Goal: Task Accomplishment & Management: Use online tool/utility

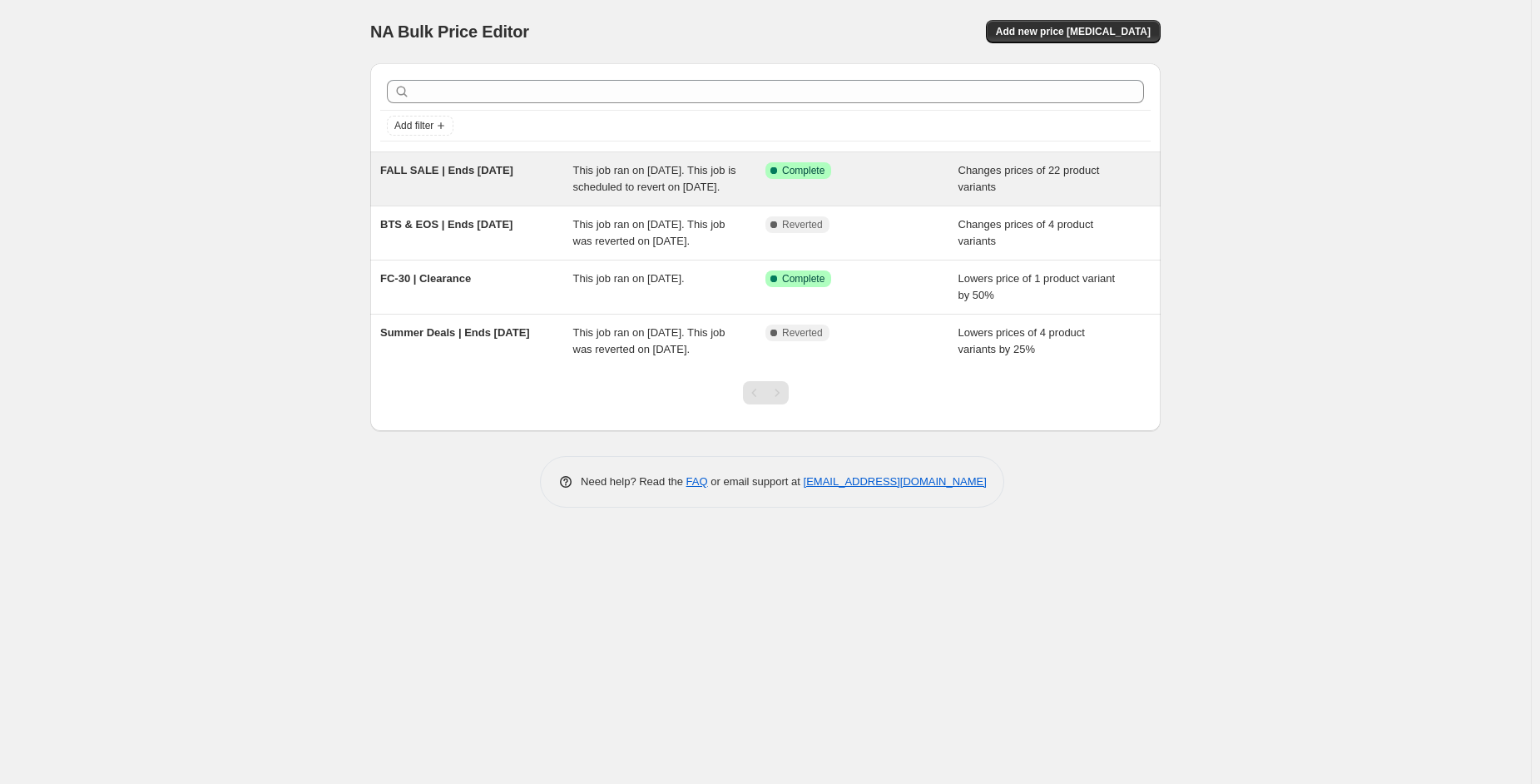
click at [922, 196] on div "Success Complete Complete" at bounding box center [861, 179] width 193 height 33
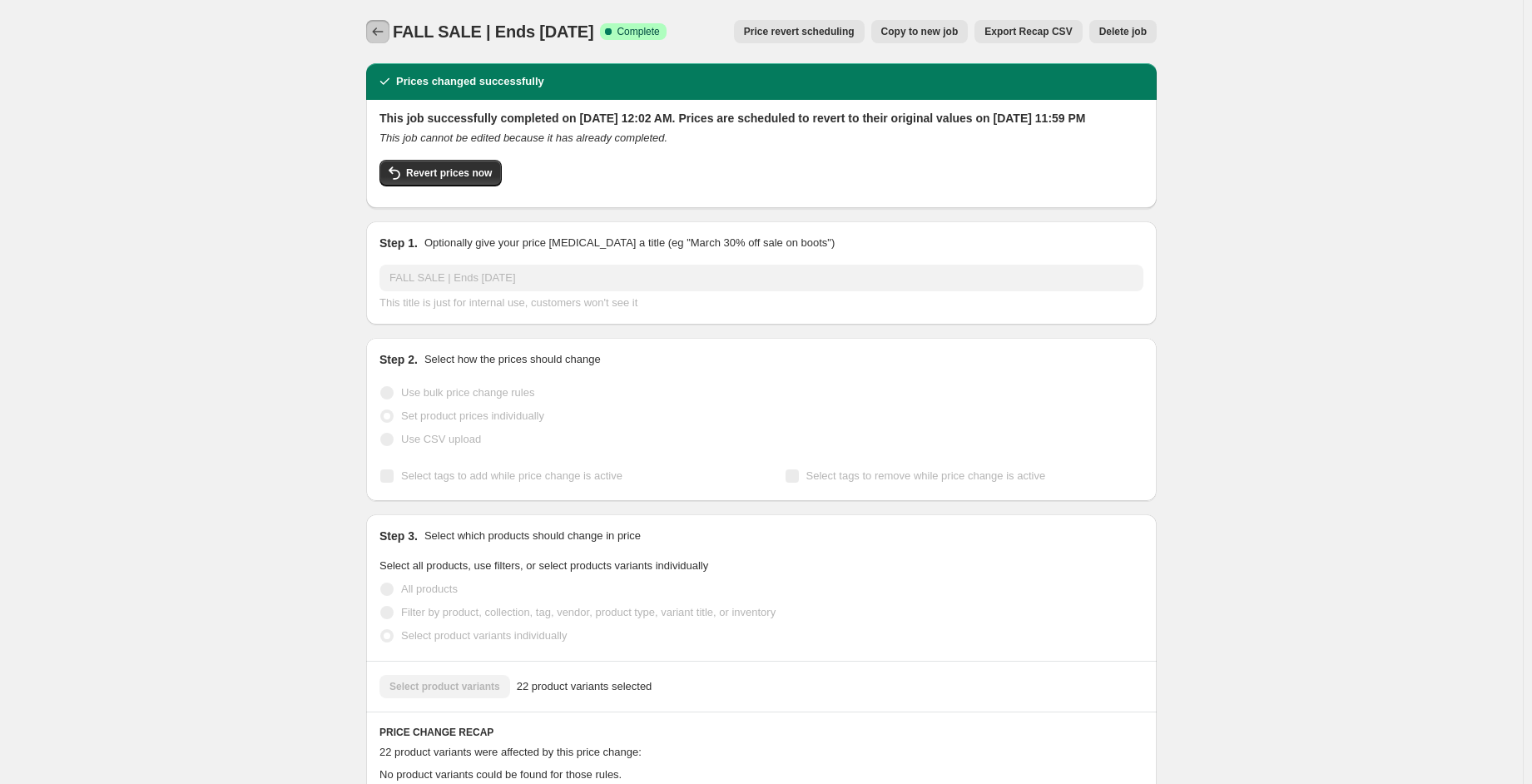
click at [386, 33] on icon "Price change jobs" at bounding box center [377, 31] width 17 height 17
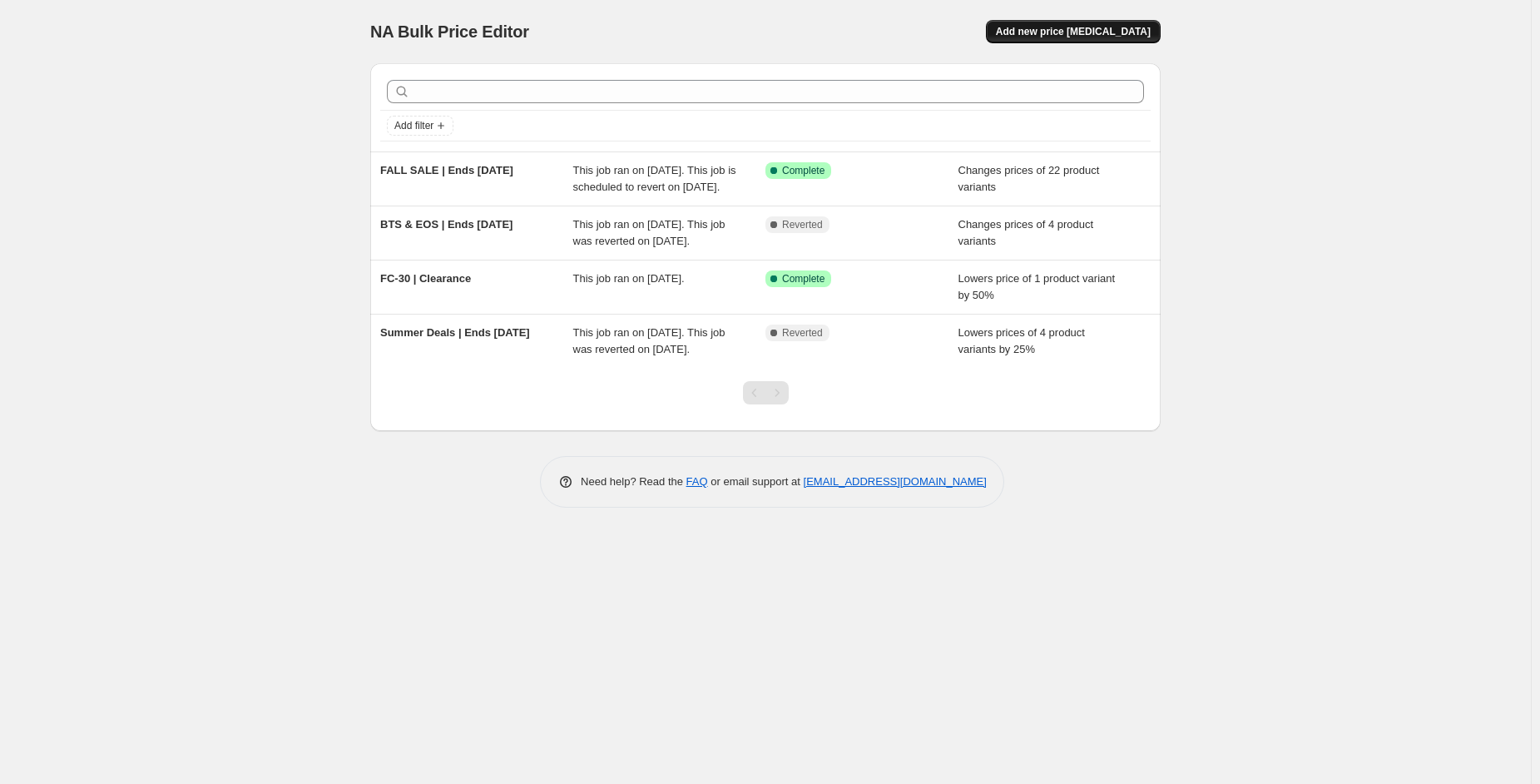
click at [1095, 35] on span "Add new price [MEDICAL_DATA]" at bounding box center [1074, 32] width 154 height 14
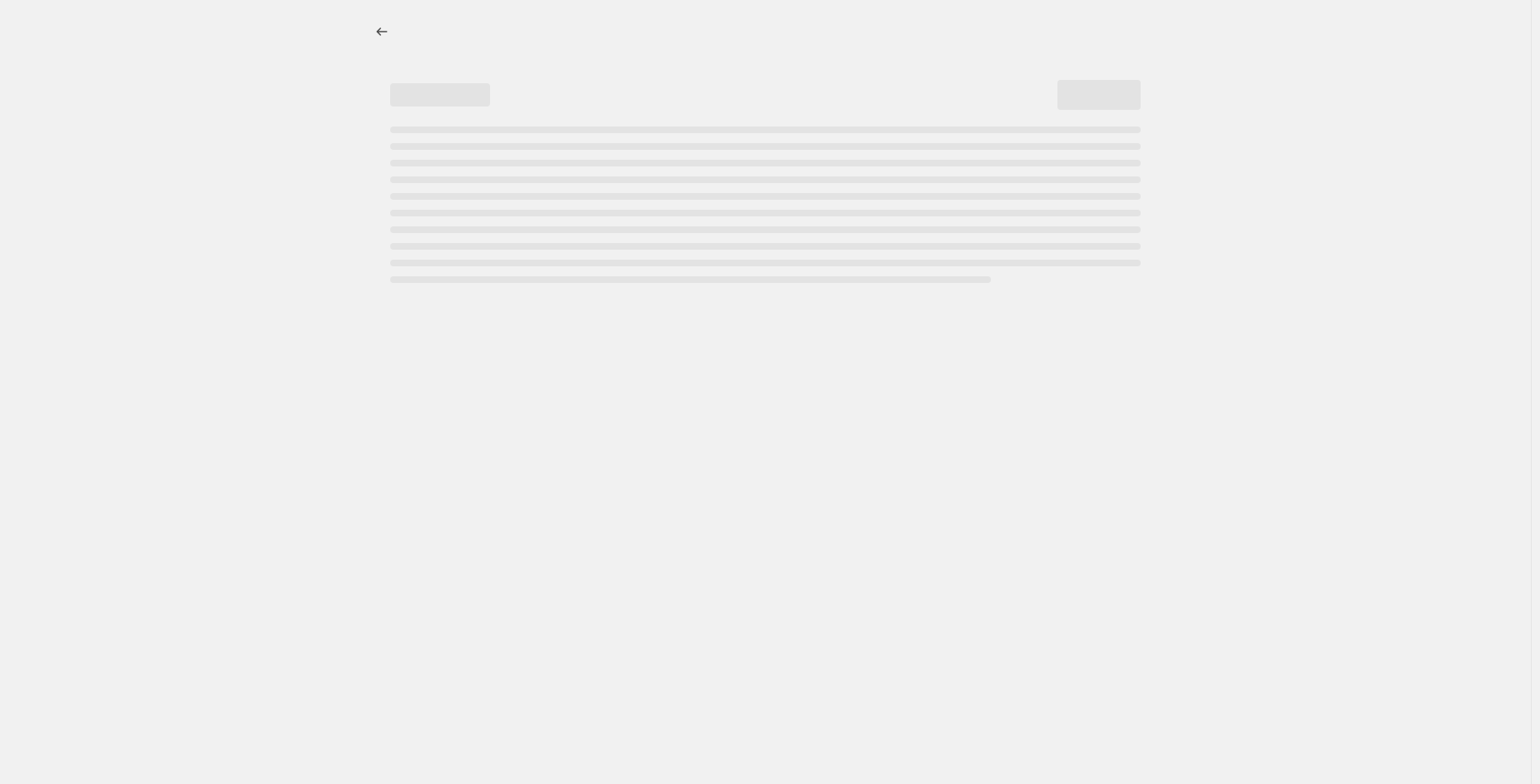
select select "percentage"
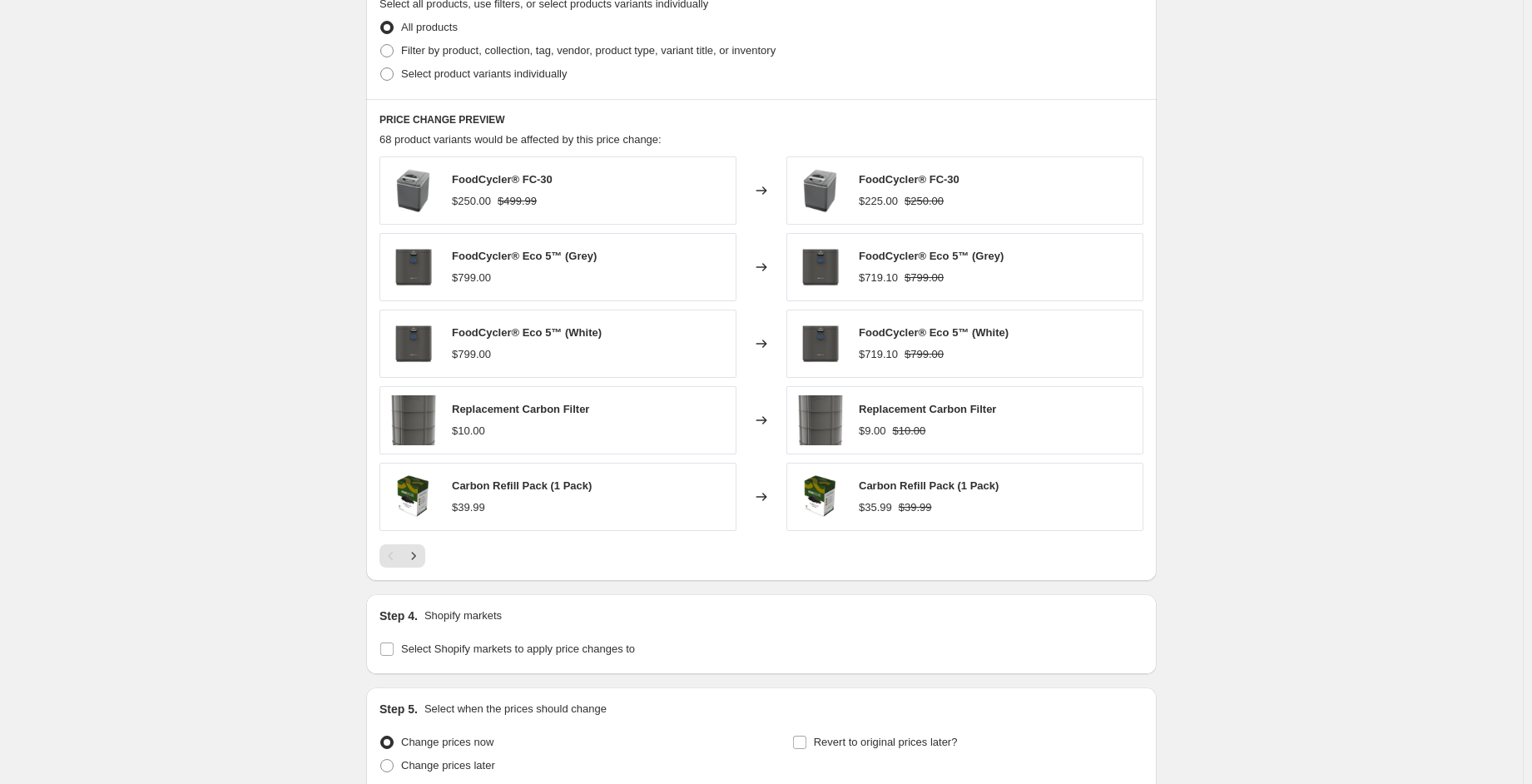
scroll to position [832, 0]
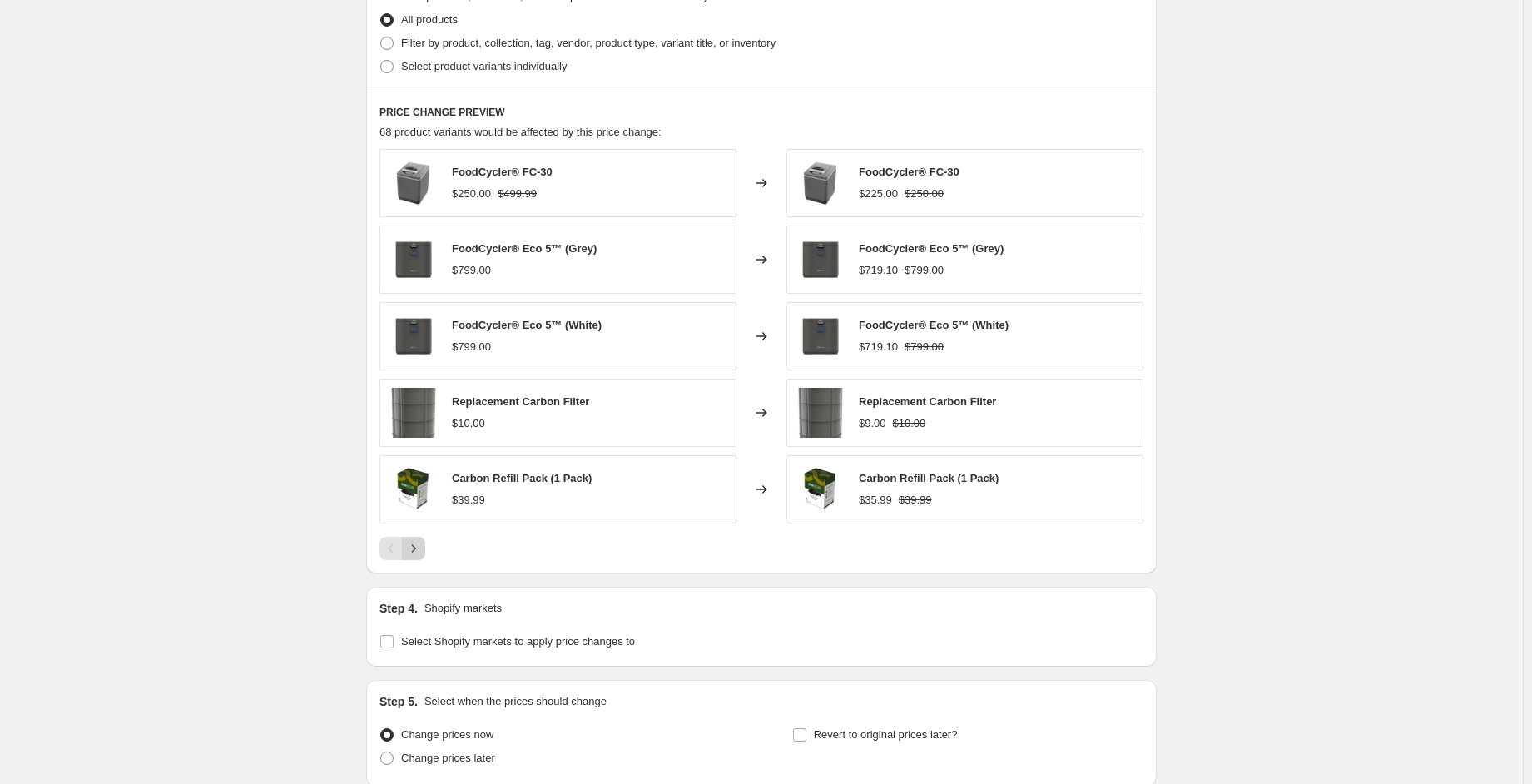
click at [421, 550] on icon "Next" at bounding box center [413, 547] width 17 height 17
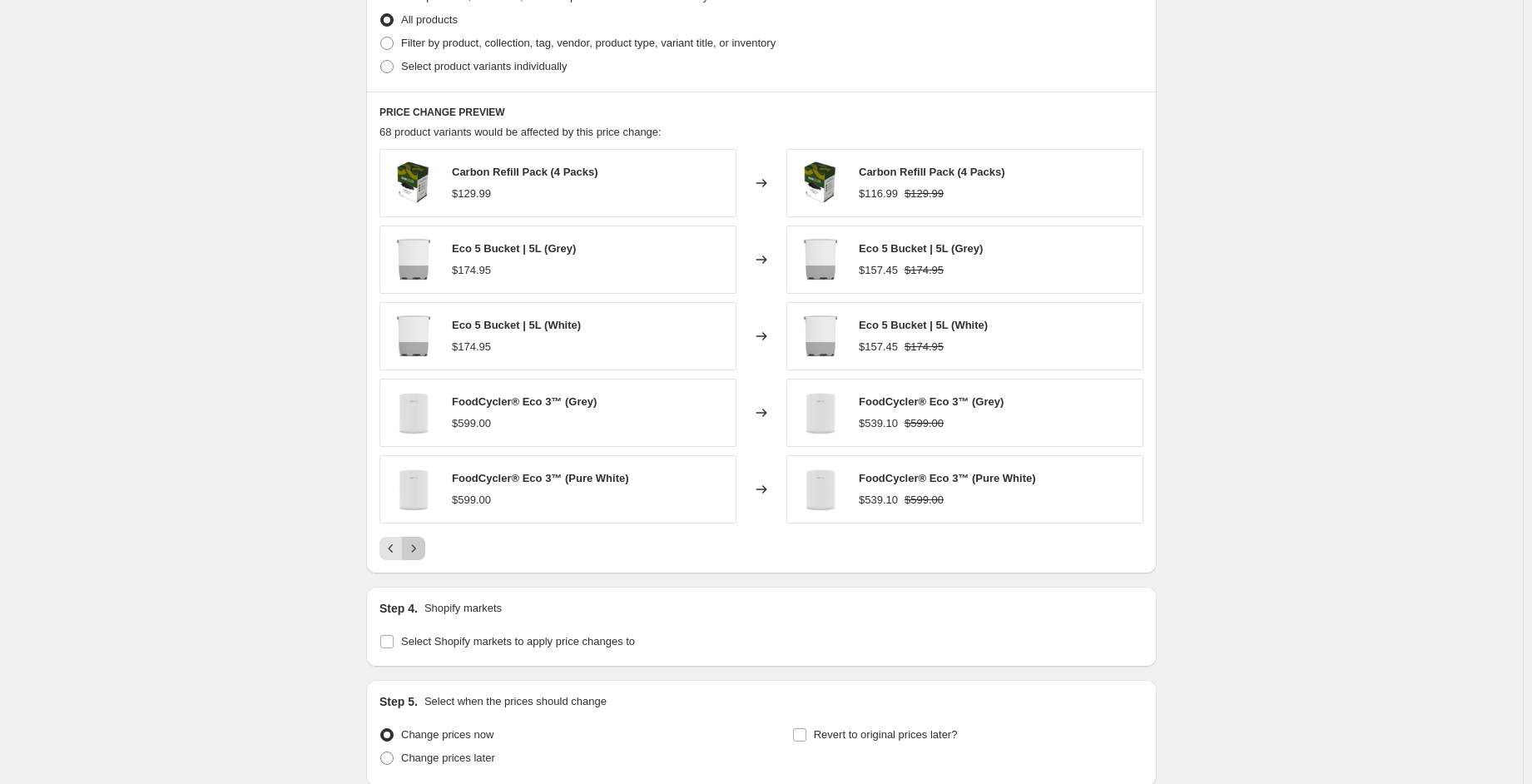
click at [414, 550] on icon "Next" at bounding box center [413, 547] width 17 height 17
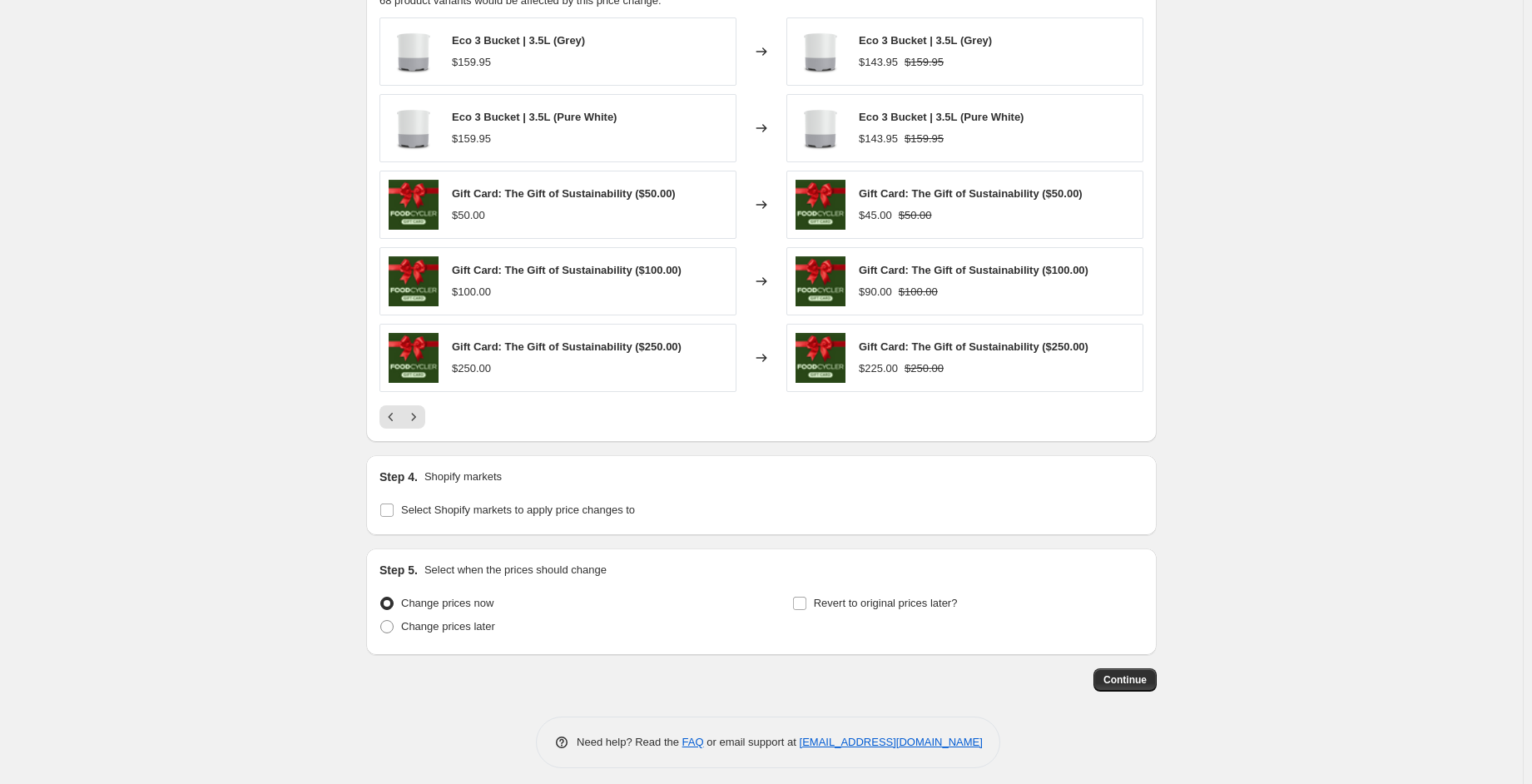
scroll to position [970, 0]
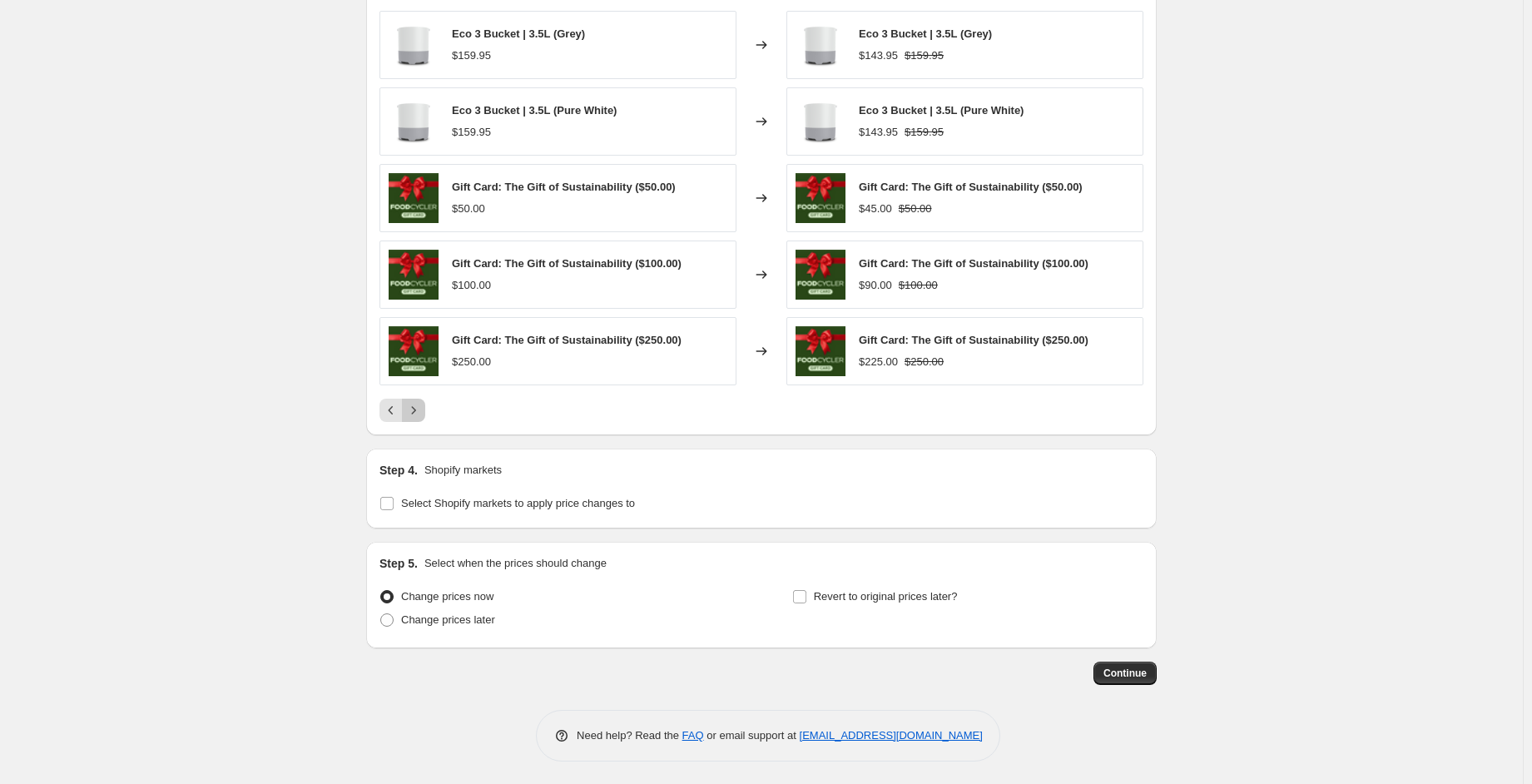
click at [421, 411] on icon "Next" at bounding box center [413, 410] width 17 height 17
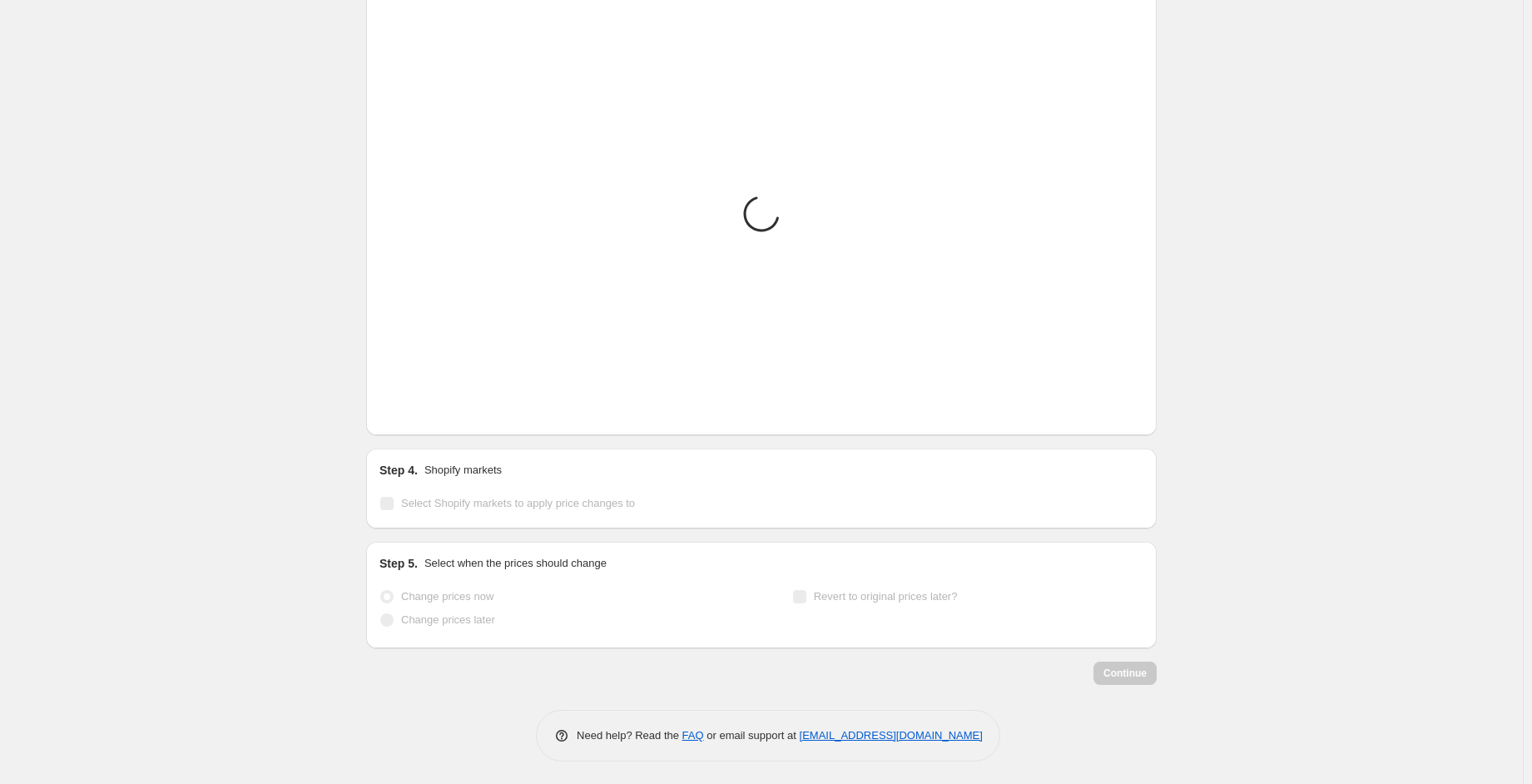
scroll to position [936, 0]
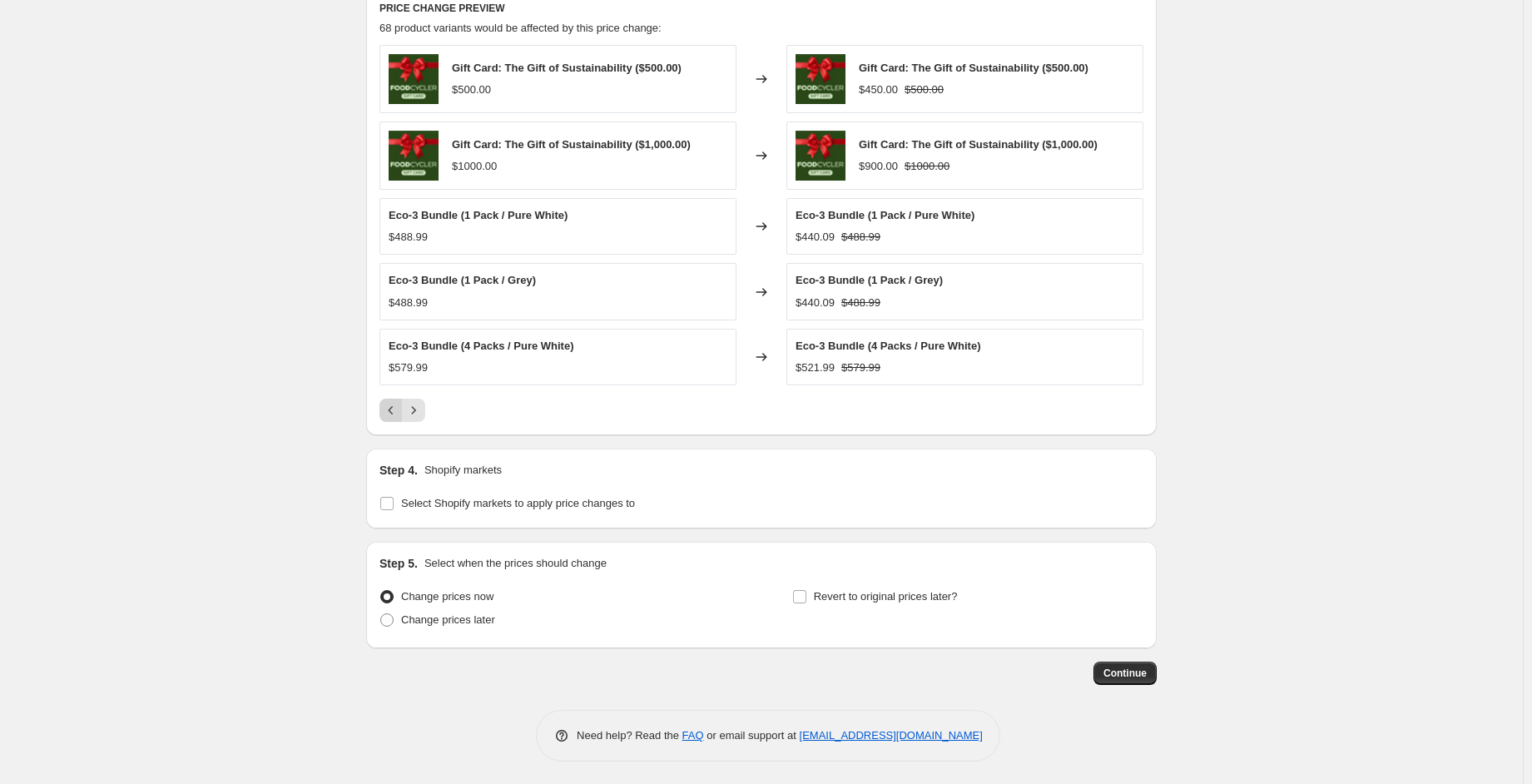
click at [399, 404] on icon "Previous" at bounding box center [390, 410] width 17 height 17
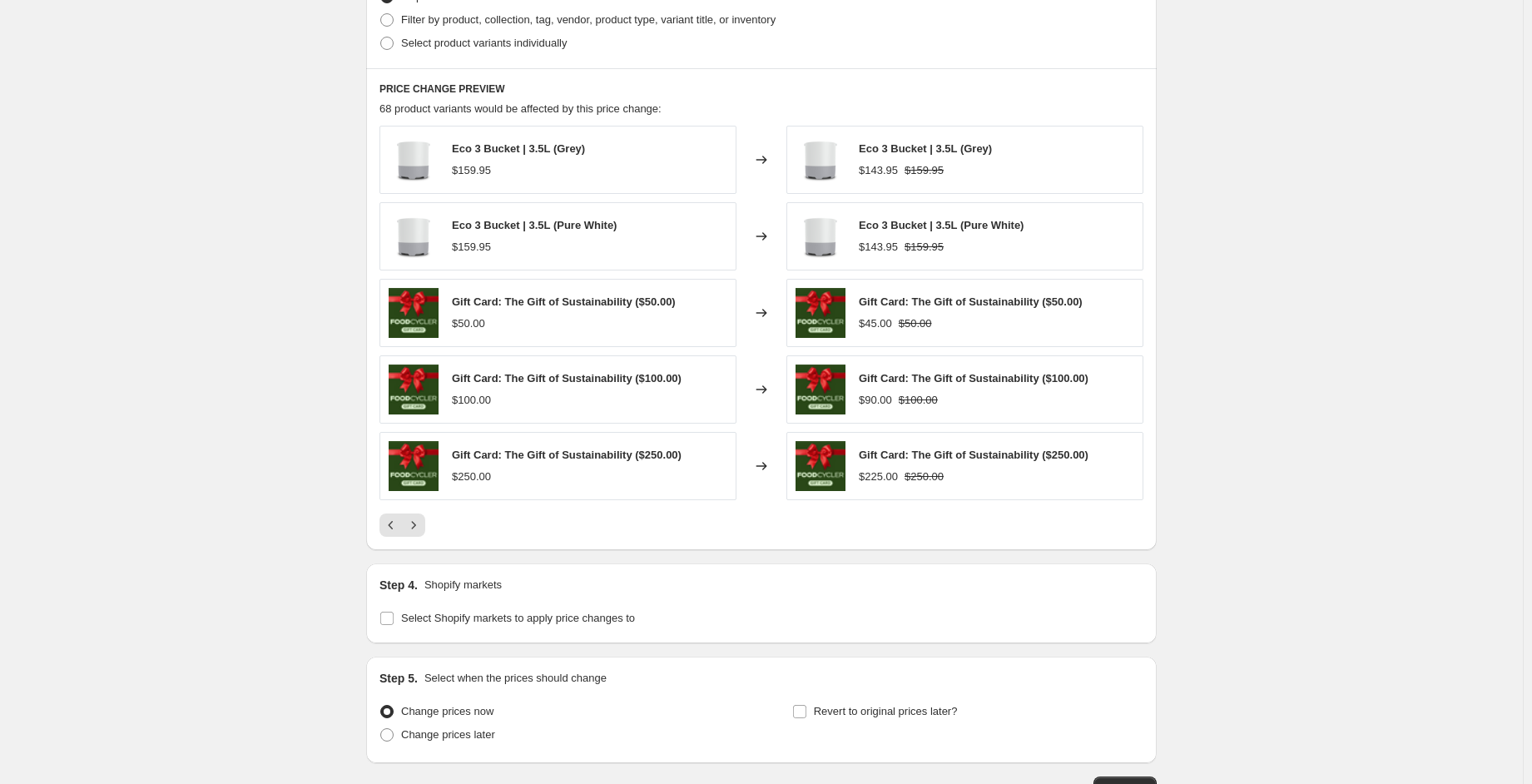
scroll to position [852, 0]
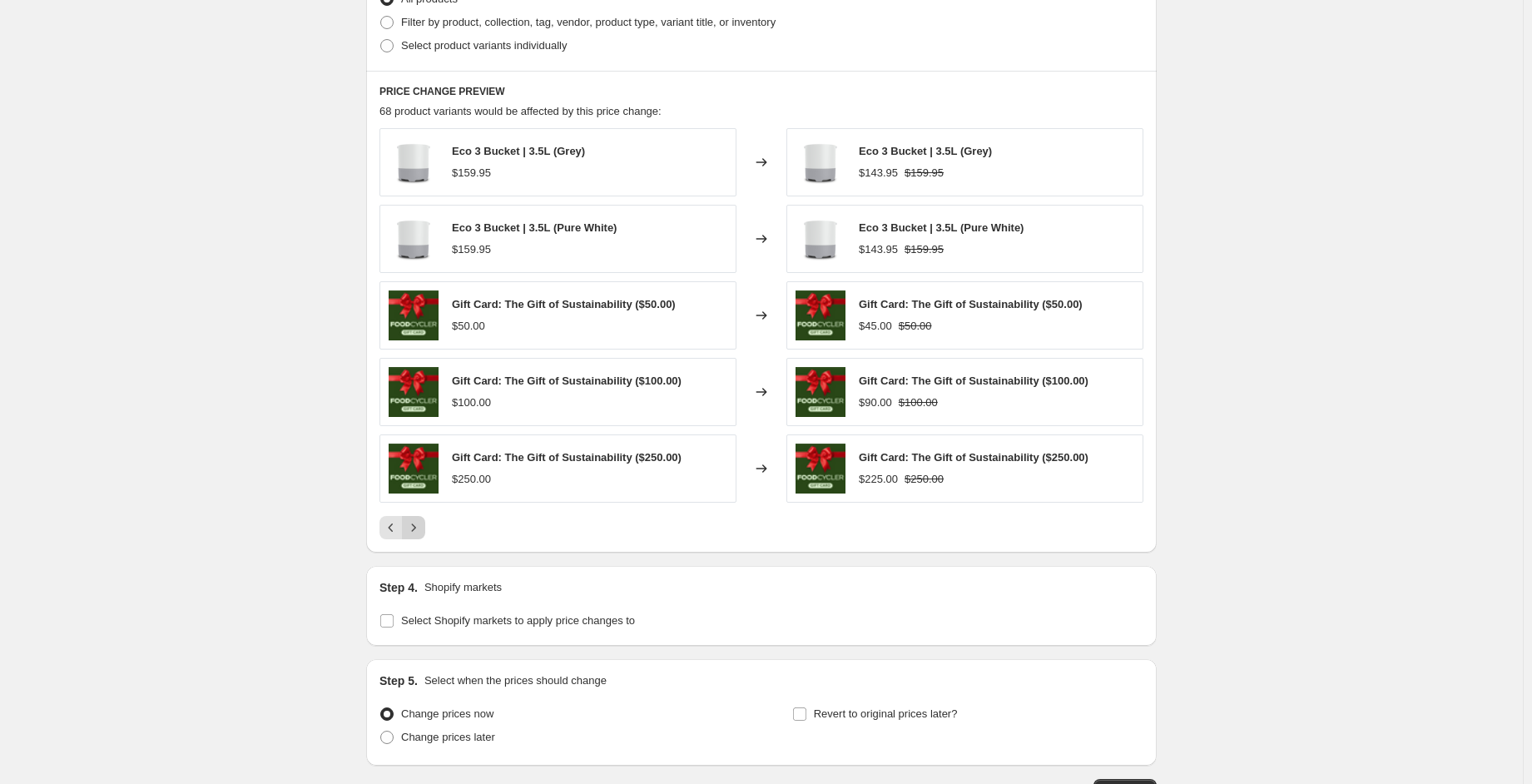
click at [425, 530] on button "Next" at bounding box center [414, 528] width 23 height 23
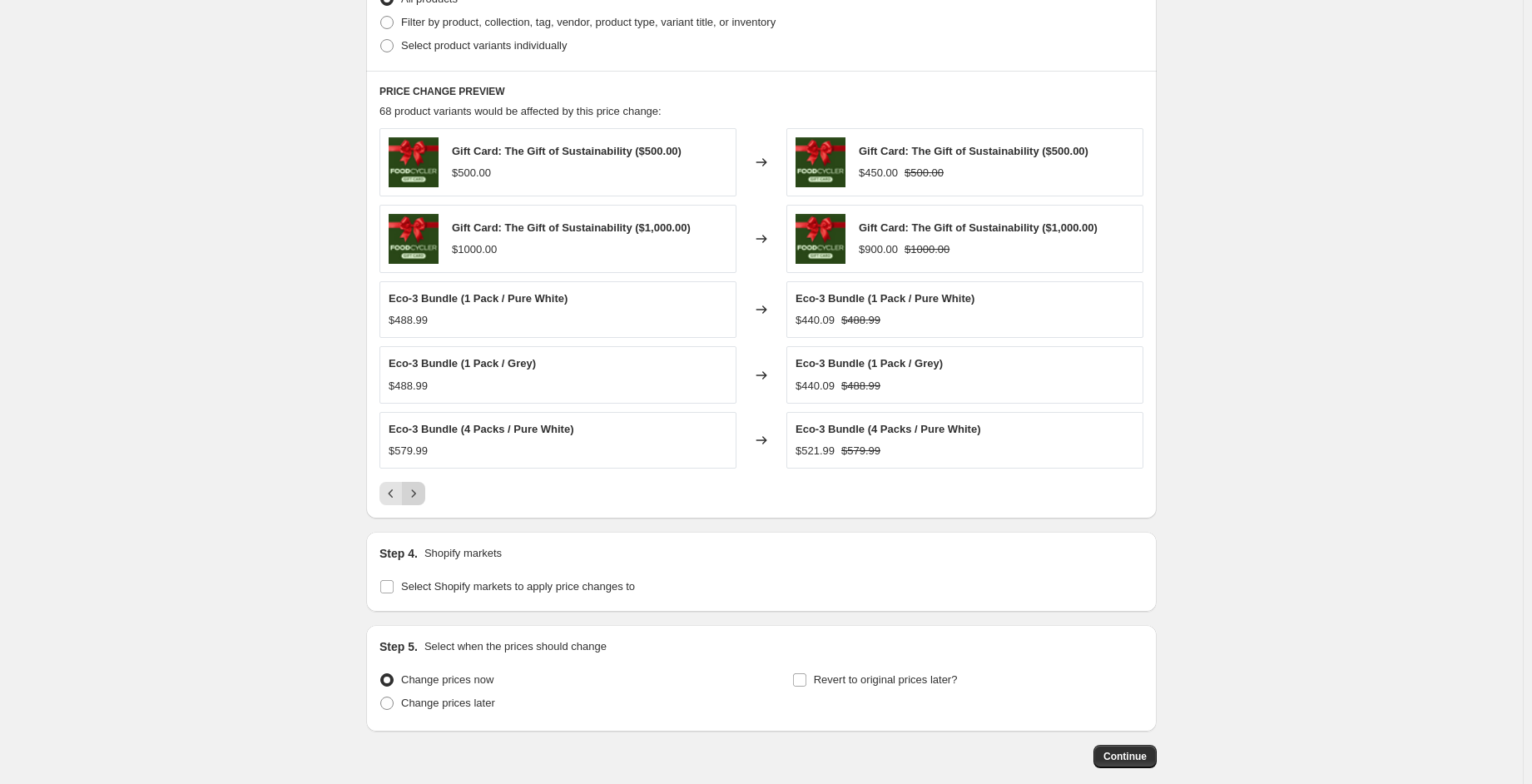
click at [421, 488] on icon "Next" at bounding box center [413, 493] width 17 height 17
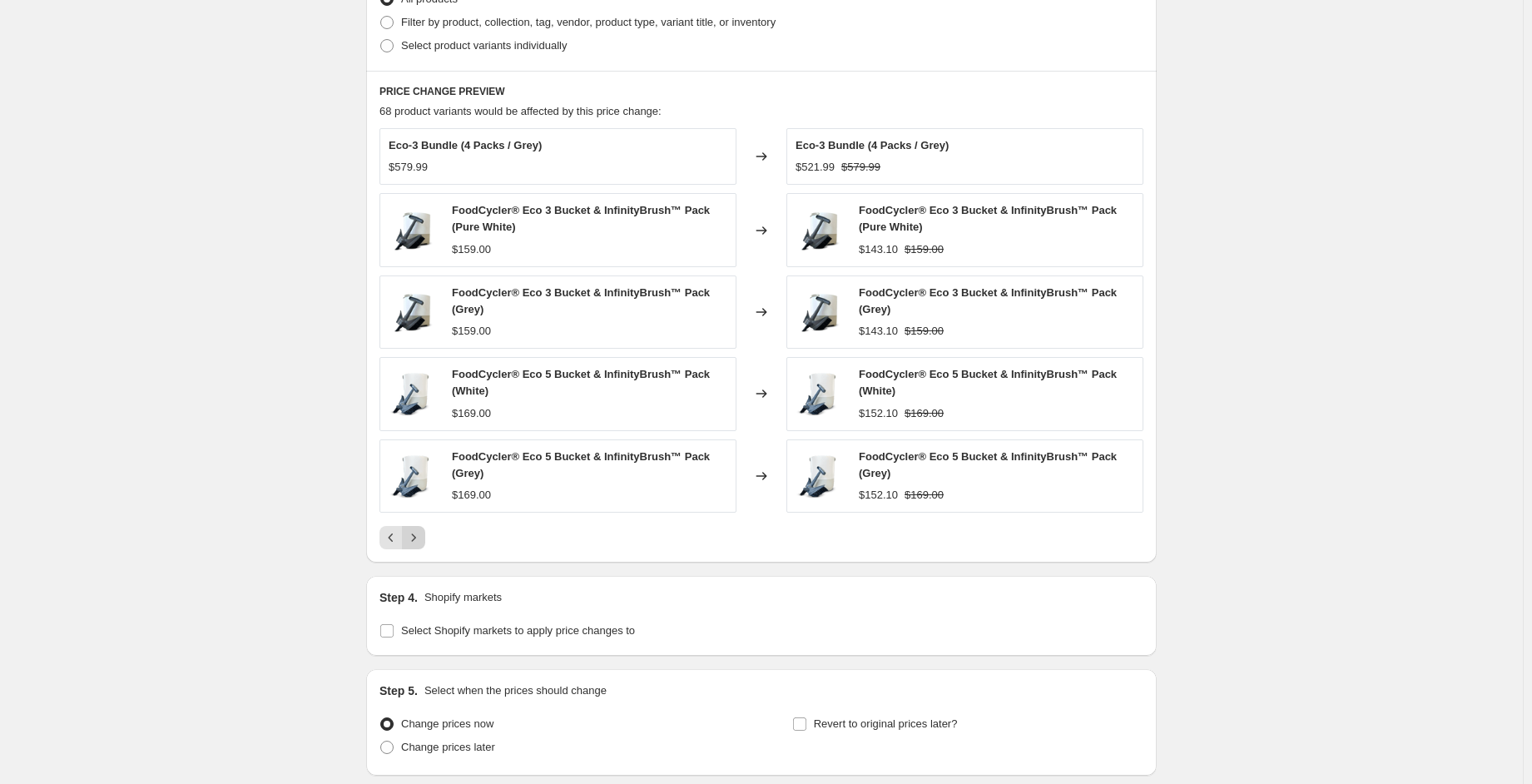
click at [421, 536] on icon "Next" at bounding box center [413, 537] width 17 height 17
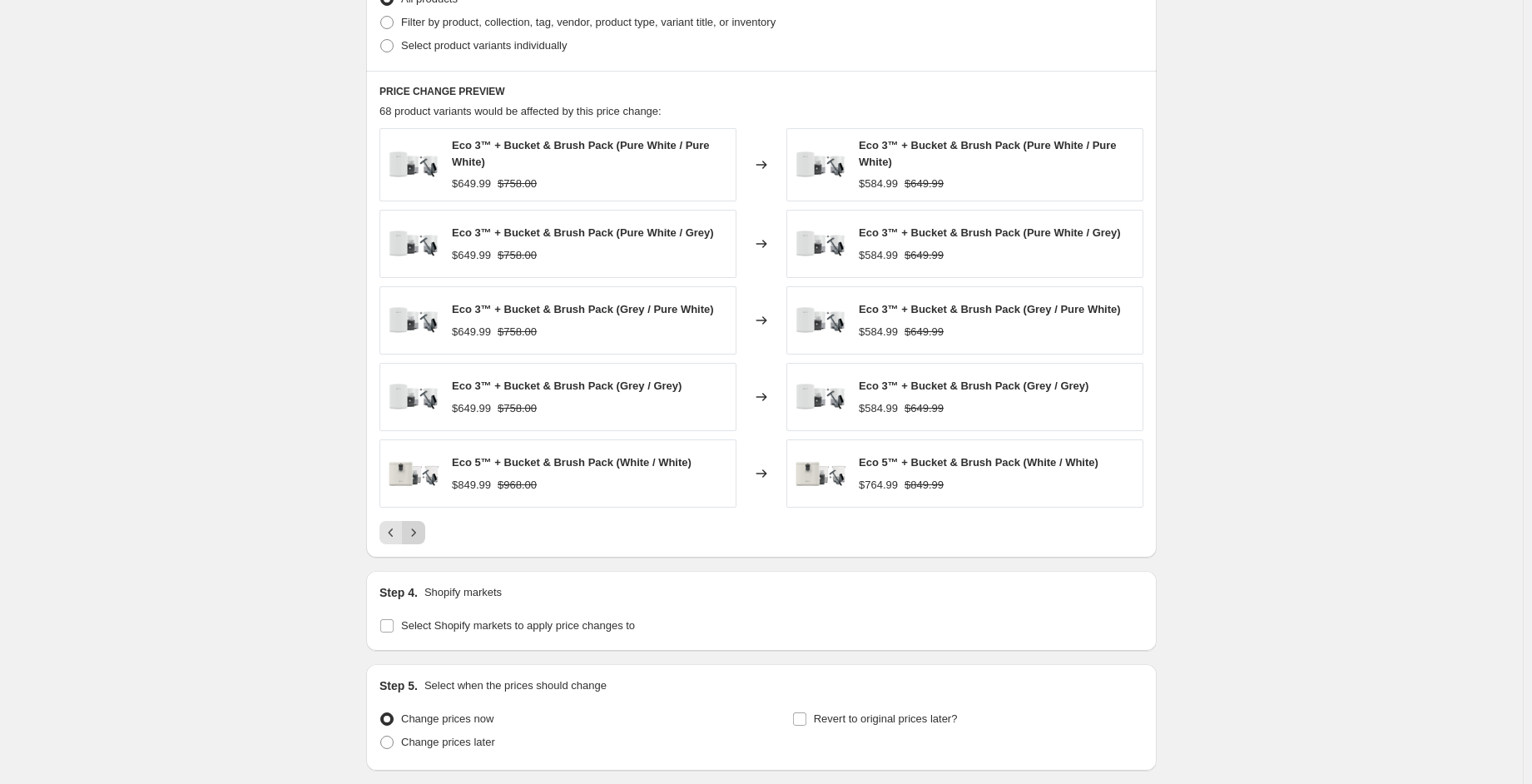
click at [421, 536] on icon "Next" at bounding box center [413, 532] width 17 height 17
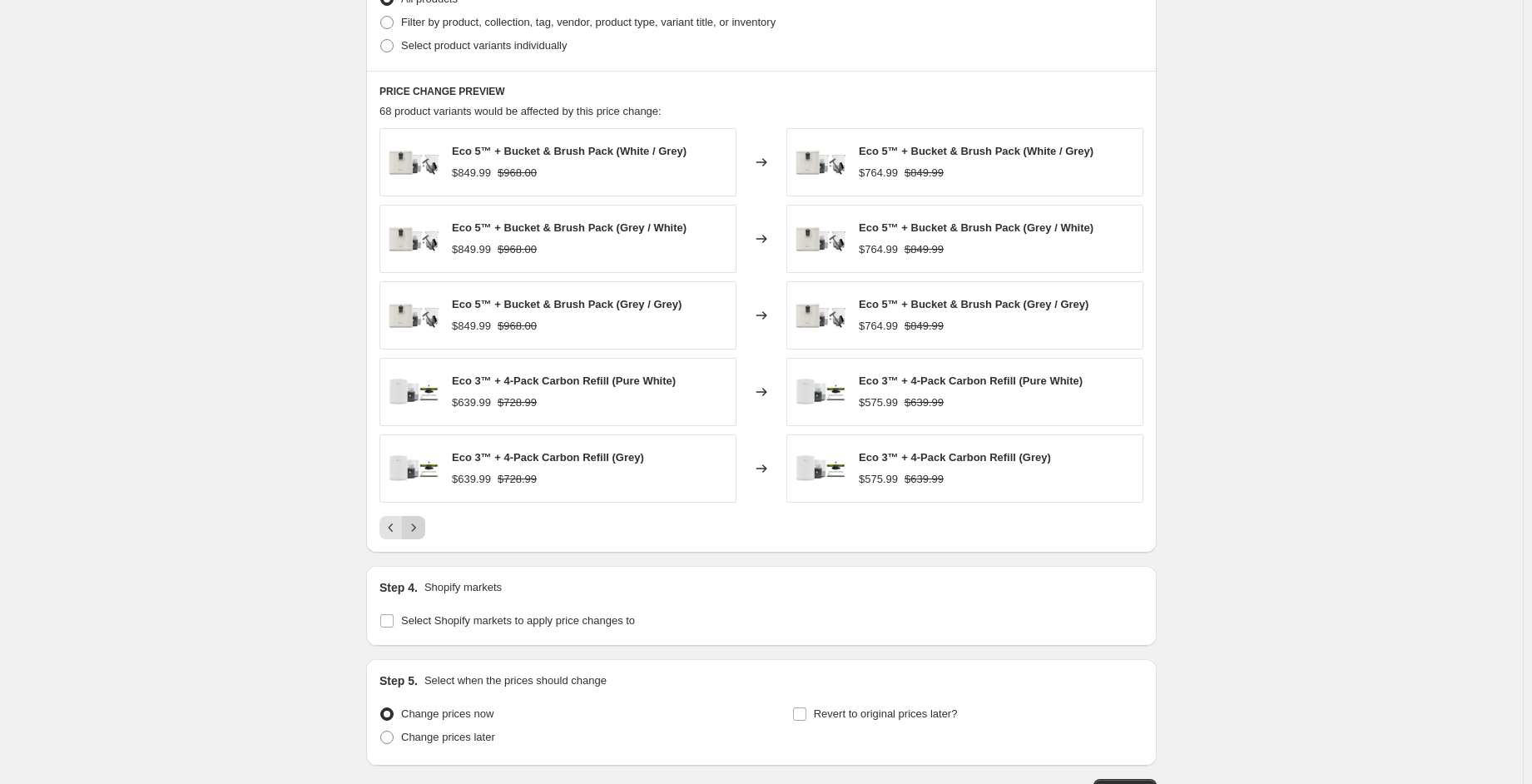
click at [424, 536] on button "Next" at bounding box center [414, 528] width 23 height 23
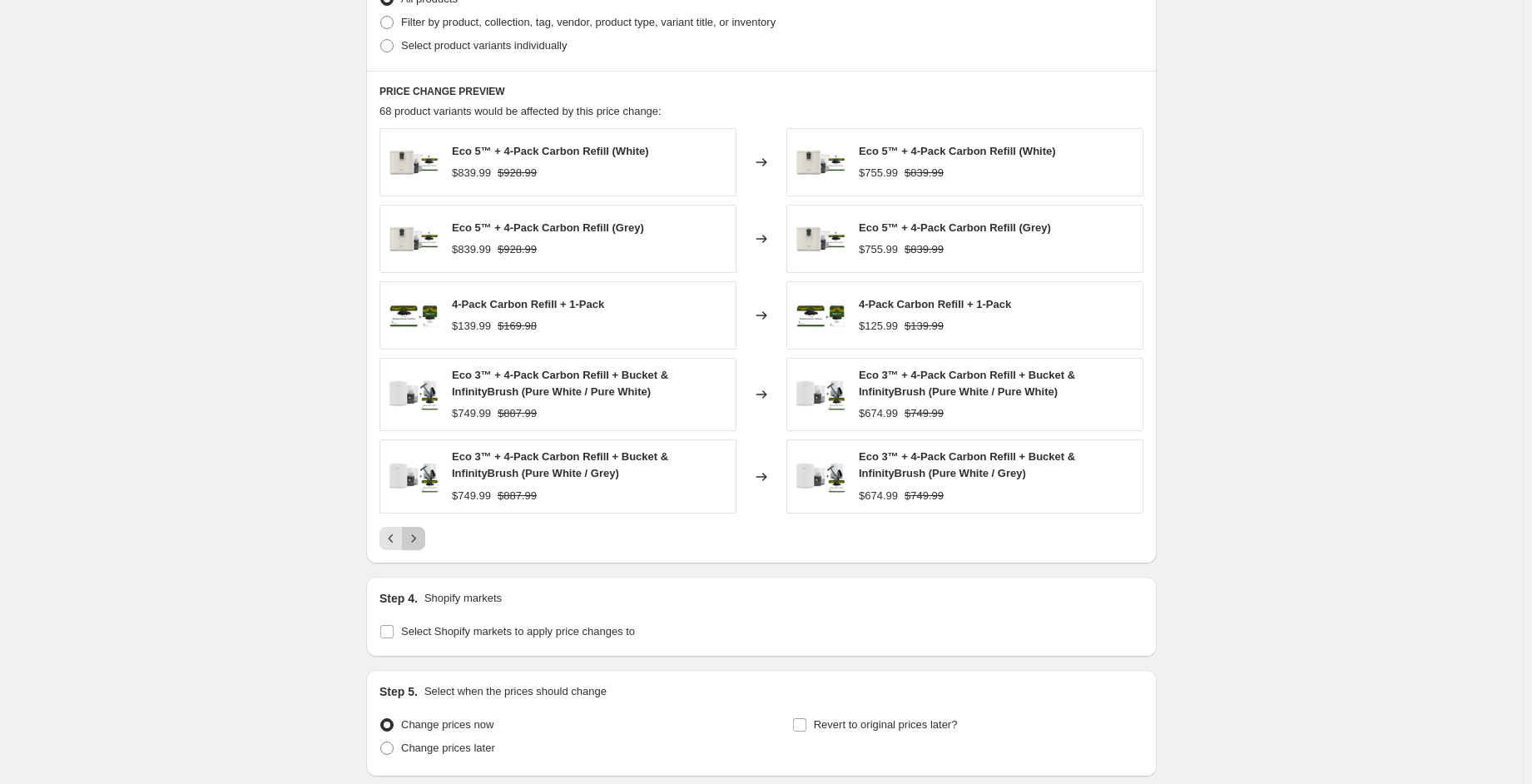
click at [421, 536] on icon "Next" at bounding box center [413, 538] width 17 height 17
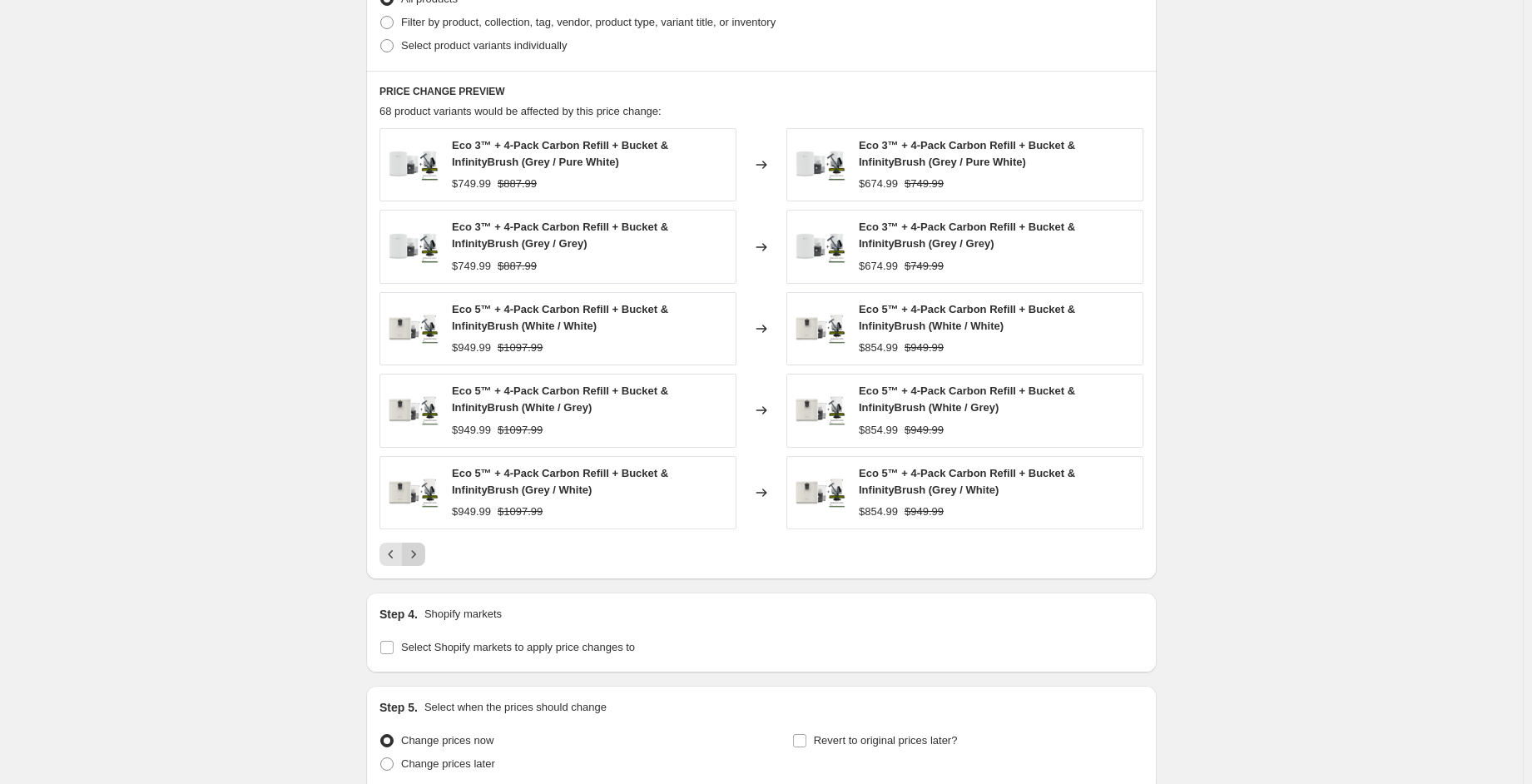
click at [424, 536] on div "Eco 3™ + 4-Pack Carbon Refill + Bucket & InfinityBrush (Grey / Pure White) $749…" at bounding box center [761, 347] width 764 height 438
click at [425, 549] on button "Next" at bounding box center [414, 554] width 23 height 23
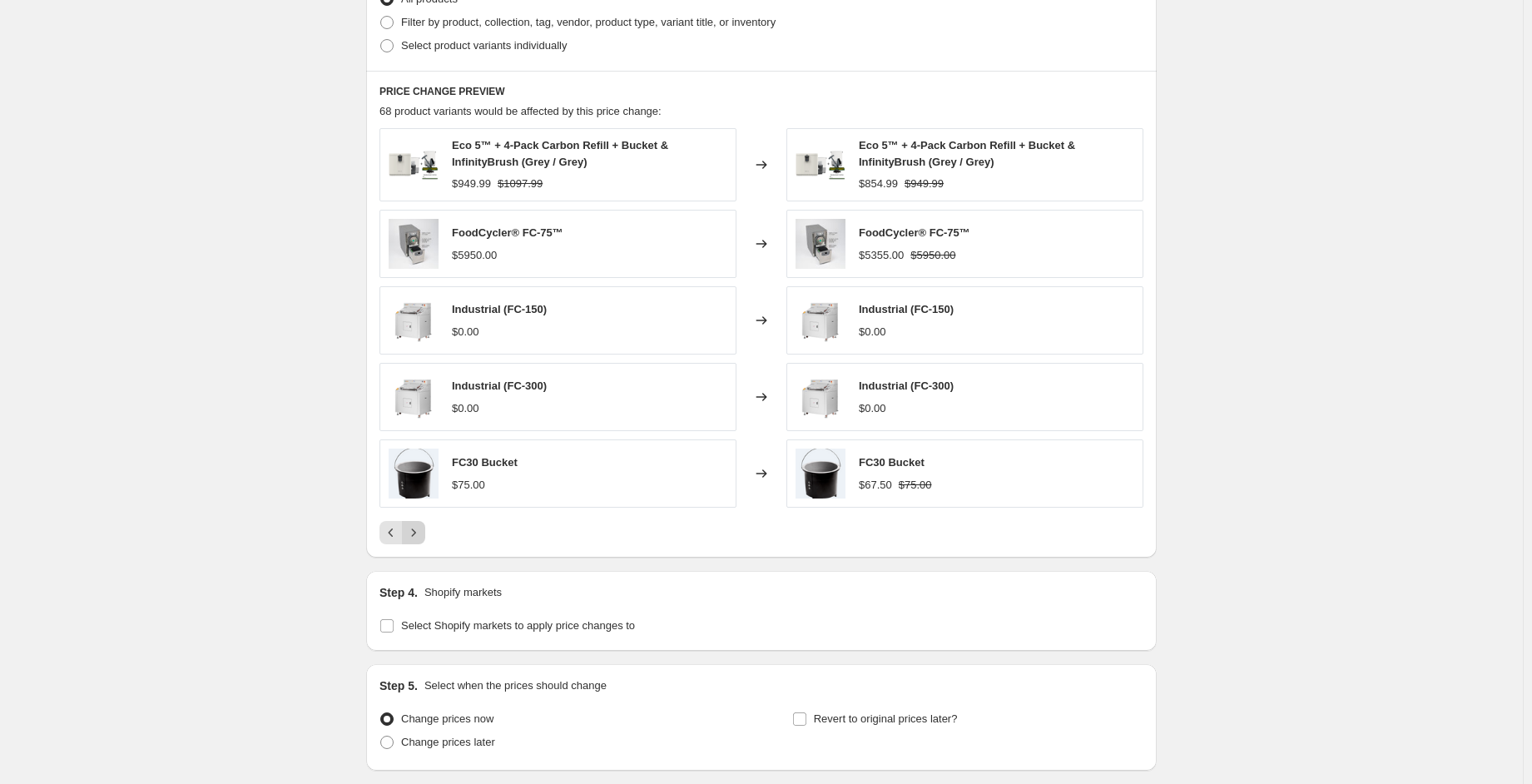
click at [427, 549] on div "PRICE CHANGE PREVIEW 68 product variants would be affected by this price change…" at bounding box center [761, 314] width 790 height 488
click at [413, 534] on icon "Next" at bounding box center [413, 532] width 17 height 17
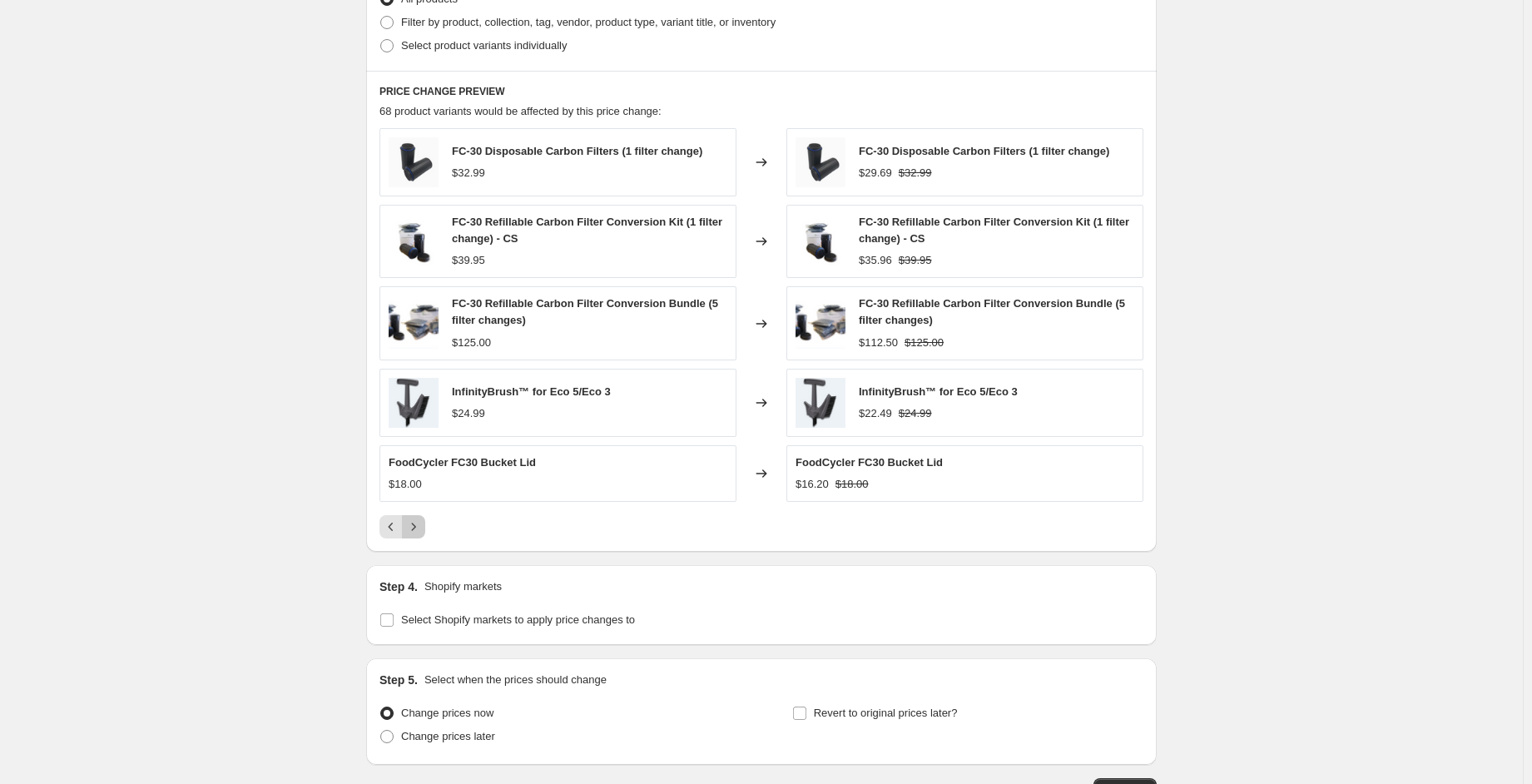
click at [421, 525] on icon "Next" at bounding box center [413, 526] width 17 height 17
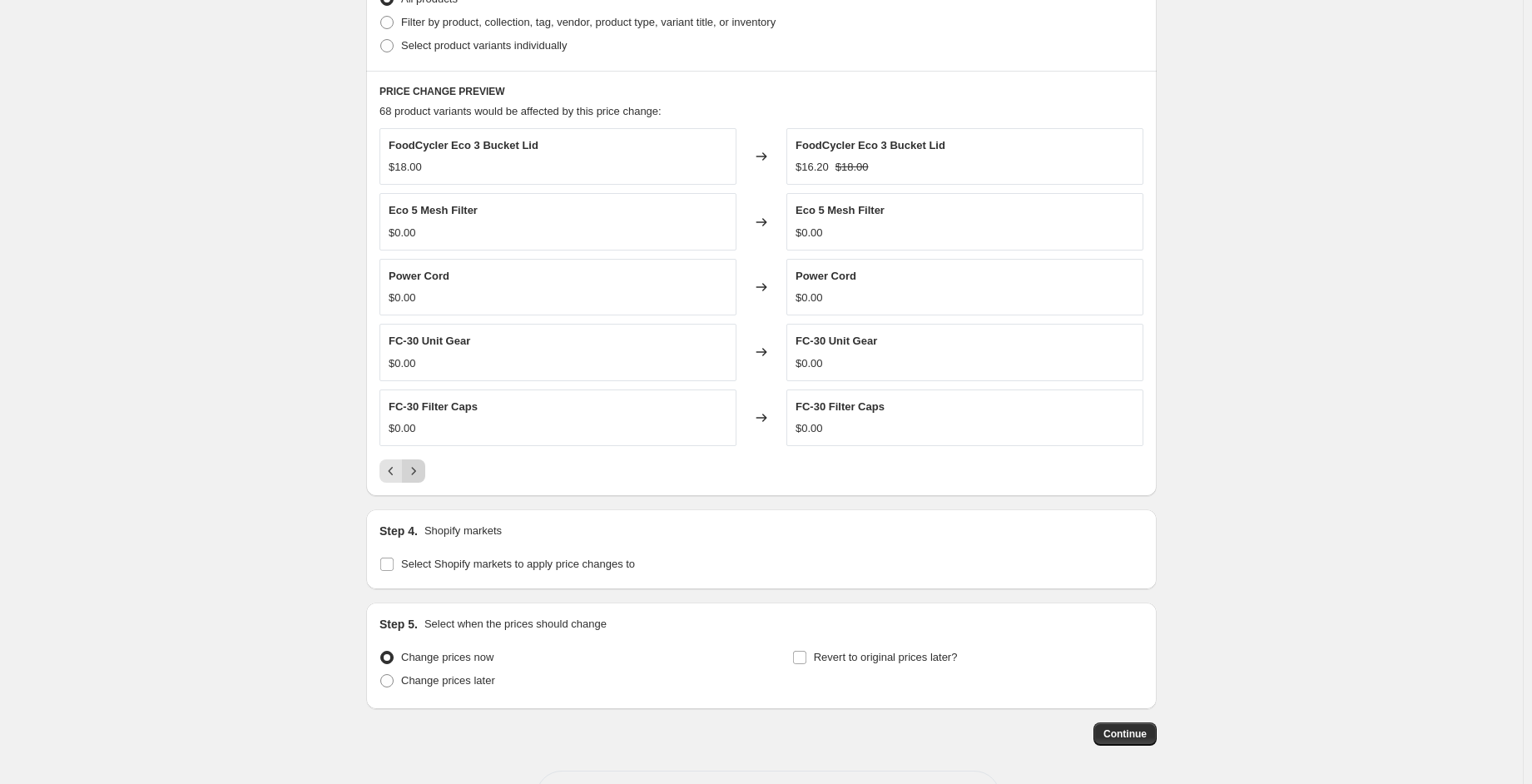
click at [421, 469] on icon "Next" at bounding box center [413, 470] width 17 height 17
click at [420, 470] on icon "Next" at bounding box center [413, 470] width 17 height 17
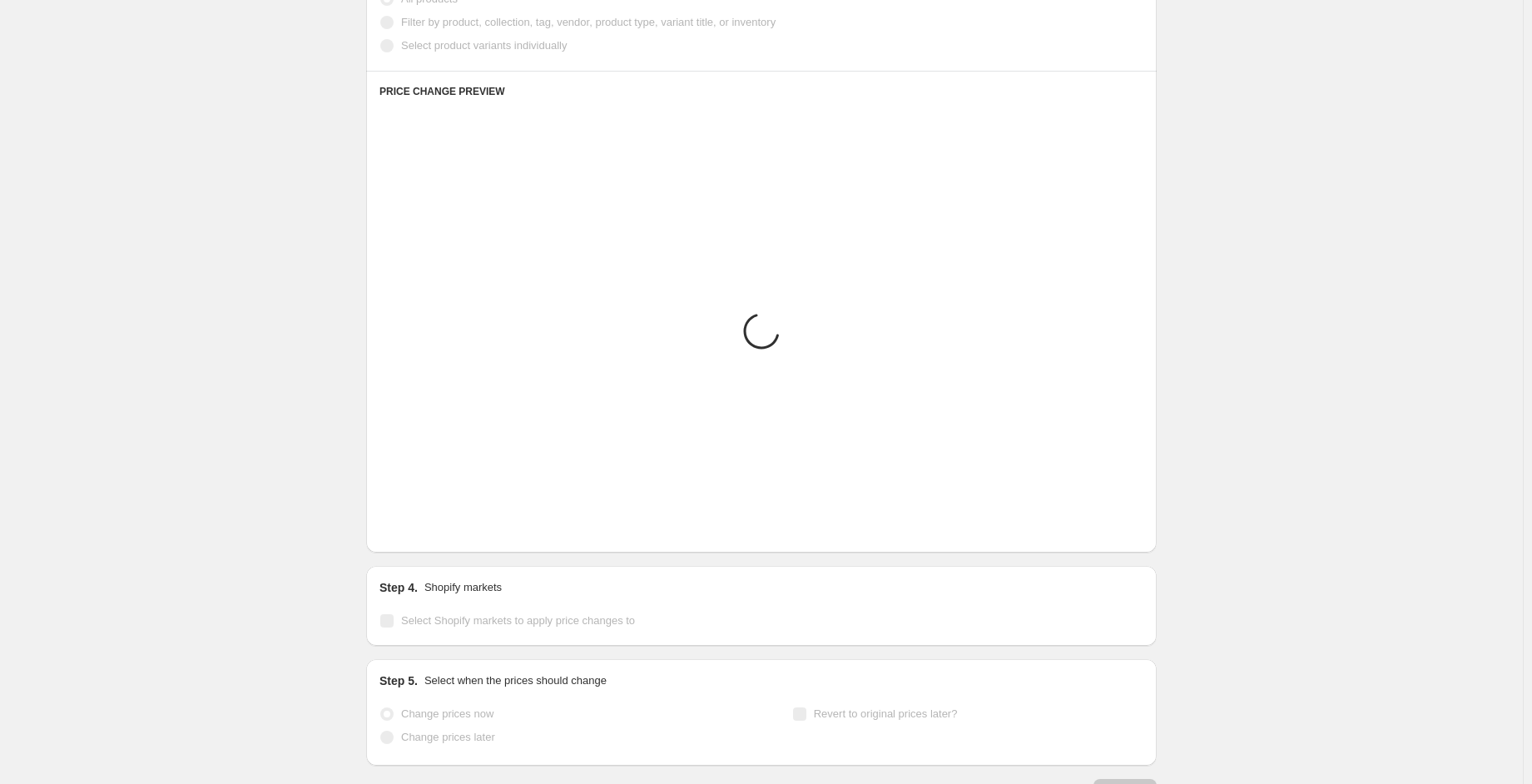
scroll to position [806, 0]
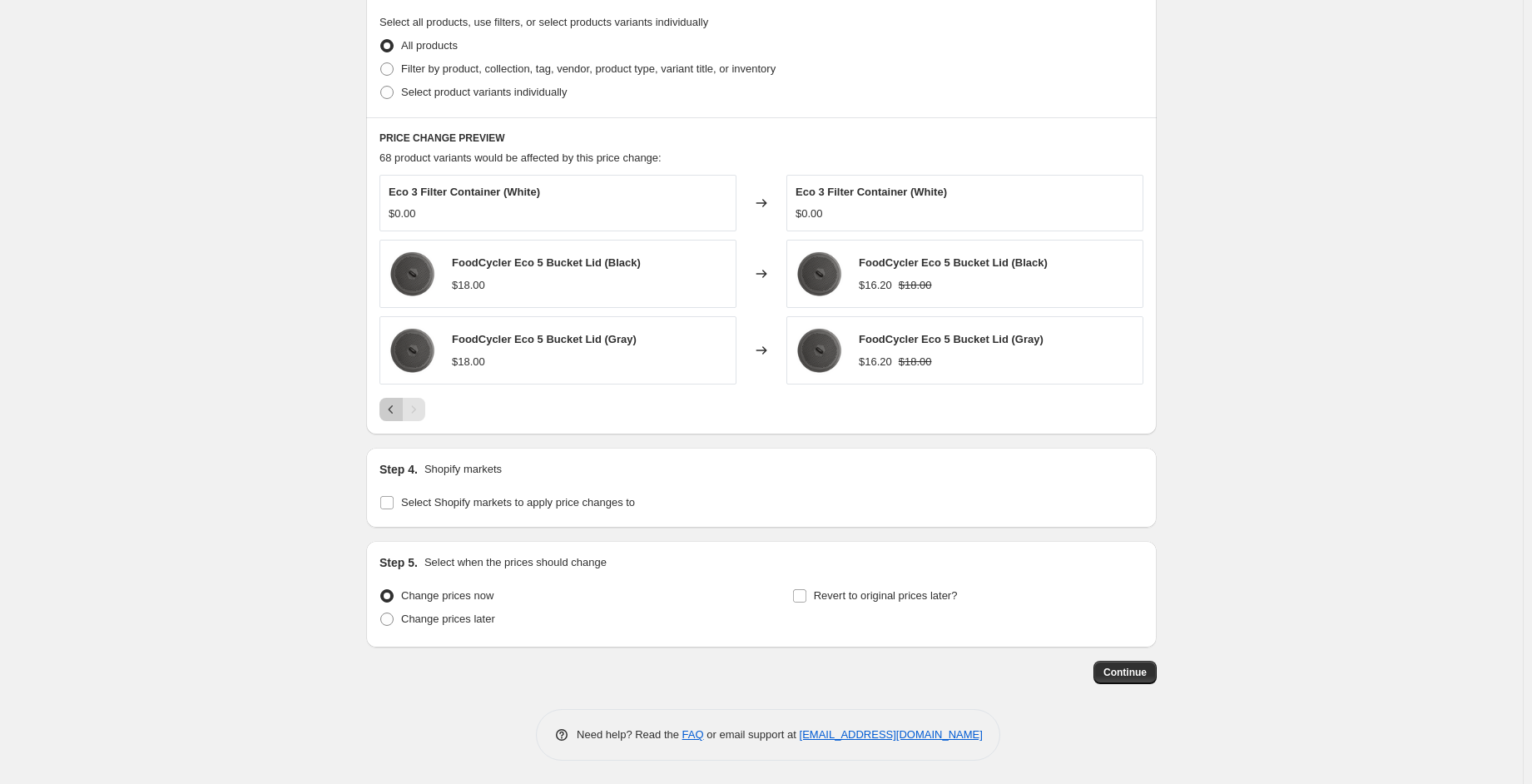
click at [397, 408] on icon "Previous" at bounding box center [390, 409] width 17 height 17
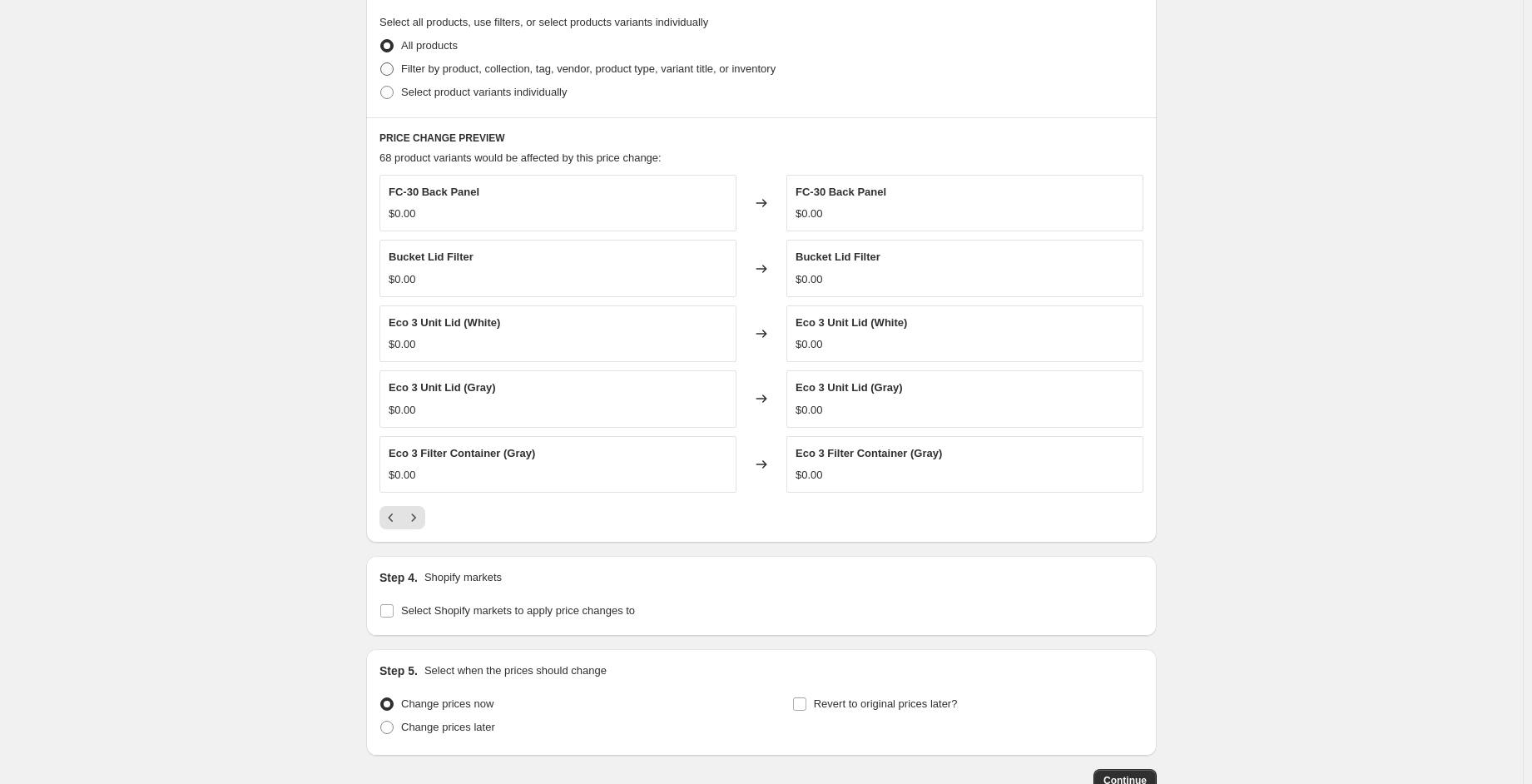
click at [565, 64] on span "Filter by product, collection, tag, vendor, product type, variant title, or inv…" at bounding box center [588, 68] width 374 height 13
click at [381, 64] on input "Filter by product, collection, tag, vendor, product type, variant title, or inv…" at bounding box center [380, 63] width 1 height 1
radio input "true"
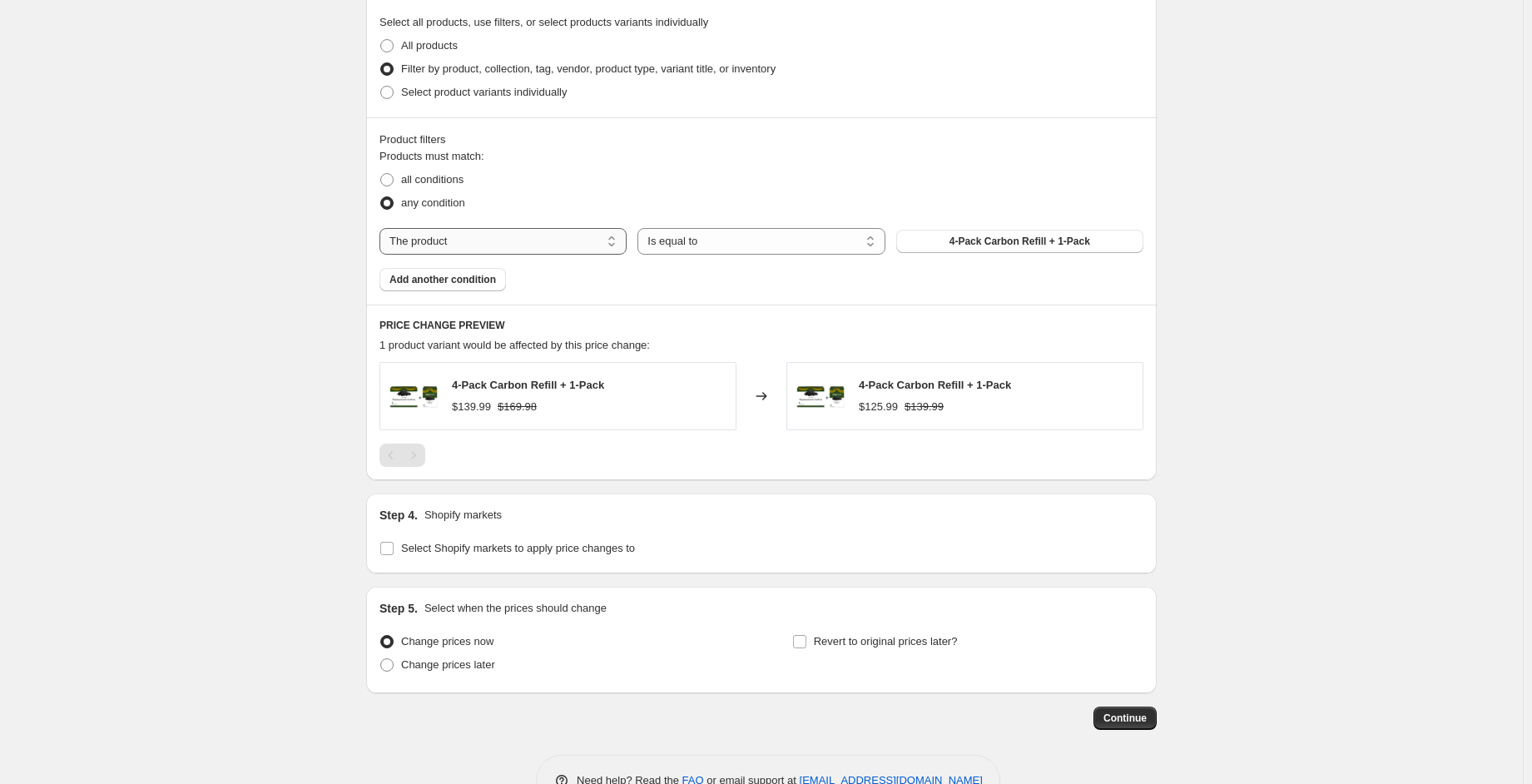
click at [483, 252] on select "The product The product's collection The product's tag The product's vendor The…" at bounding box center [503, 240] width 247 height 26
click at [691, 221] on div "Products must match: all conditions any condition The product The product's col…" at bounding box center [761, 219] width 764 height 143
click at [703, 243] on select "Is equal to Is not equal to" at bounding box center [761, 240] width 247 height 26
drag, startPoint x: 946, startPoint y: 238, endPoint x: 874, endPoint y: 118, distance: 139.9
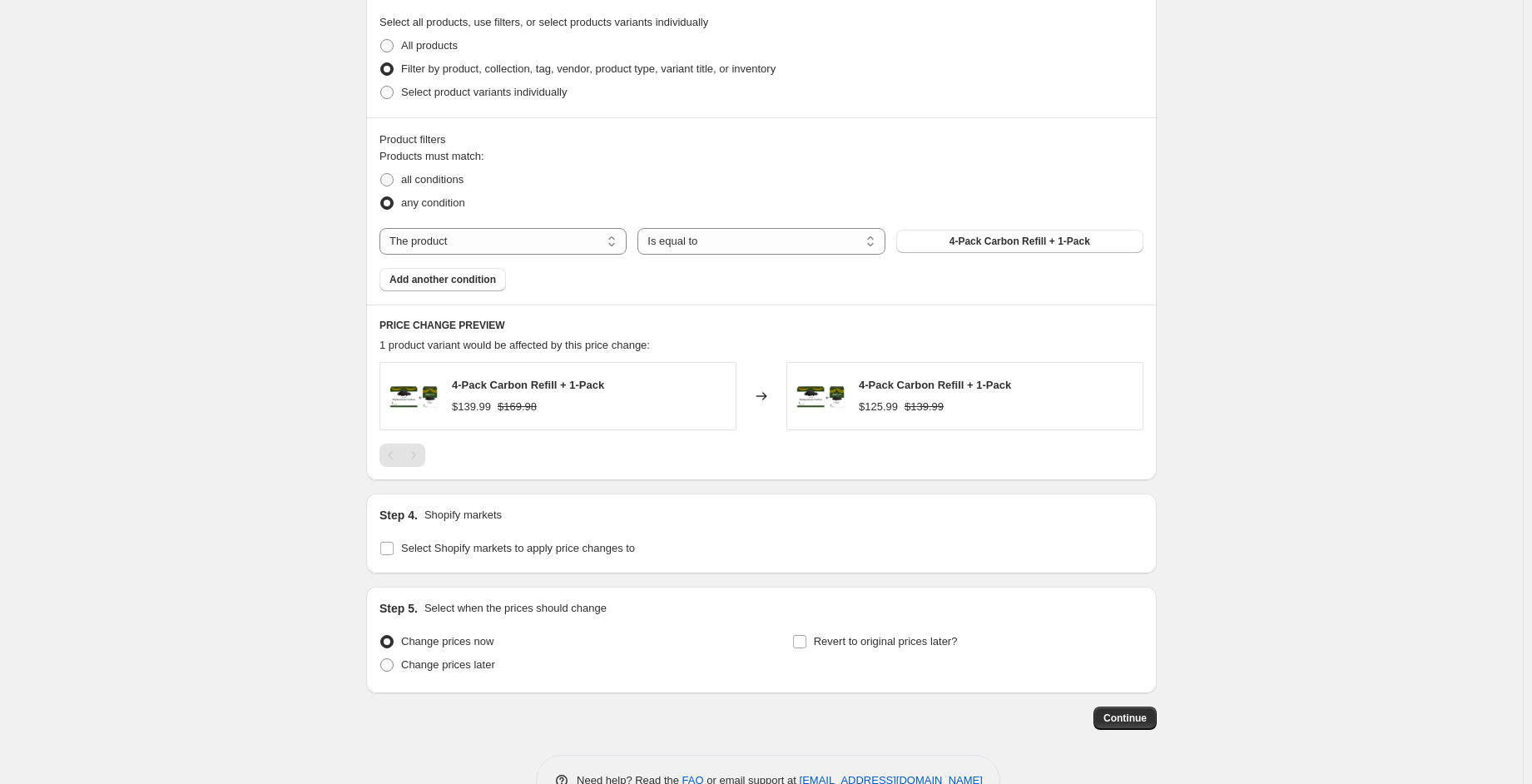
click at [874, 118] on div "Product filters Products must match: all conditions any condition The product T…" at bounding box center [761, 210] width 790 height 187
click at [445, 182] on span "all conditions" at bounding box center [432, 179] width 63 height 13
click at [381, 174] on input "all conditions" at bounding box center [380, 173] width 1 height 1
radio input "true"
click at [481, 232] on select "The product The product's collection The product's tag The product's vendor The…" at bounding box center [503, 240] width 247 height 26
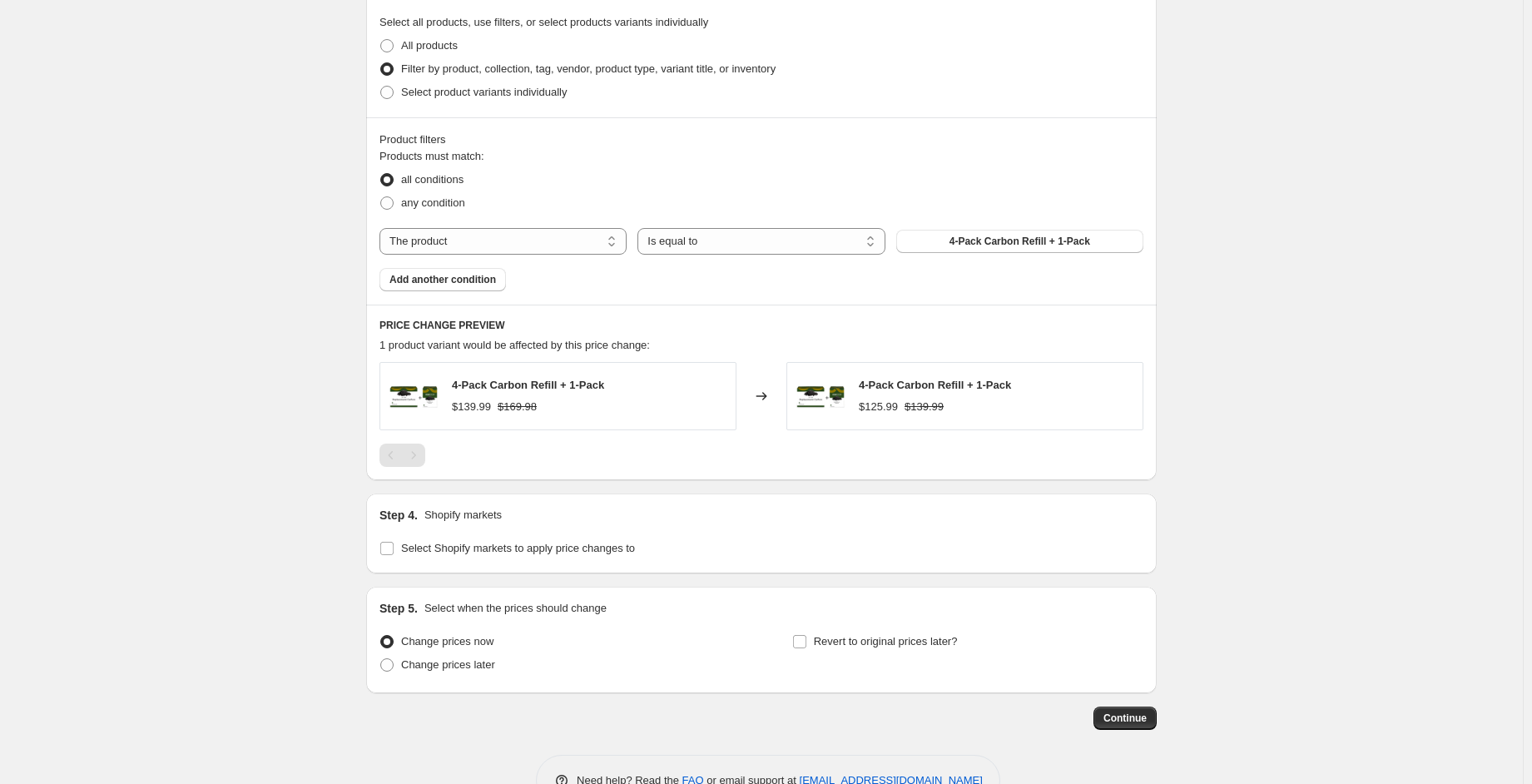
click at [652, 145] on div "Product filters" at bounding box center [761, 139] width 764 height 17
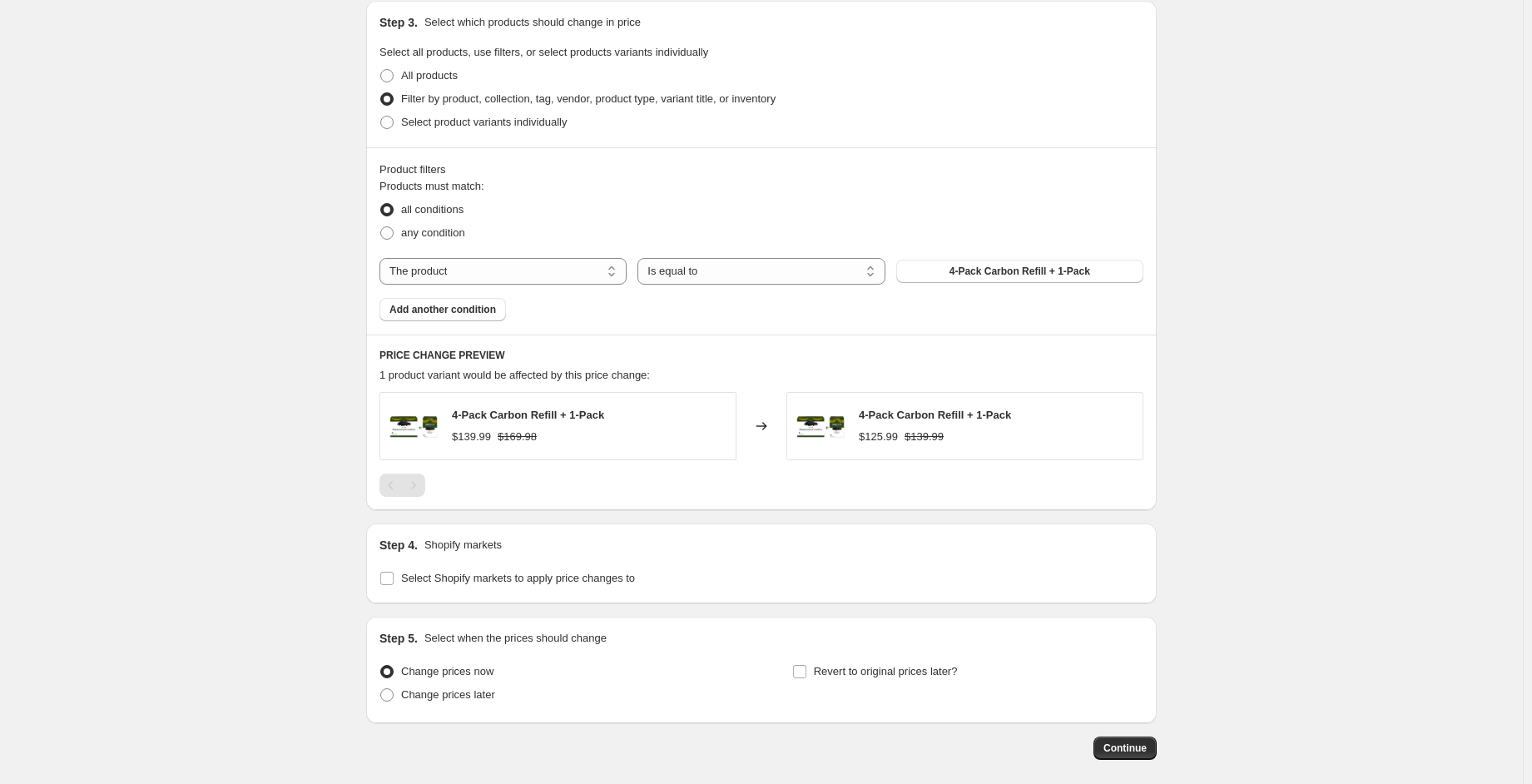
scroll to position [723, 0]
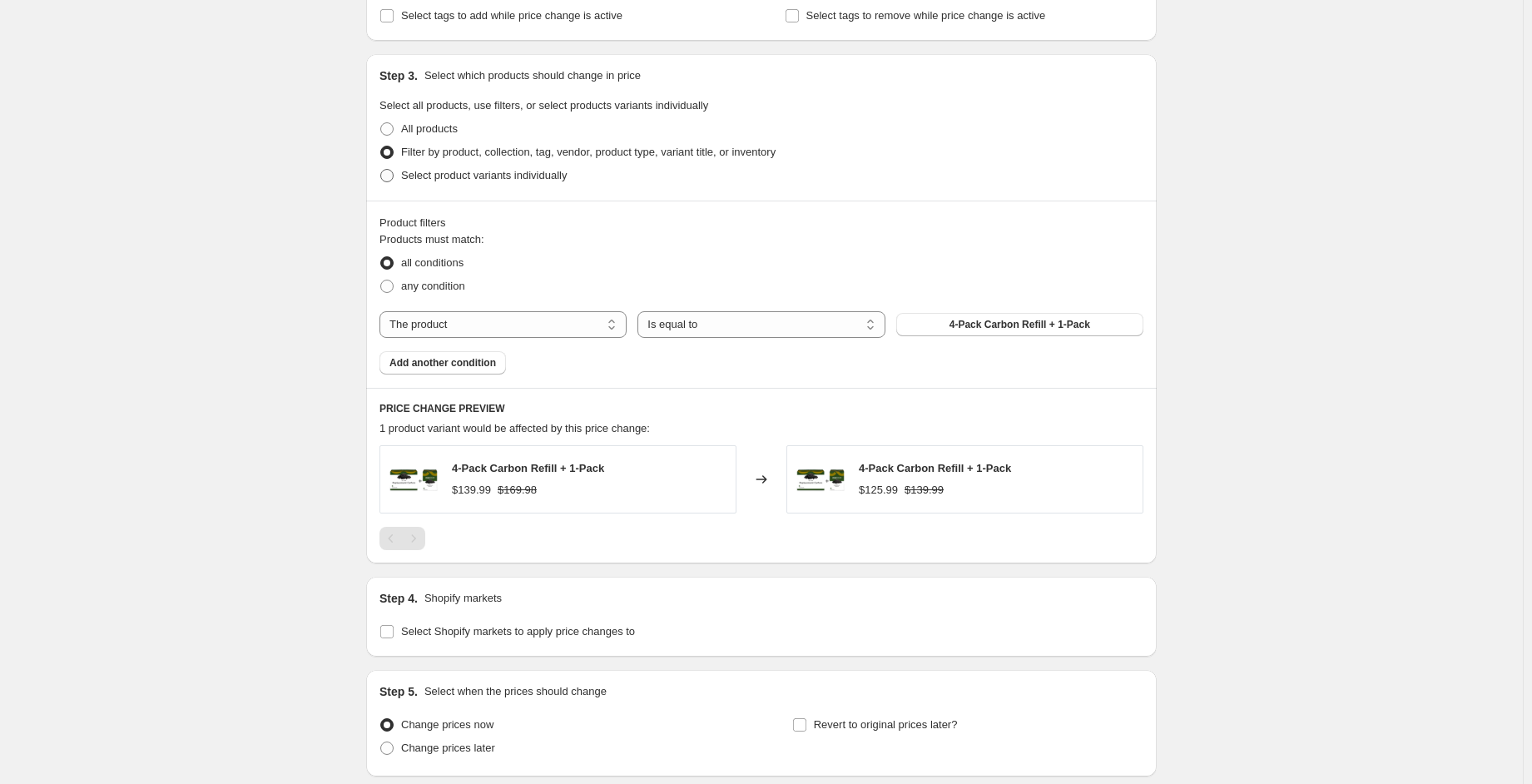
click at [557, 181] on span "Select product variants individually" at bounding box center [483, 175] width 165 height 13
click at [381, 170] on input "Select product variants individually" at bounding box center [380, 169] width 1 height 1
radio input "true"
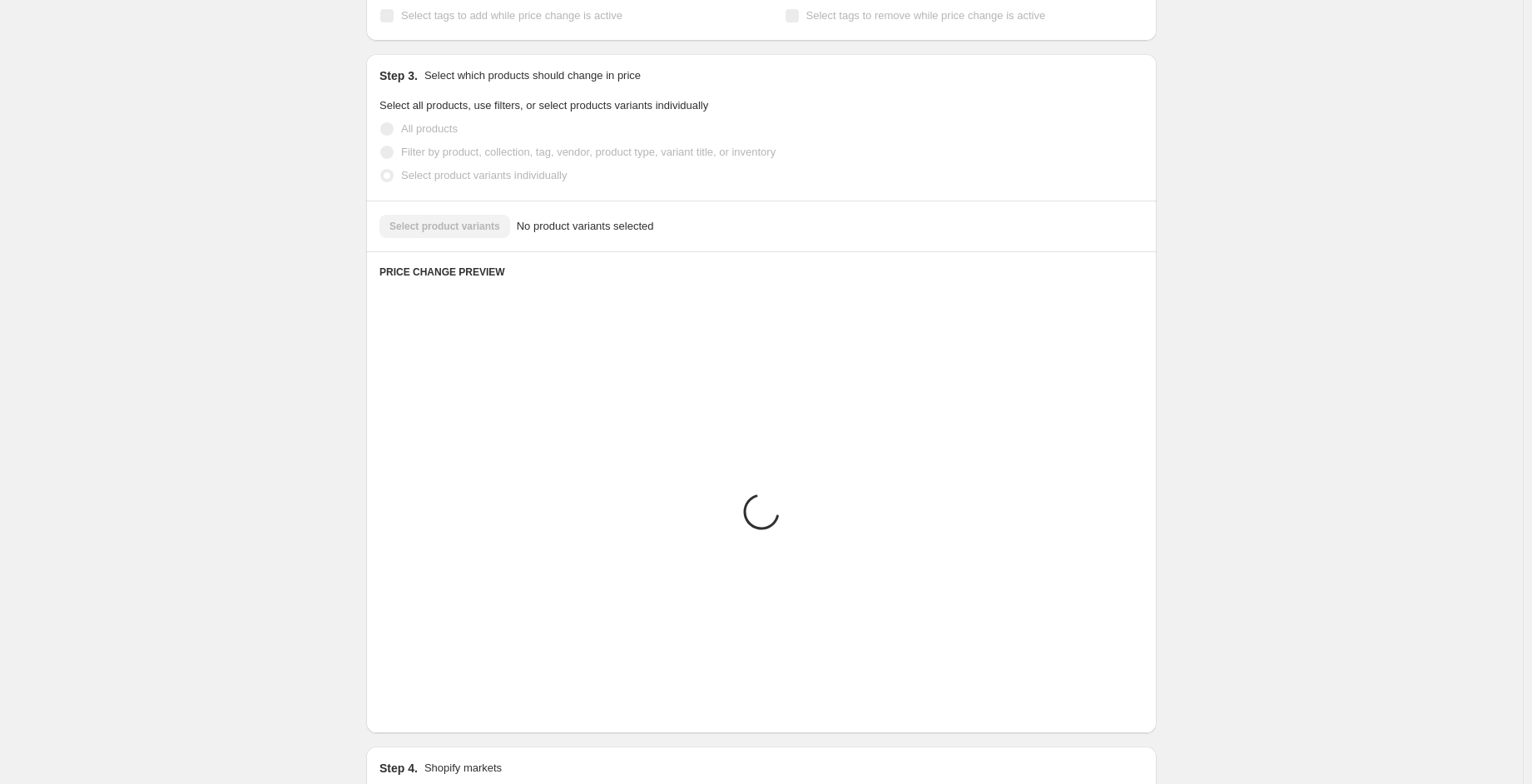
scroll to position [603, 0]
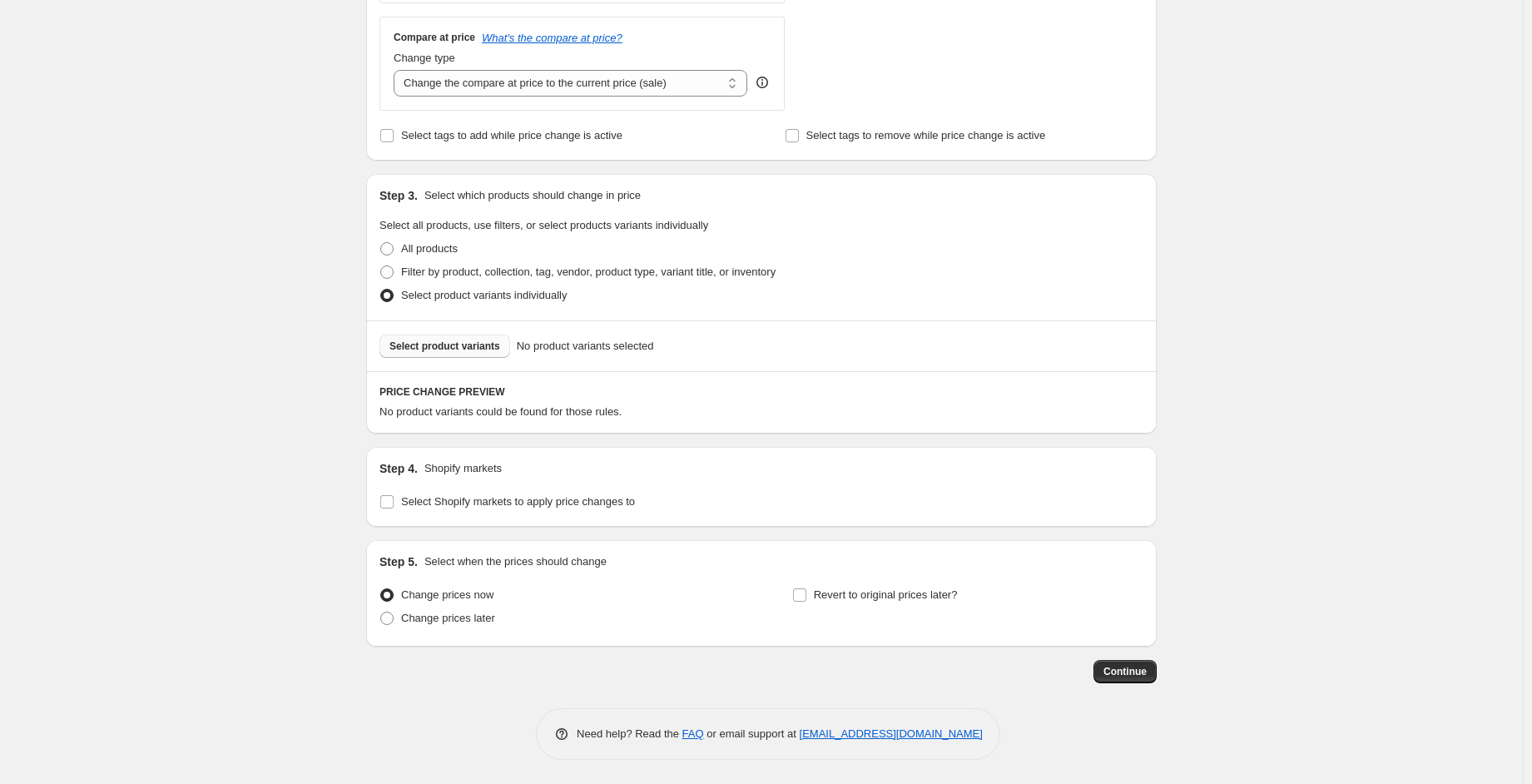
click at [492, 347] on span "Select product variants" at bounding box center [444, 346] width 110 height 14
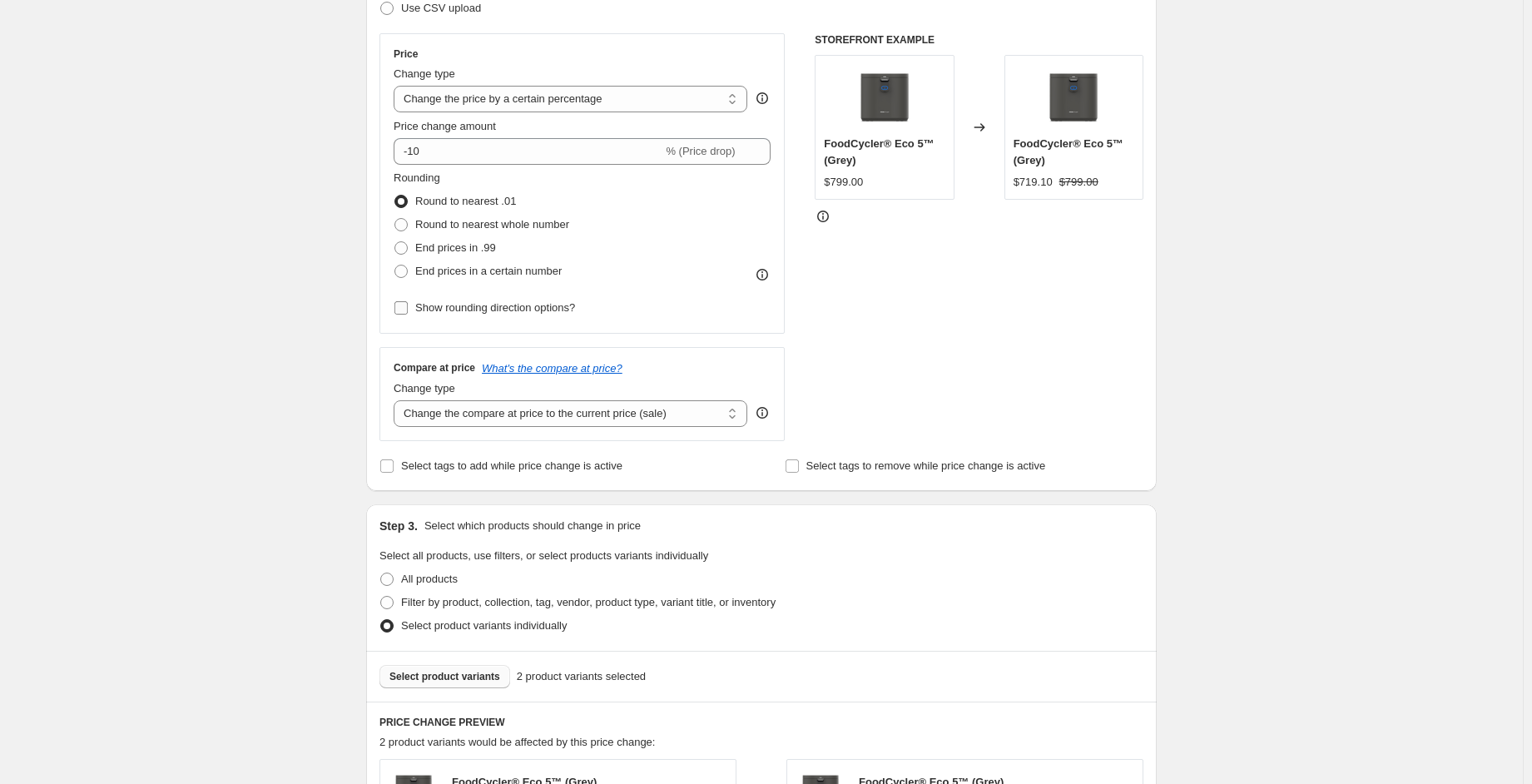
scroll to position [271, 0]
click at [568, 98] on select "Change the price to a certain amount Change the price by a certain amount Chang…" at bounding box center [571, 101] width 354 height 26
select select "to"
click at [398, 88] on select "Change the price to a certain amount Change the price by a certain amount Chang…" at bounding box center [571, 101] width 354 height 26
type input "80.00"
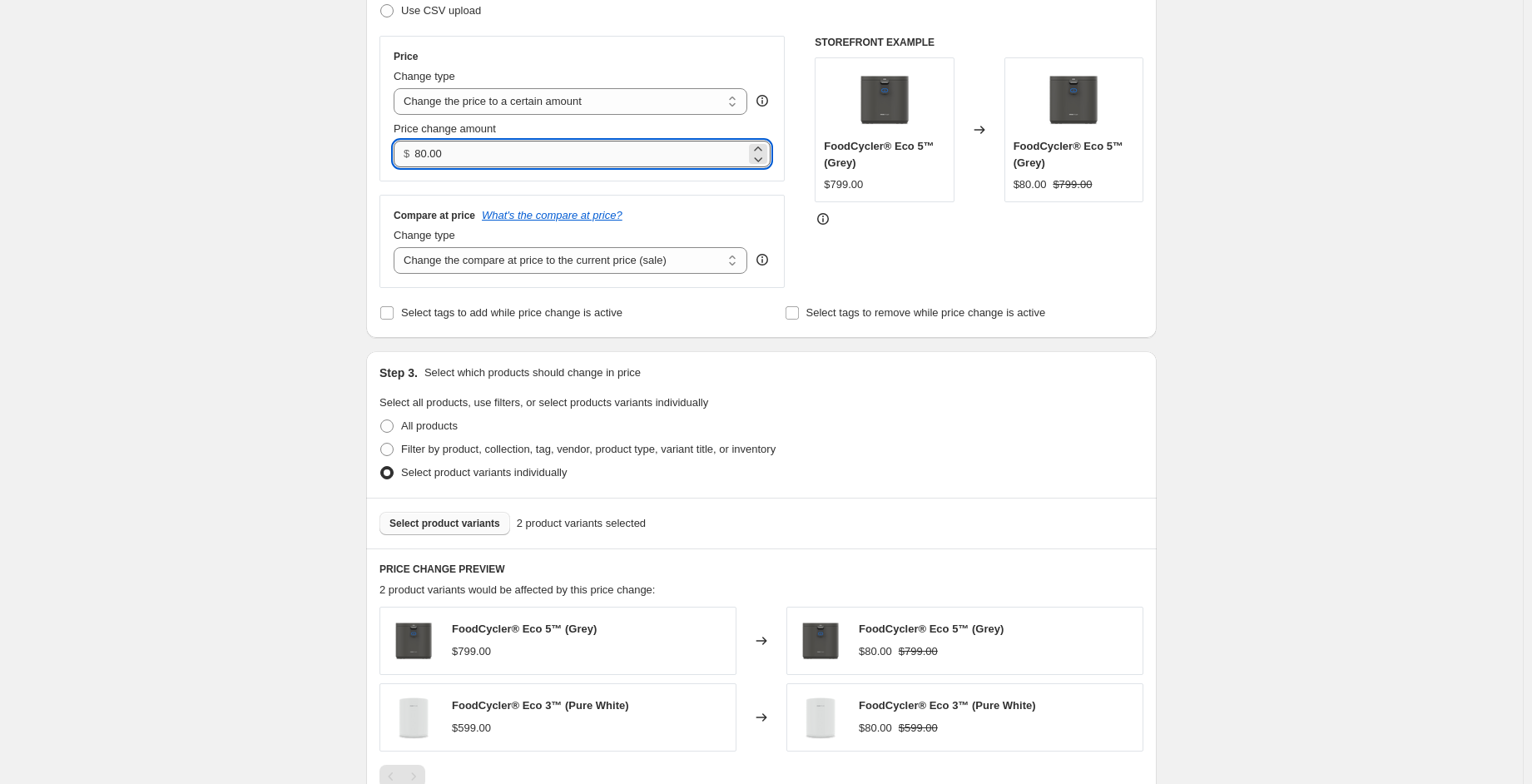
click at [460, 151] on input "80.00" at bounding box center [580, 153] width 330 height 26
drag, startPoint x: 457, startPoint y: 150, endPoint x: 421, endPoint y: 152, distance: 36.1
click at [421, 152] on input "80.00" at bounding box center [580, 153] width 330 height 26
click at [556, 94] on select "Change the price to a certain amount Change the price by a certain amount Chang…" at bounding box center [571, 101] width 354 height 26
select select "percentage"
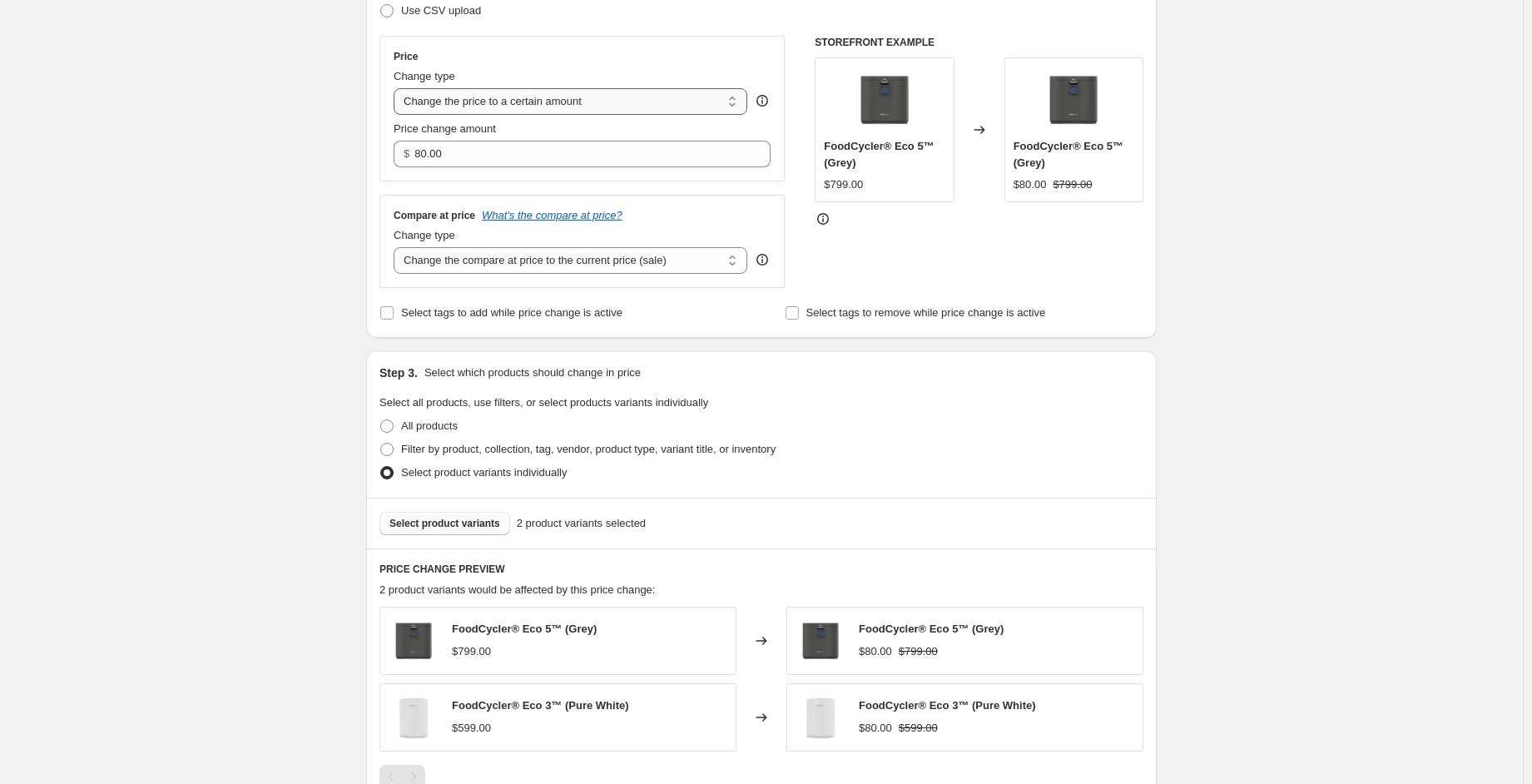
click at [398, 88] on select "Change the price to a certain amount Change the price by a certain amount Chang…" at bounding box center [571, 101] width 354 height 26
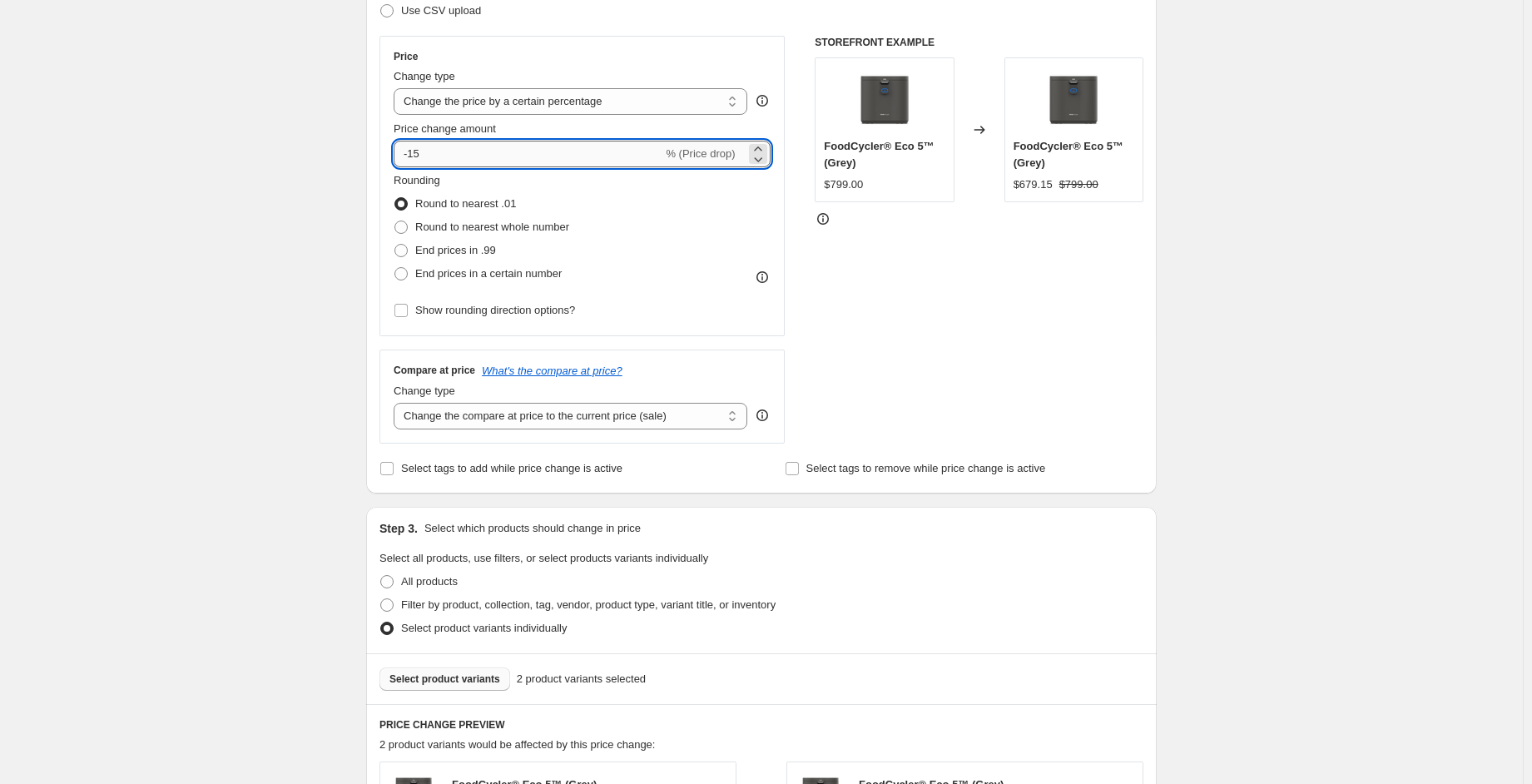
drag, startPoint x: 483, startPoint y: 154, endPoint x: 450, endPoint y: 163, distance: 34.2
click at [461, 161] on input "-15" at bounding box center [528, 153] width 269 height 26
drag, startPoint x: 434, startPoint y: 157, endPoint x: 389, endPoint y: 153, distance: 45.2
click at [389, 153] on div "Price Change type Change the price to a certain amount Change the price by a ce…" at bounding box center [582, 186] width 405 height 300
click at [874, 260] on div "STOREFRONT EXAMPLE FoodCycler® Eco 5™ (Grey) $799.00 Changed to FoodCycler® Eco…" at bounding box center [979, 240] width 328 height 408
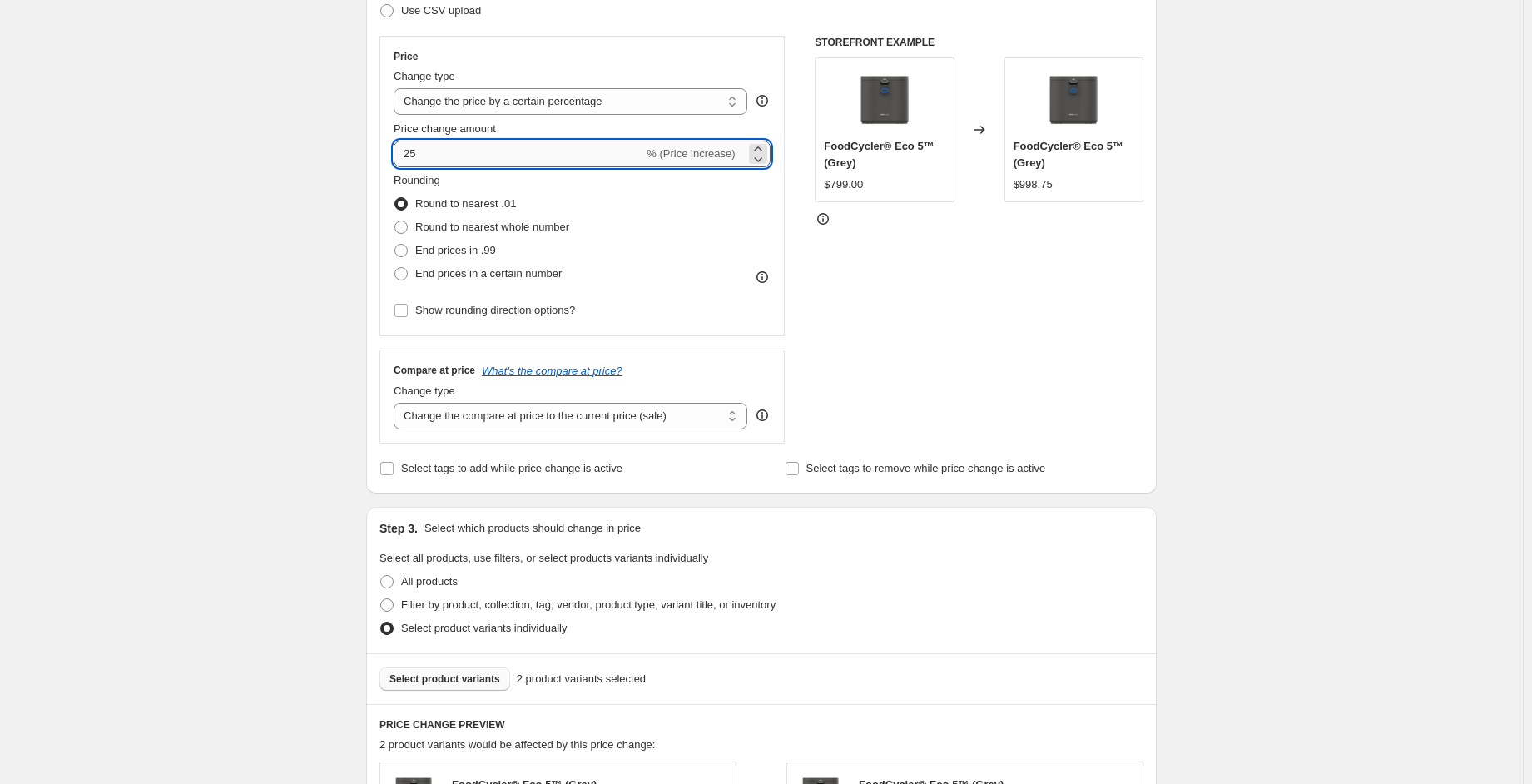
click at [408, 141] on input "25" at bounding box center [518, 153] width 249 height 26
type input "-25"
click at [964, 298] on div "STOREFRONT EXAMPLE FoodCycler® Eco 5™ (Grey) $799.00 Changed to FoodCycler® Eco…" at bounding box center [979, 240] width 328 height 408
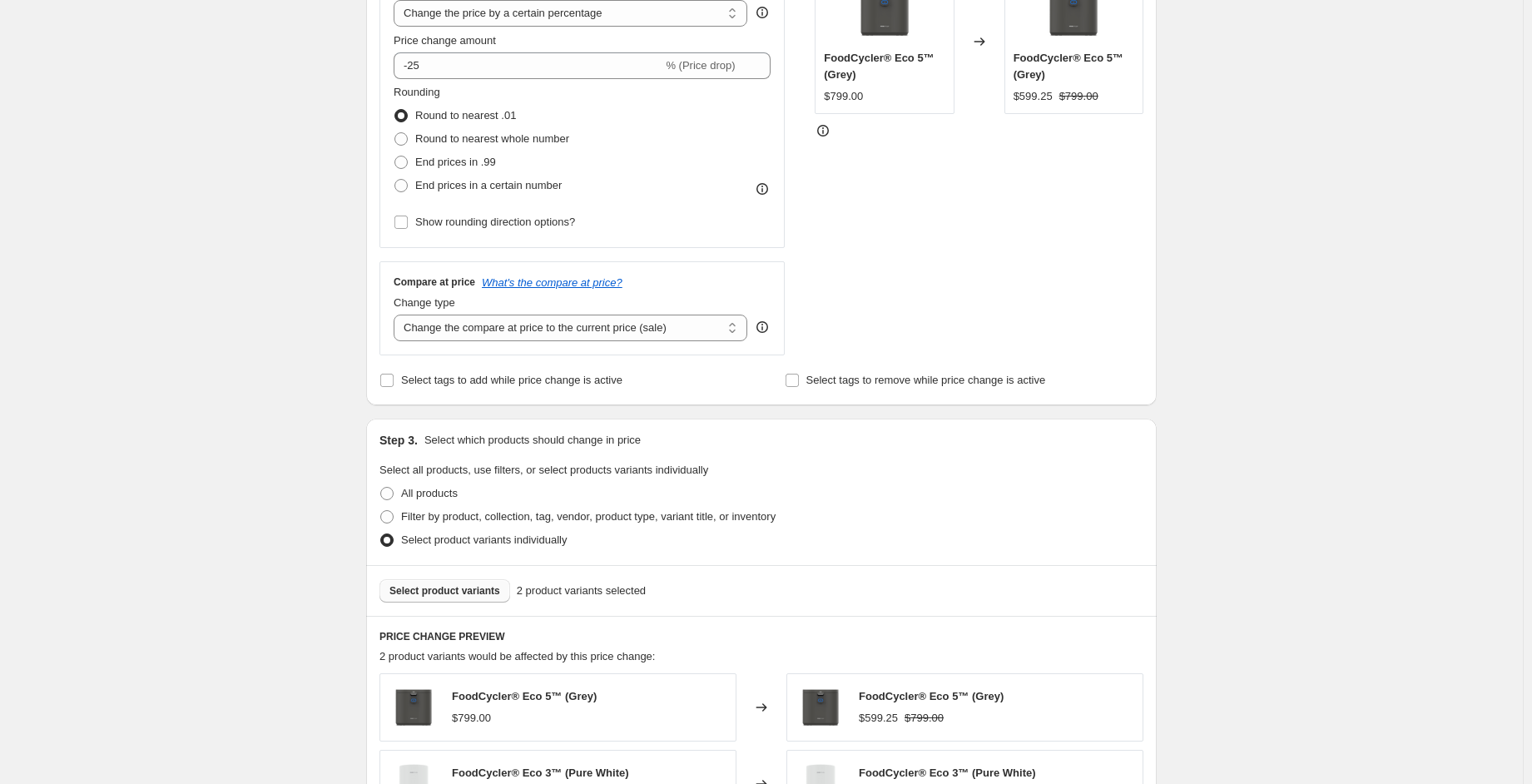
scroll to position [354, 0]
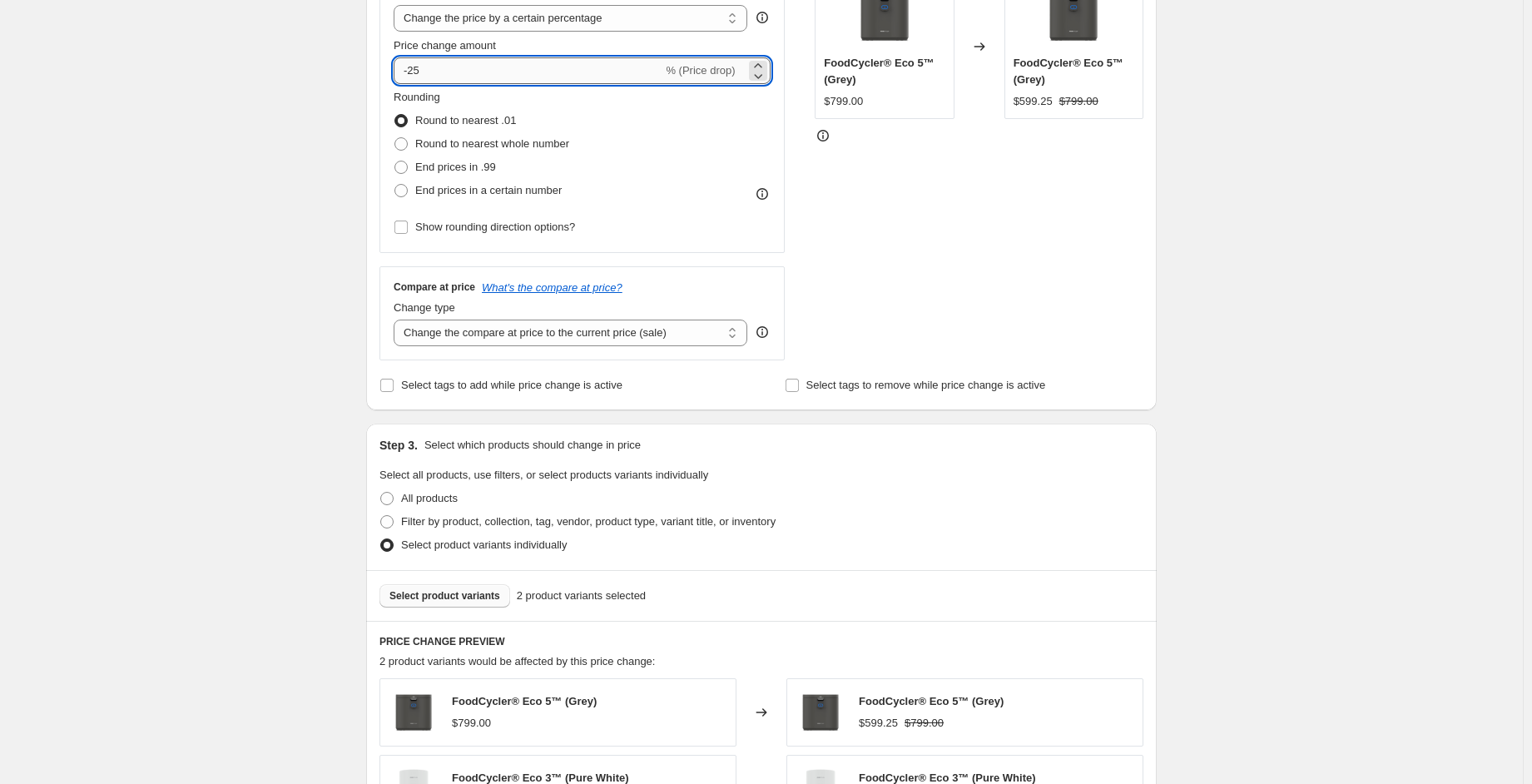
click at [454, 67] on input "-25" at bounding box center [528, 70] width 269 height 26
click at [463, 167] on span "End prices in .99" at bounding box center [456, 166] width 81 height 13
click at [395, 161] on input "End prices in .99" at bounding box center [394, 160] width 1 height 1
radio input "true"
click at [445, 146] on span "Round to nearest whole number" at bounding box center [492, 143] width 153 height 13
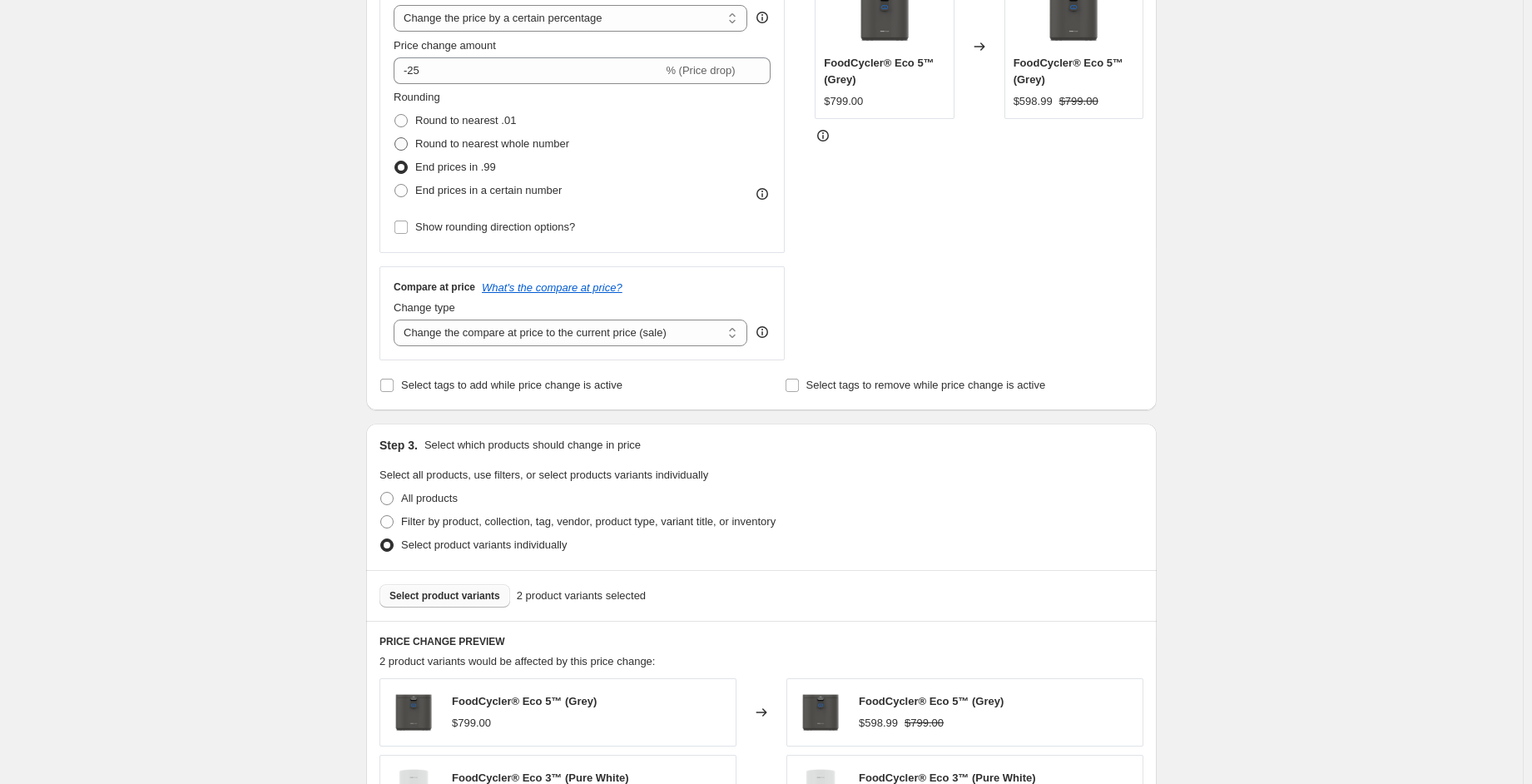
click at [395, 138] on input "Round to nearest whole number" at bounding box center [394, 137] width 1 height 1
radio input "true"
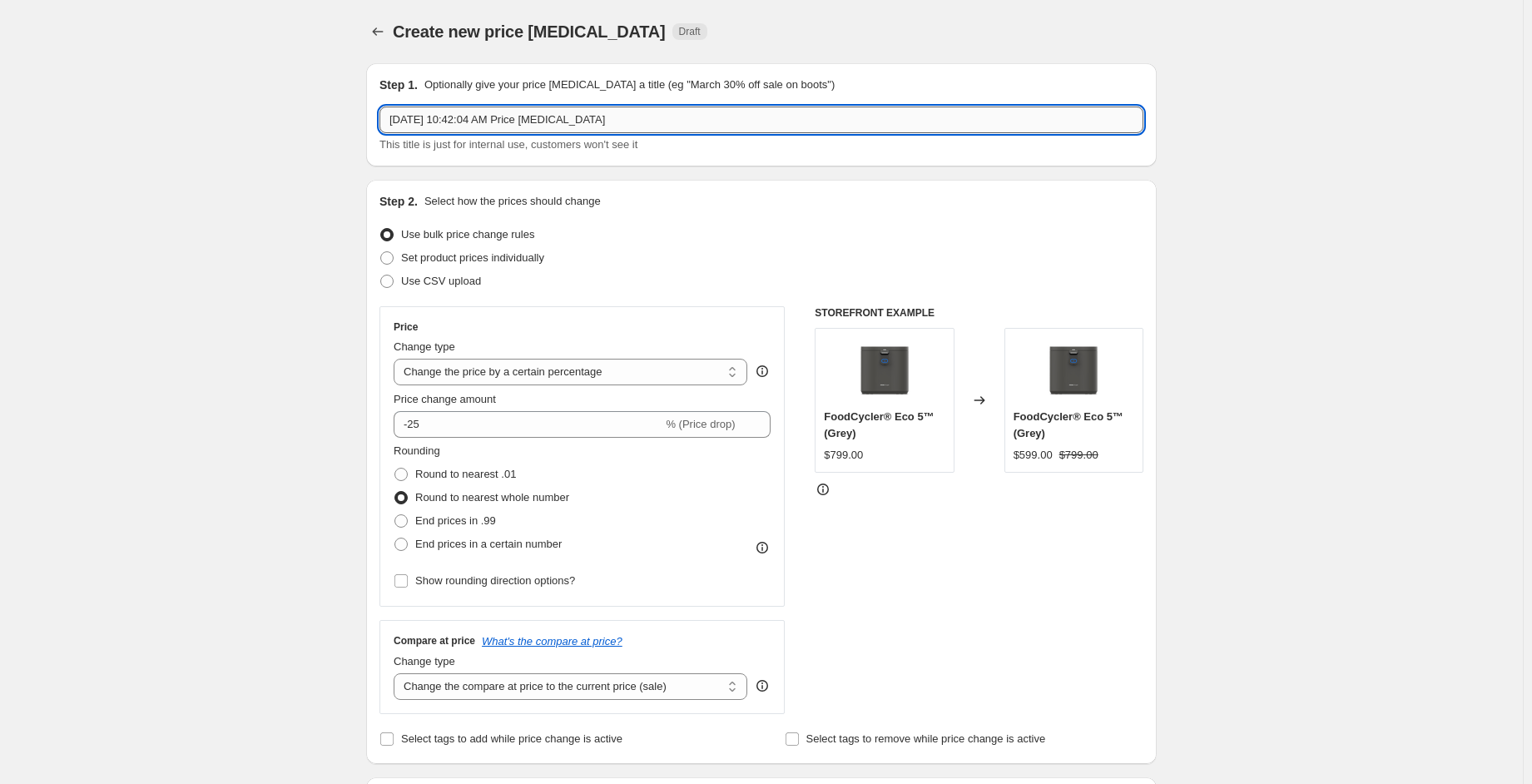
drag, startPoint x: 598, startPoint y: 110, endPoint x: 606, endPoint y: 120, distance: 12.8
click at [606, 120] on input "[DATE] 10:42:04 AM Price [MEDICAL_DATA]" at bounding box center [761, 119] width 764 height 26
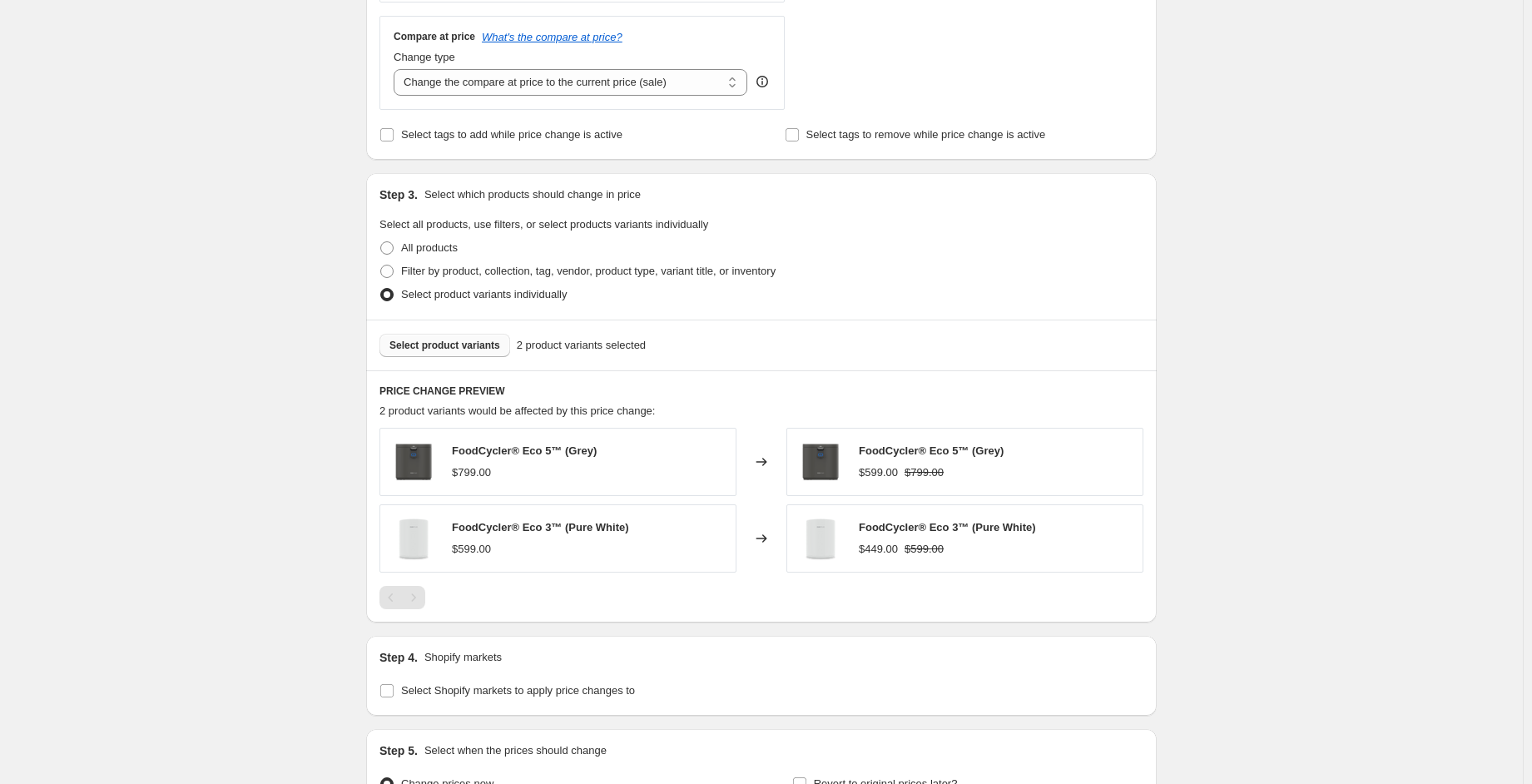
scroll to position [748, 0]
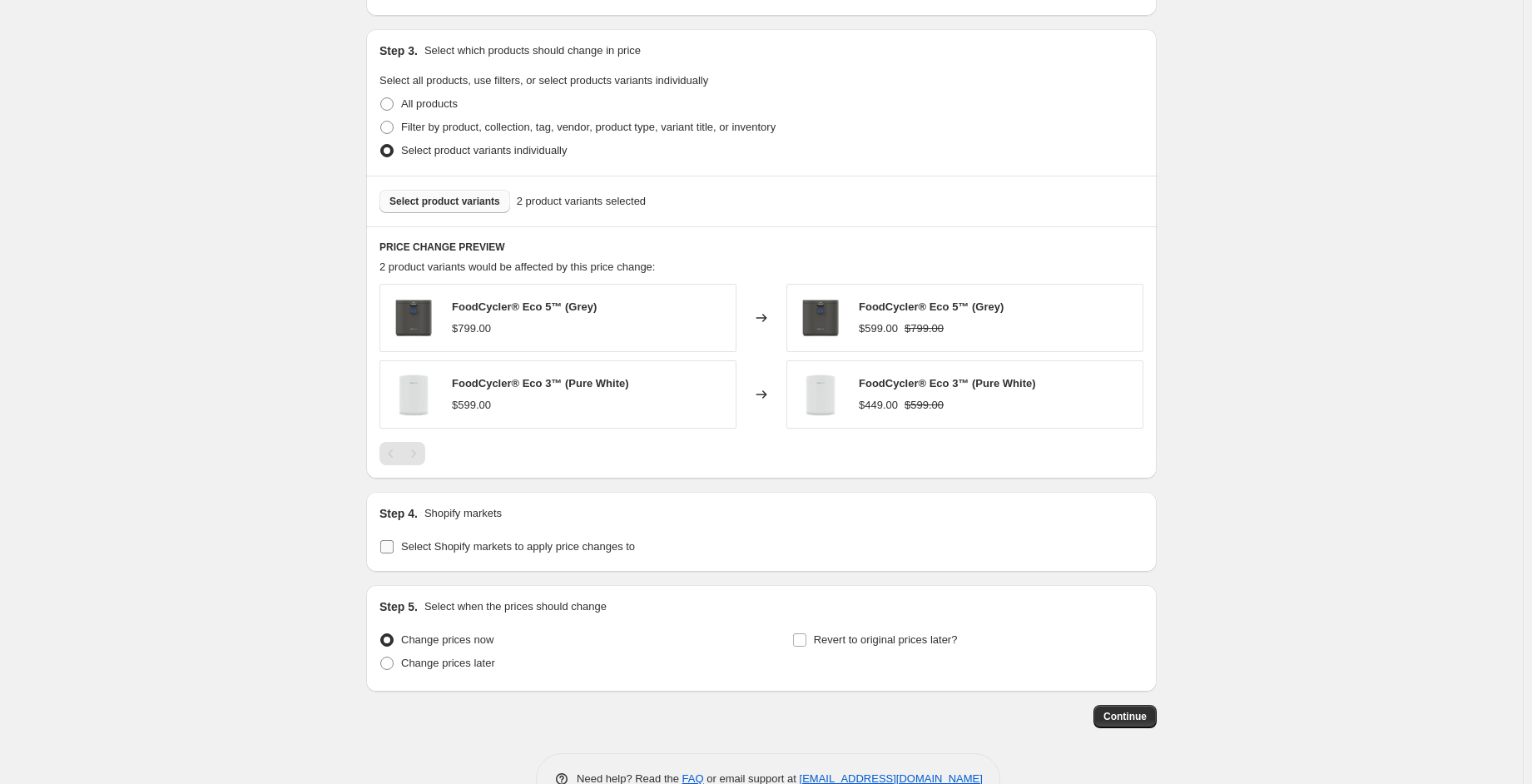
type input "[DATE] 10:42:04 AM Price [MEDICAL_DATA] - update for Fall Sales Event"
click at [584, 550] on span "Select Shopify markets to apply price changes to" at bounding box center [517, 545] width 234 height 13
click at [394, 550] on input "Select Shopify markets to apply price changes to" at bounding box center [387, 546] width 14 height 14
checkbox input "true"
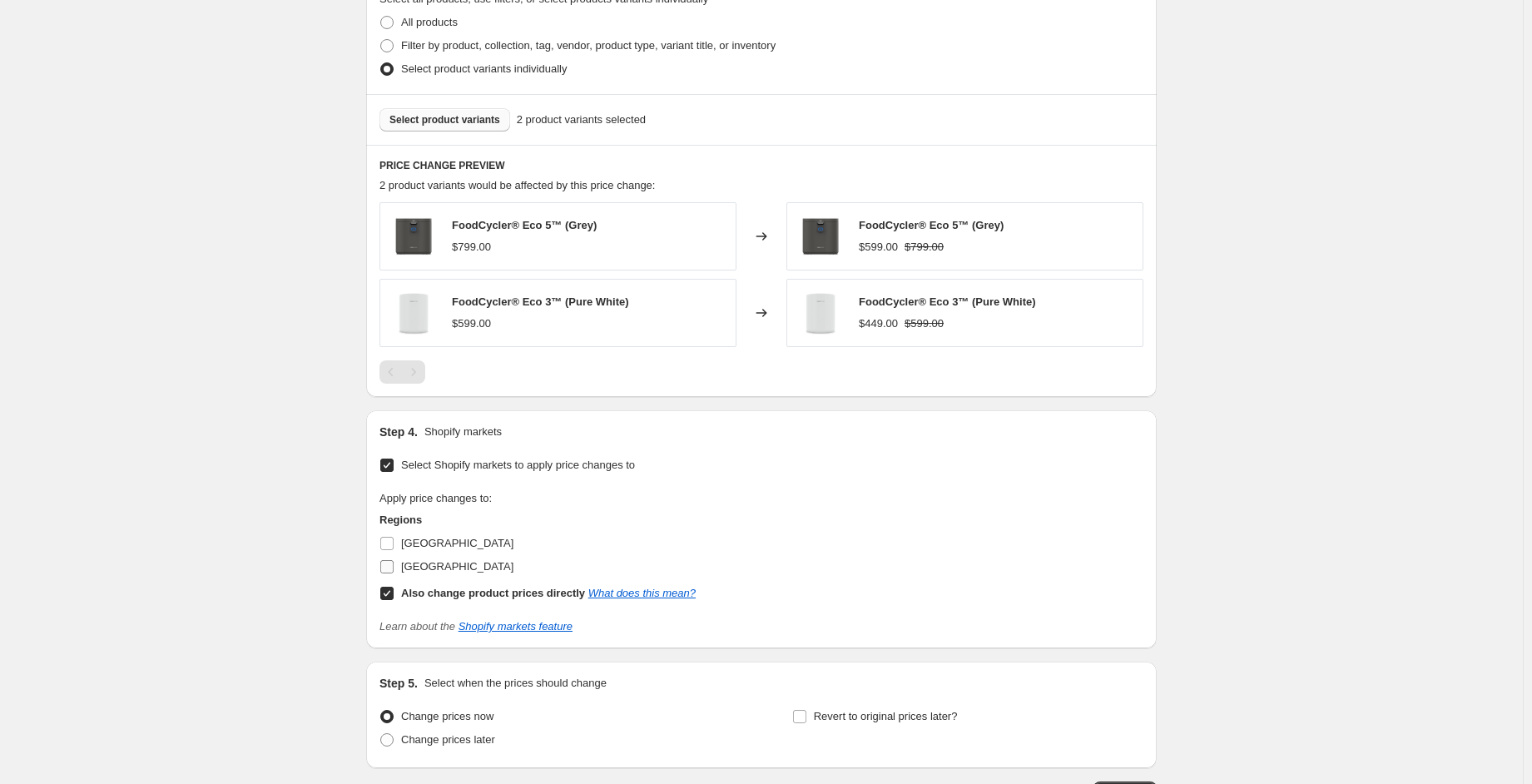
scroll to position [832, 0]
click at [394, 545] on input "[GEOGRAPHIC_DATA]" at bounding box center [387, 541] width 14 height 14
checkbox input "true"
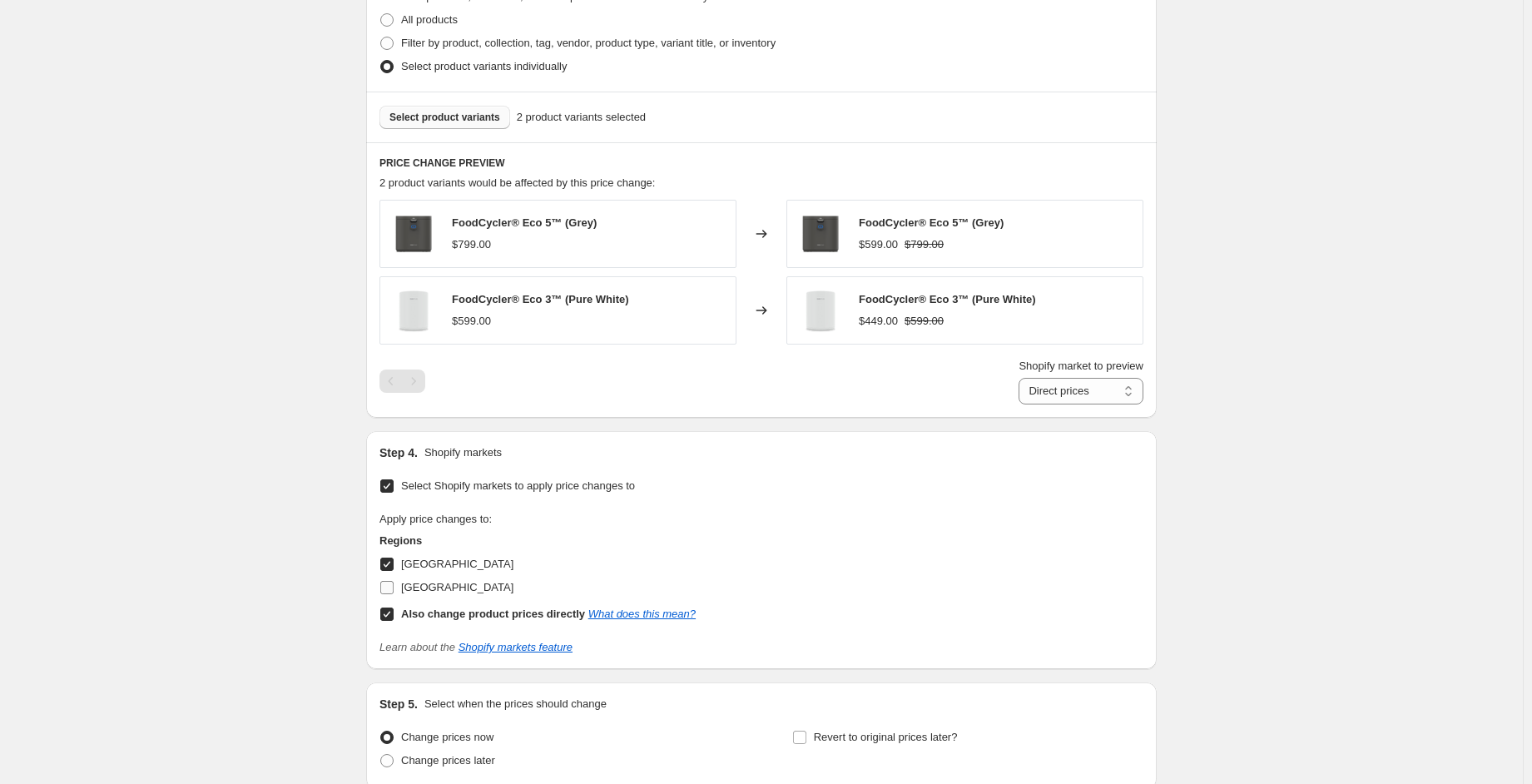
click at [394, 580] on span at bounding box center [386, 587] width 15 height 15
click at [394, 581] on input "[GEOGRAPHIC_DATA]" at bounding box center [387, 588] width 14 height 14
checkbox input "true"
click at [1092, 393] on select "Direct prices [GEOGRAPHIC_DATA] [GEOGRAPHIC_DATA]" at bounding box center [1081, 390] width 125 height 26
click at [1023, 405] on select "Direct prices [GEOGRAPHIC_DATA] [GEOGRAPHIC_DATA]" at bounding box center [1081, 390] width 125 height 26
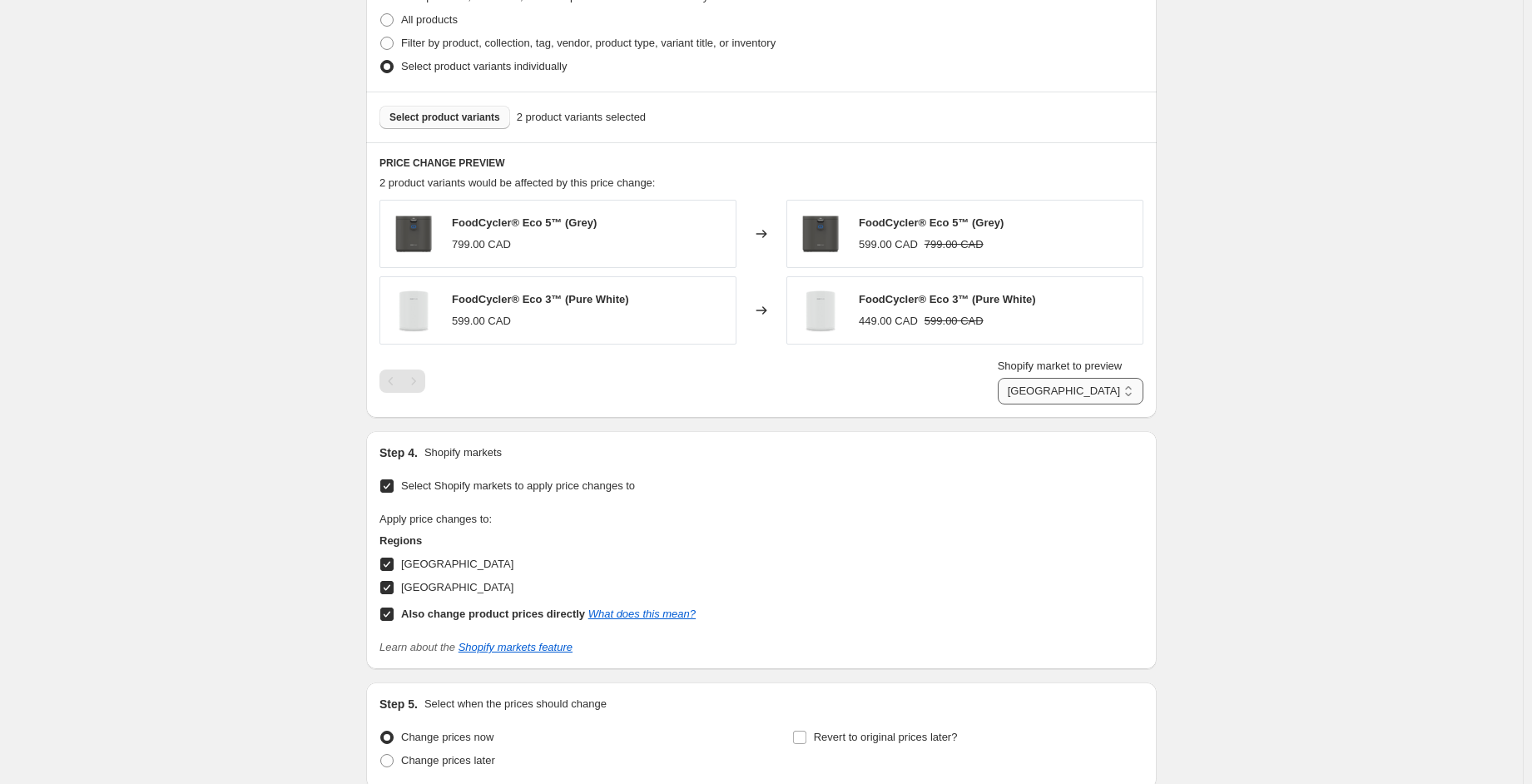
click at [1103, 383] on select "Direct prices [GEOGRAPHIC_DATA] [GEOGRAPHIC_DATA]" at bounding box center [1070, 390] width 146 height 26
select select "29338337449"
click at [997, 405] on select "Direct prices [GEOGRAPHIC_DATA] [GEOGRAPHIC_DATA]" at bounding box center [1070, 390] width 146 height 26
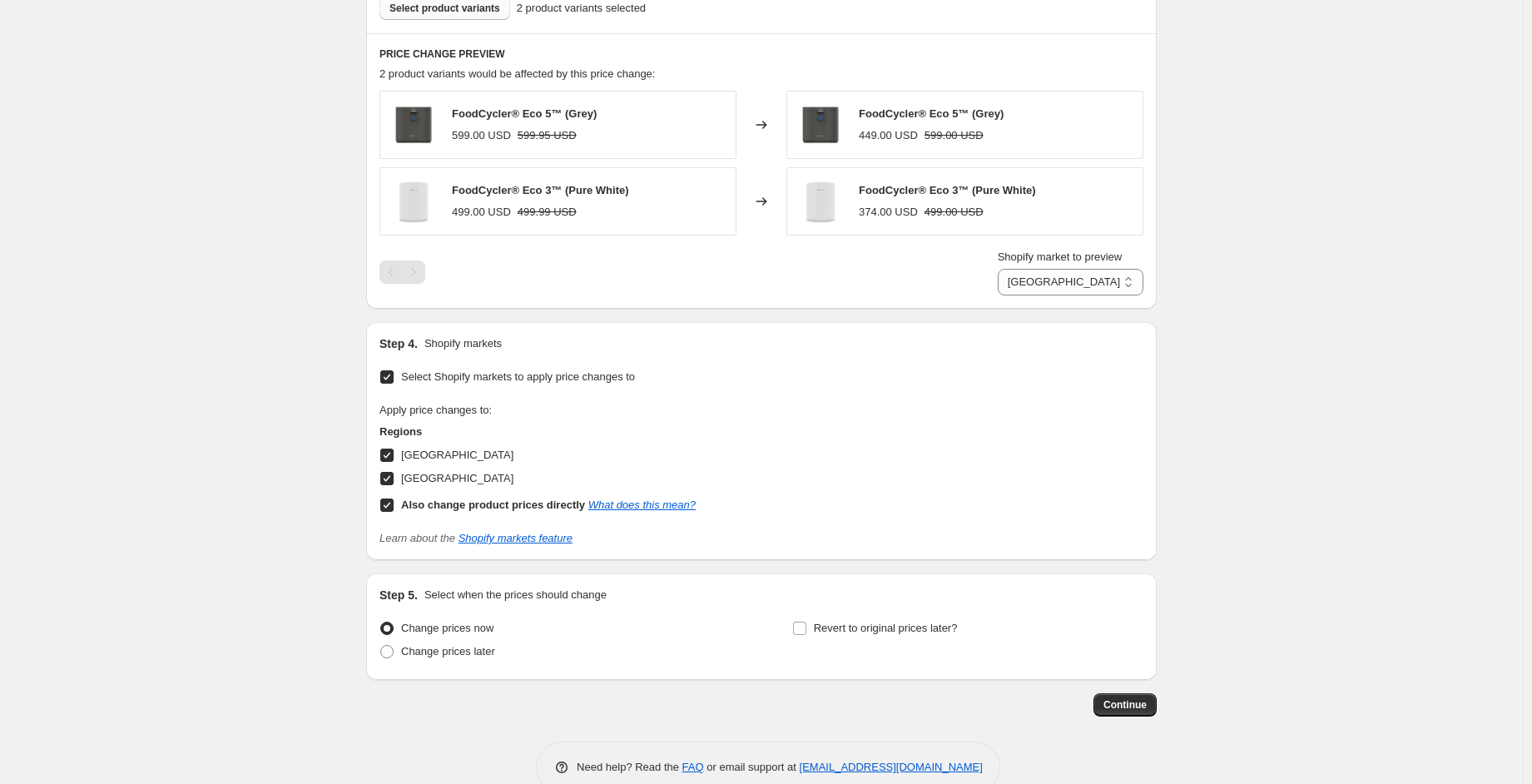
scroll to position [974, 0]
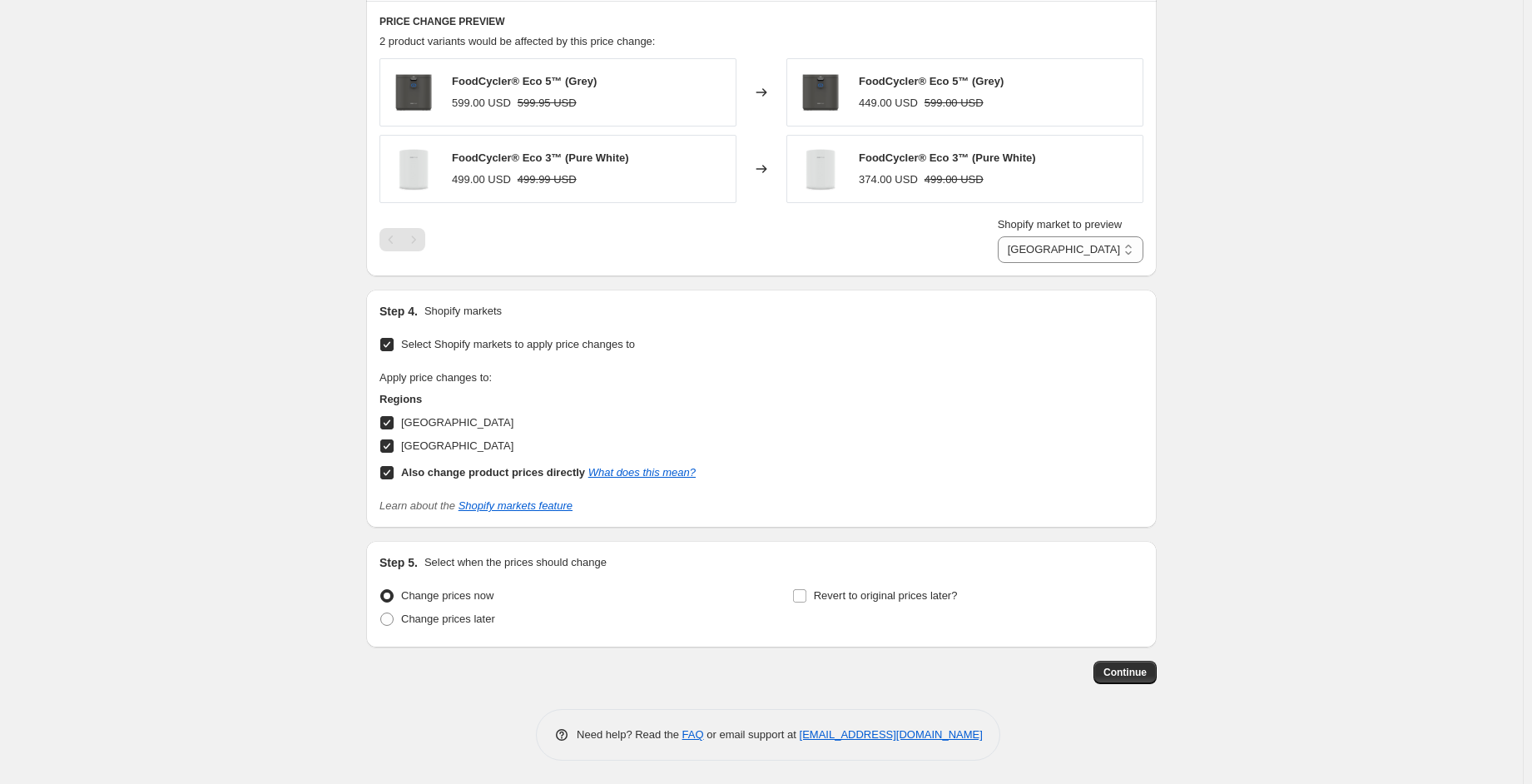
click at [415, 445] on span "[GEOGRAPHIC_DATA]" at bounding box center [457, 445] width 112 height 13
click at [394, 445] on input "[GEOGRAPHIC_DATA]" at bounding box center [387, 446] width 14 height 14
checkbox input "false"
select select "direct"
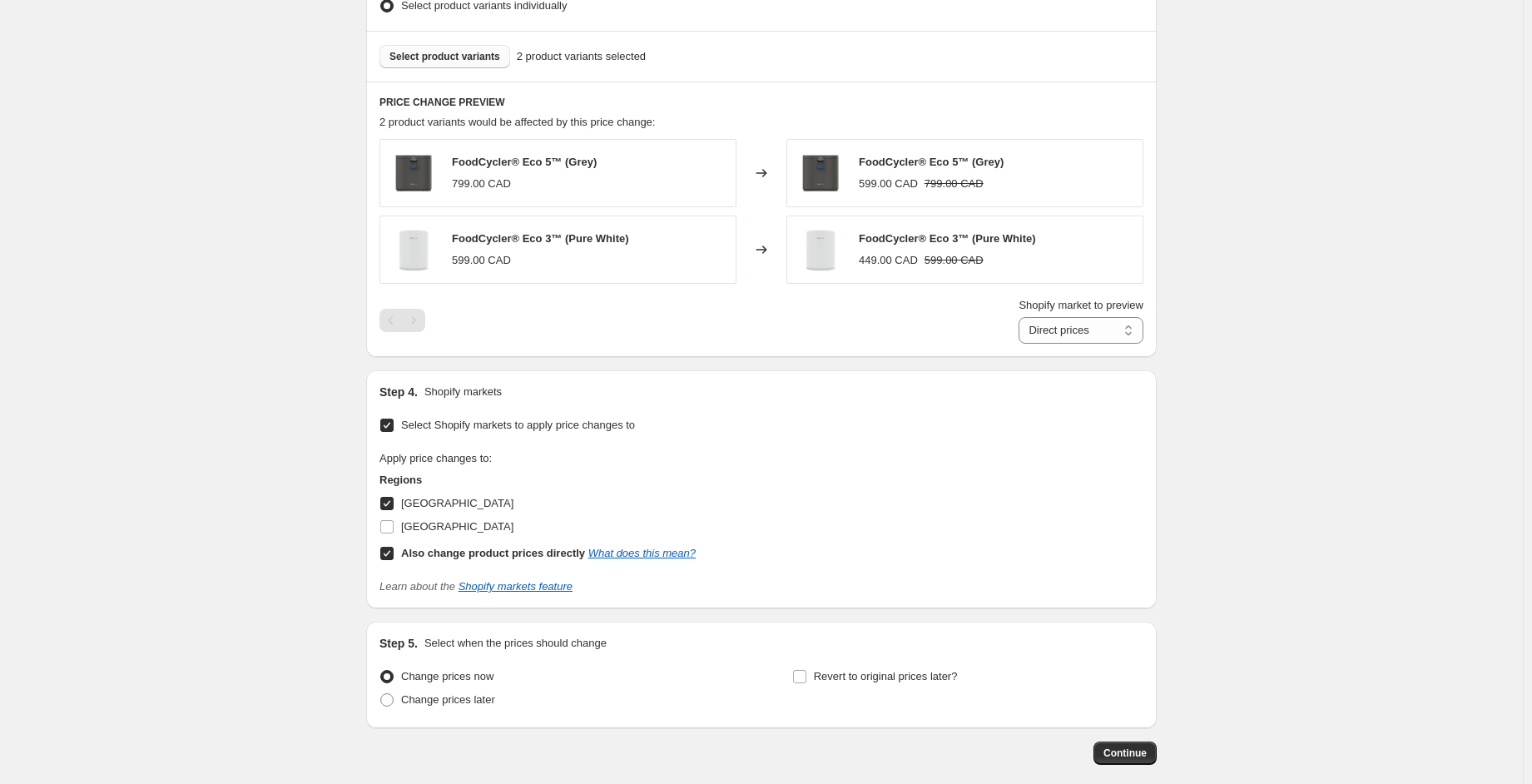
scroll to position [891, 0]
drag, startPoint x: 1125, startPoint y: 751, endPoint x: 1237, endPoint y: 551, distance: 229.2
click at [806, 676] on input "Revert to original prices later?" at bounding box center [800, 679] width 14 height 14
checkbox input "true"
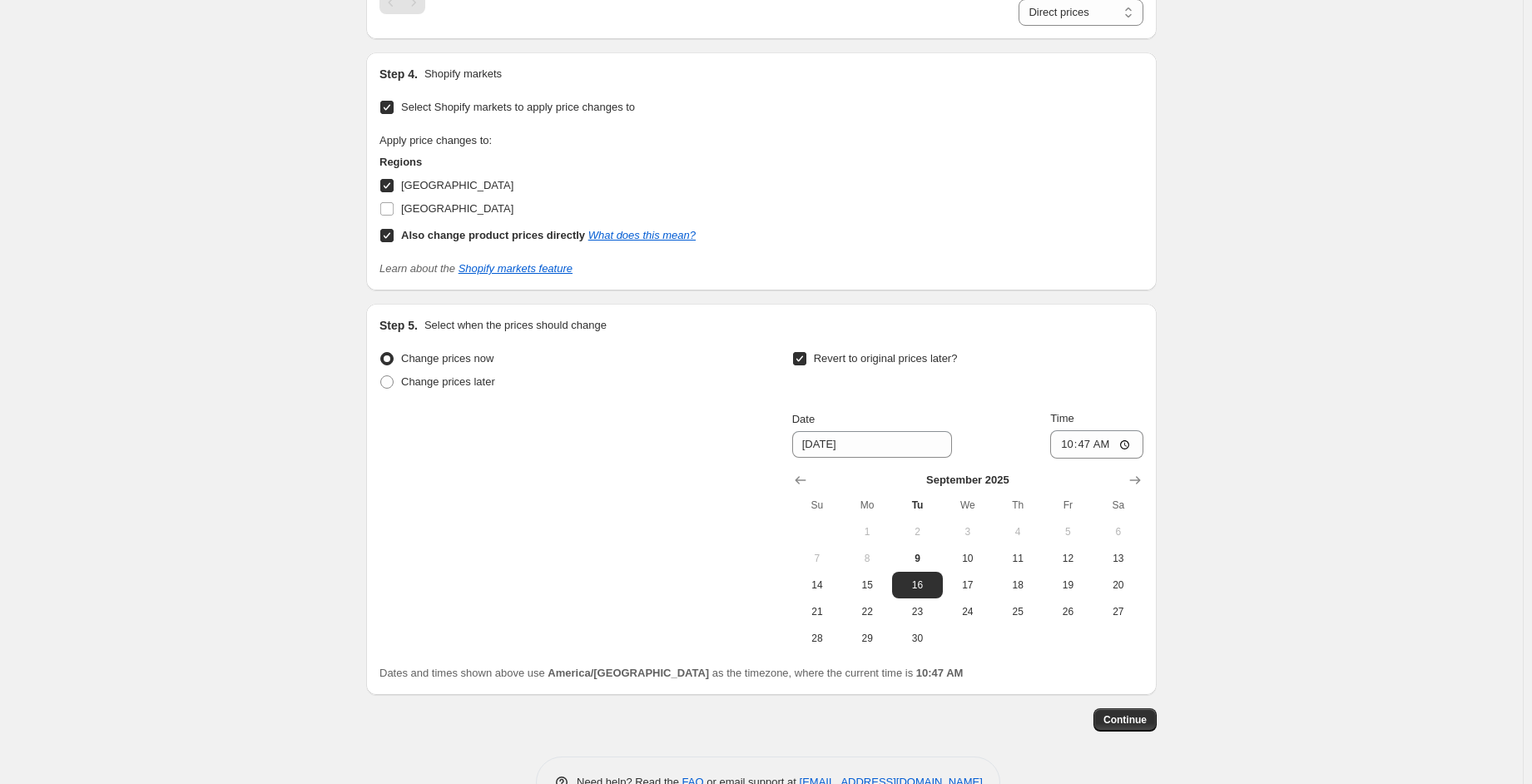
scroll to position [1223, 0]
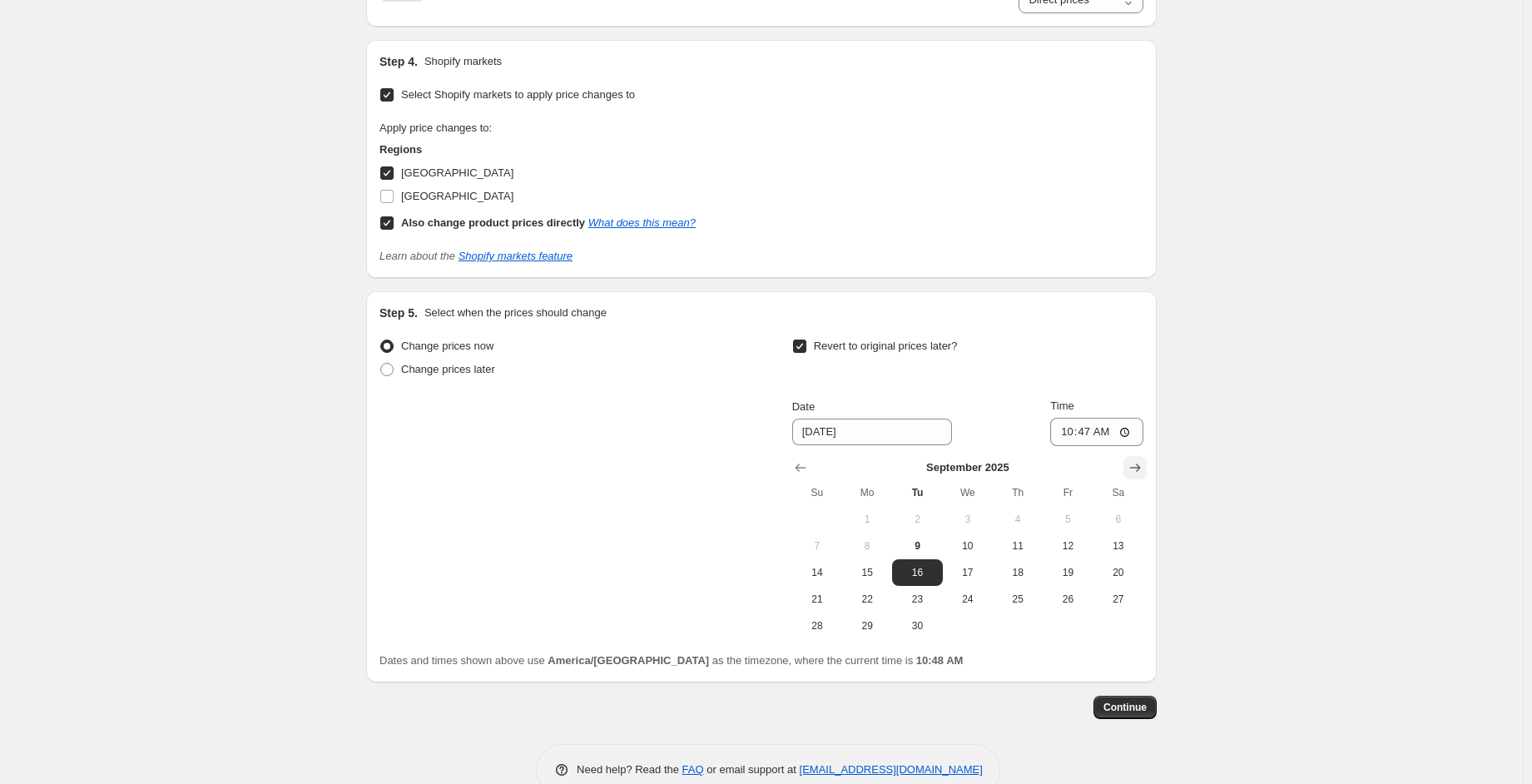
click at [1141, 467] on icon "Show next month, October 2025" at bounding box center [1135, 468] width 11 height 9
click at [916, 549] on span "7" at bounding box center [916, 545] width 36 height 14
type input "[DATE]"
click at [1093, 428] on input "10:47" at bounding box center [1096, 431] width 93 height 28
type input "00:01"
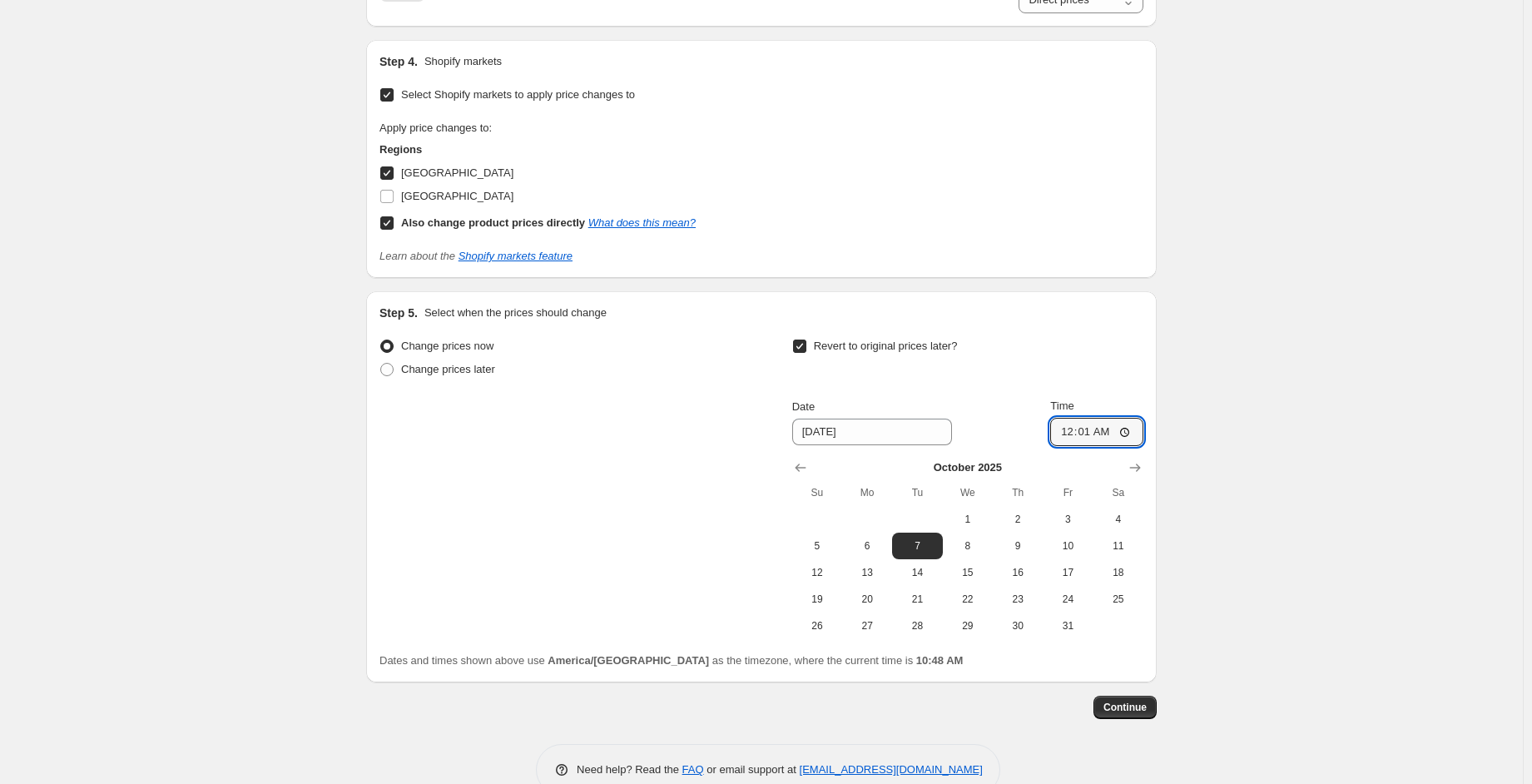
click at [1133, 707] on span "Continue" at bounding box center [1124, 708] width 43 height 14
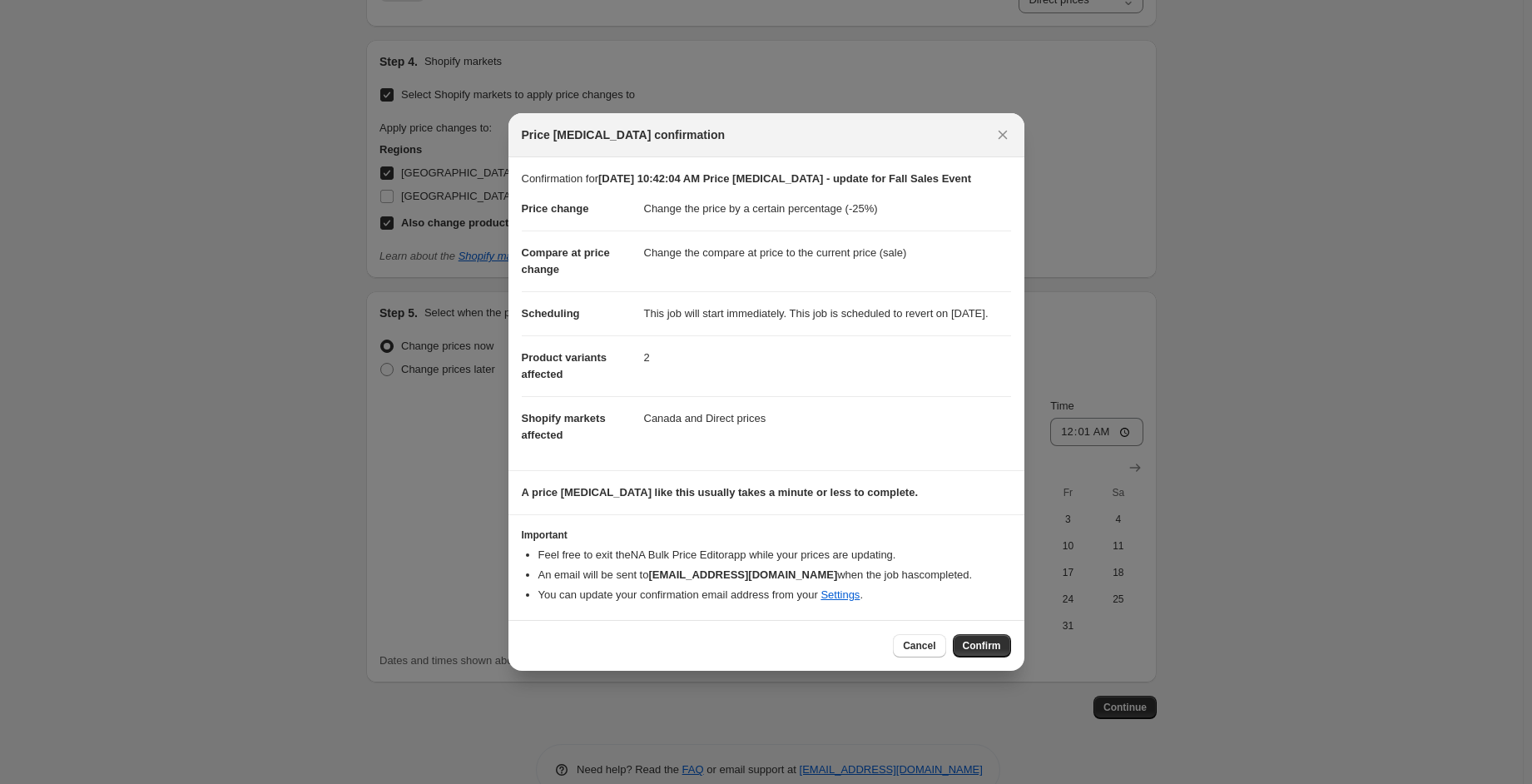
click at [985, 652] on span "Confirm" at bounding box center [982, 646] width 38 height 14
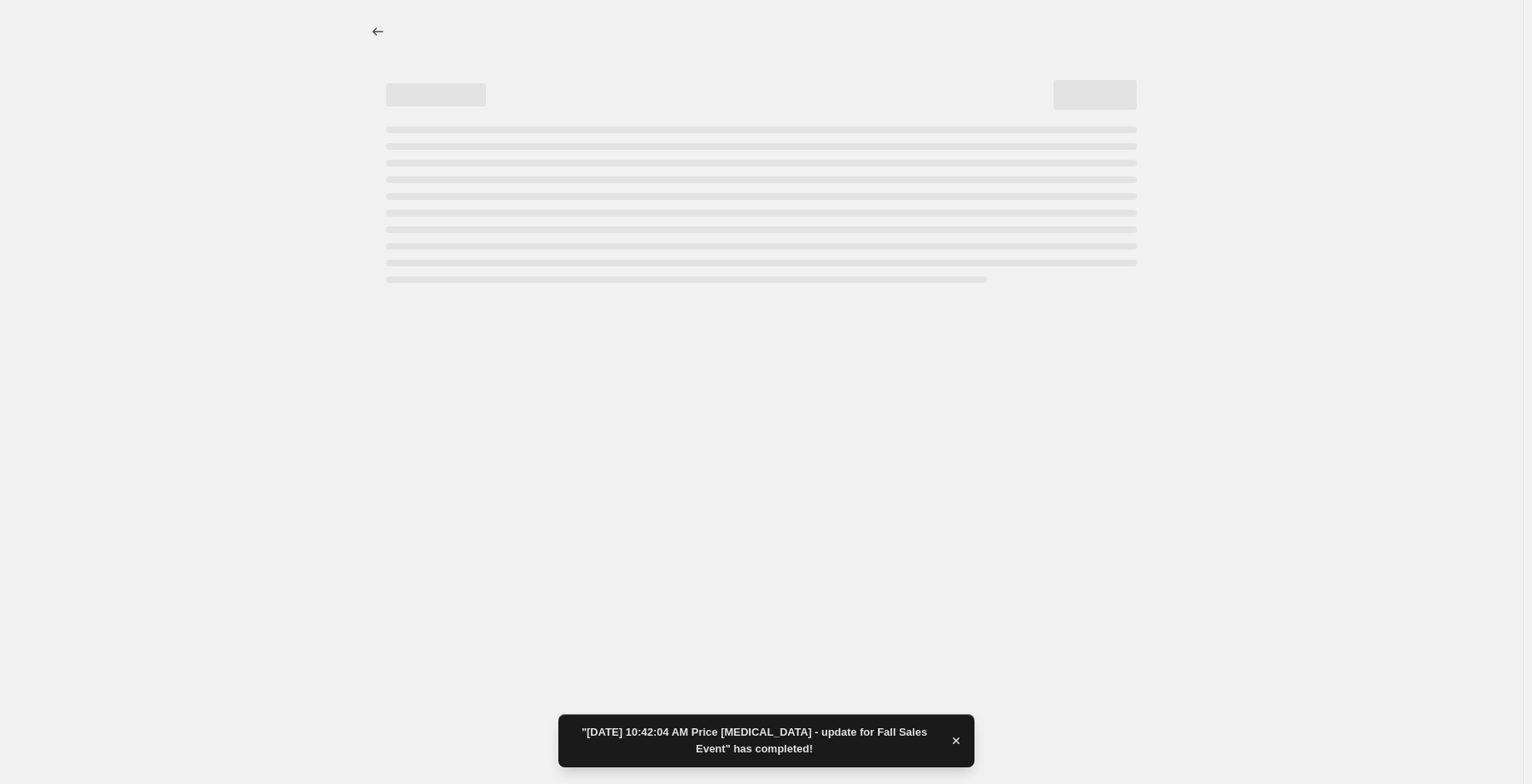
select select "percentage"
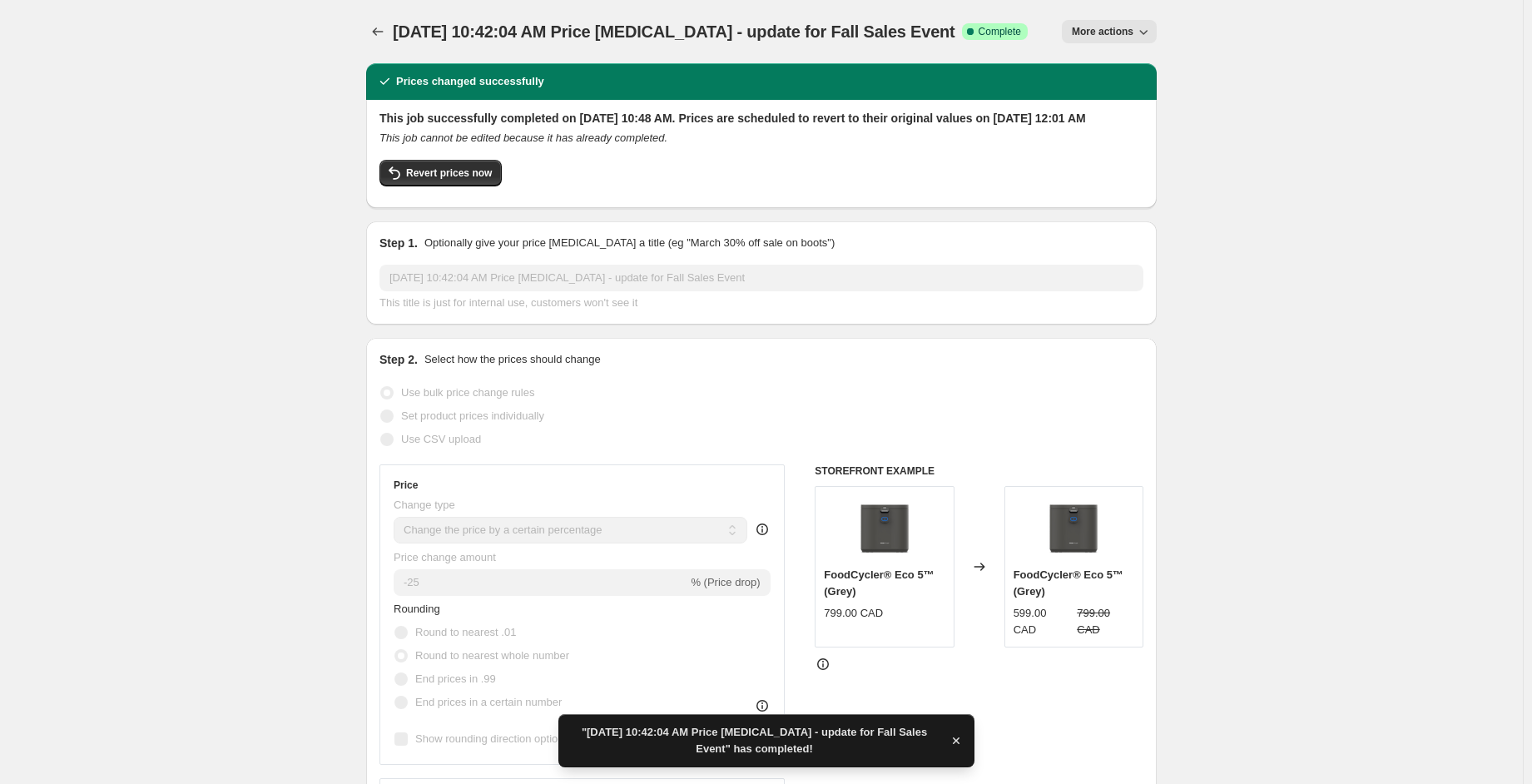
click at [953, 737] on icon "button" at bounding box center [955, 740] width 17 height 17
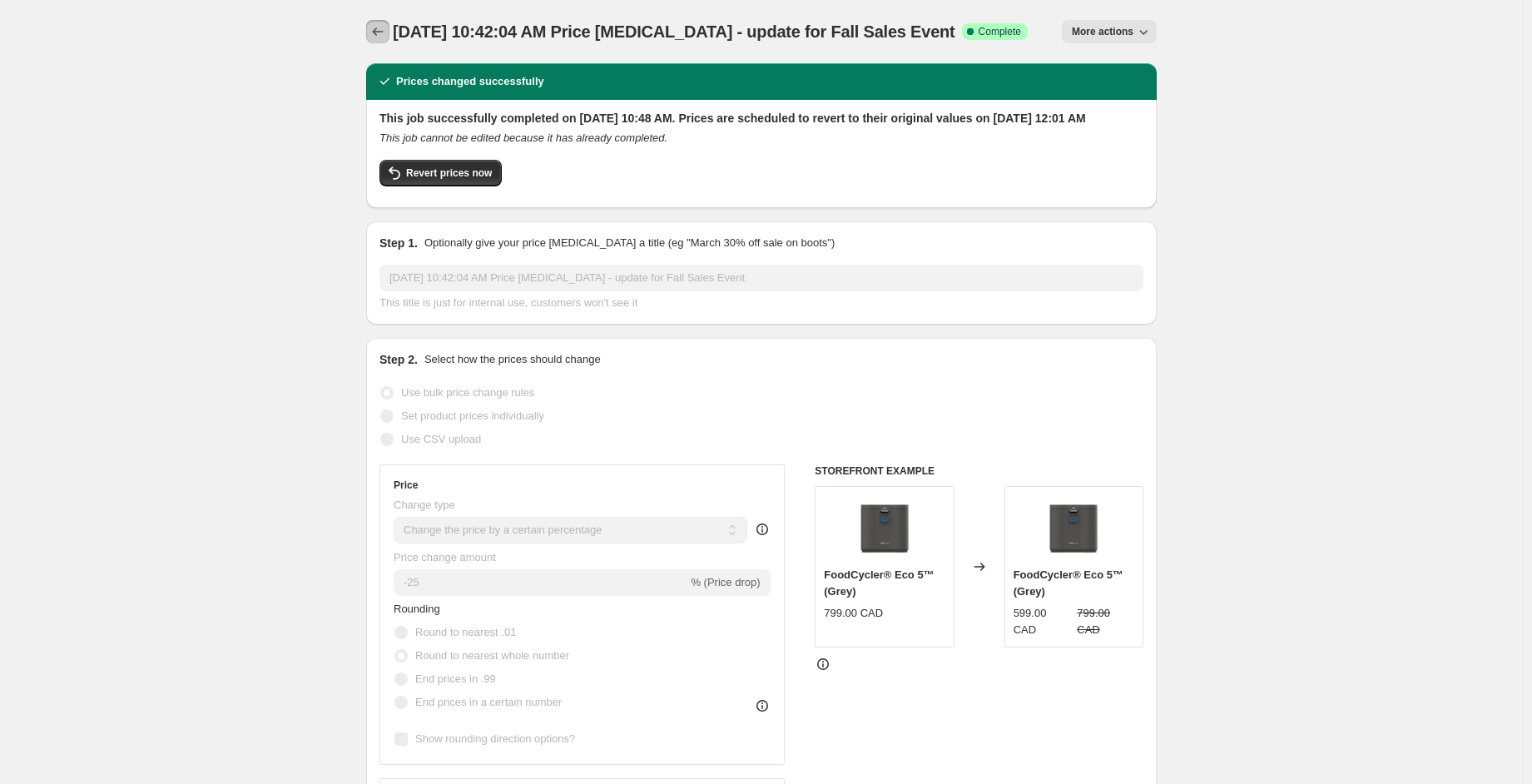
click at [379, 30] on icon "Price change jobs" at bounding box center [377, 31] width 17 height 17
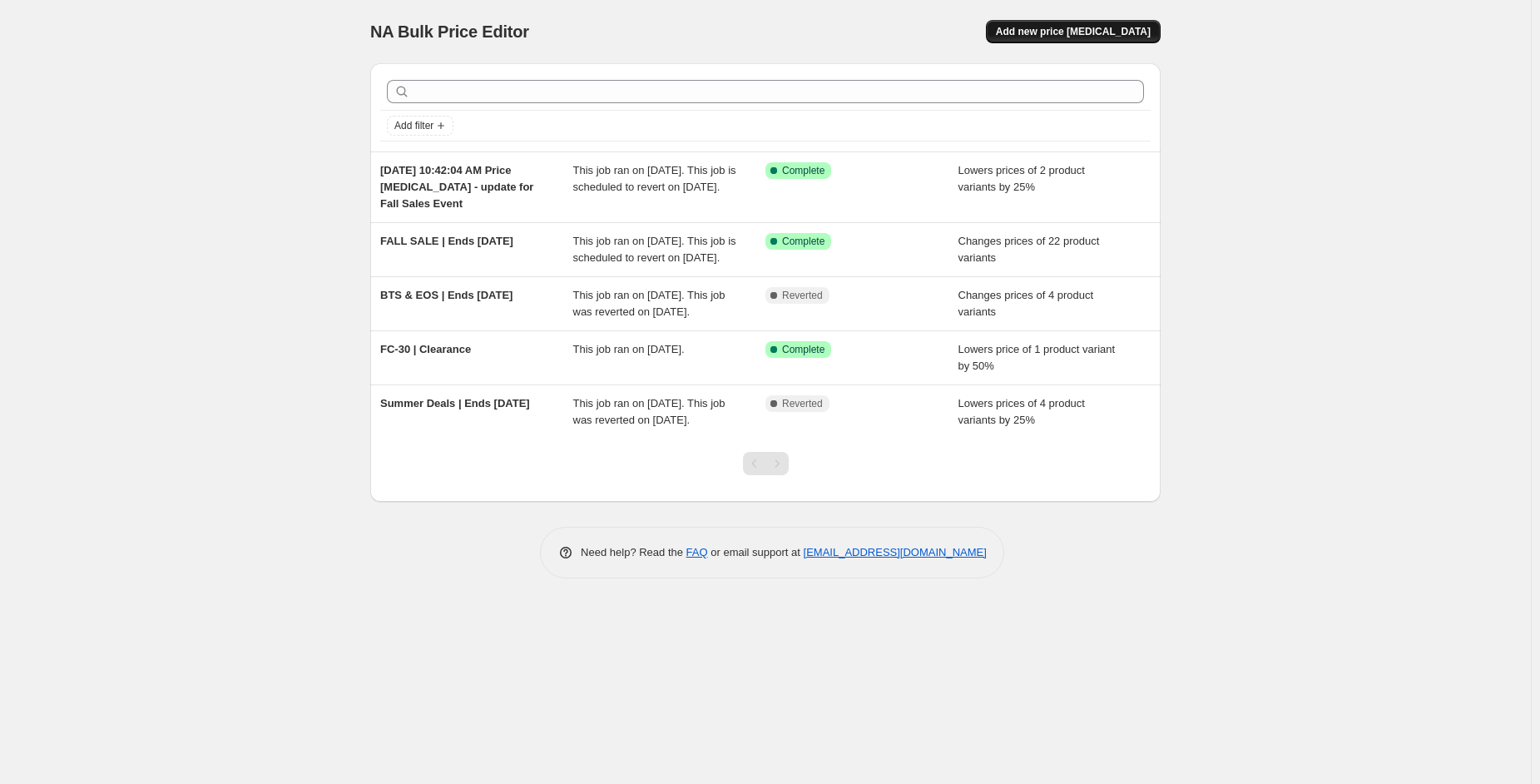
click at [1083, 33] on span "Add new price [MEDICAL_DATA]" at bounding box center [1074, 32] width 154 height 14
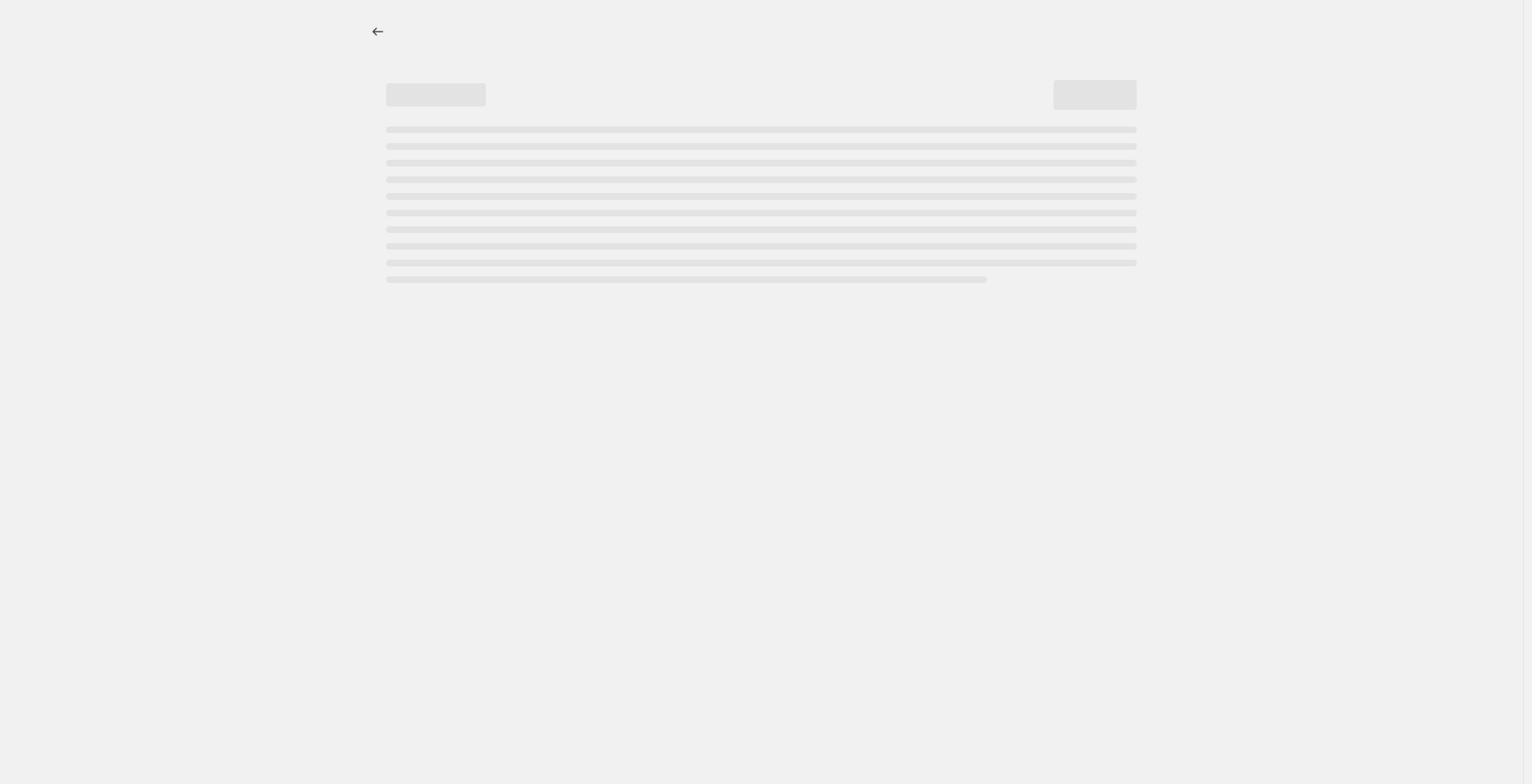
select select "percentage"
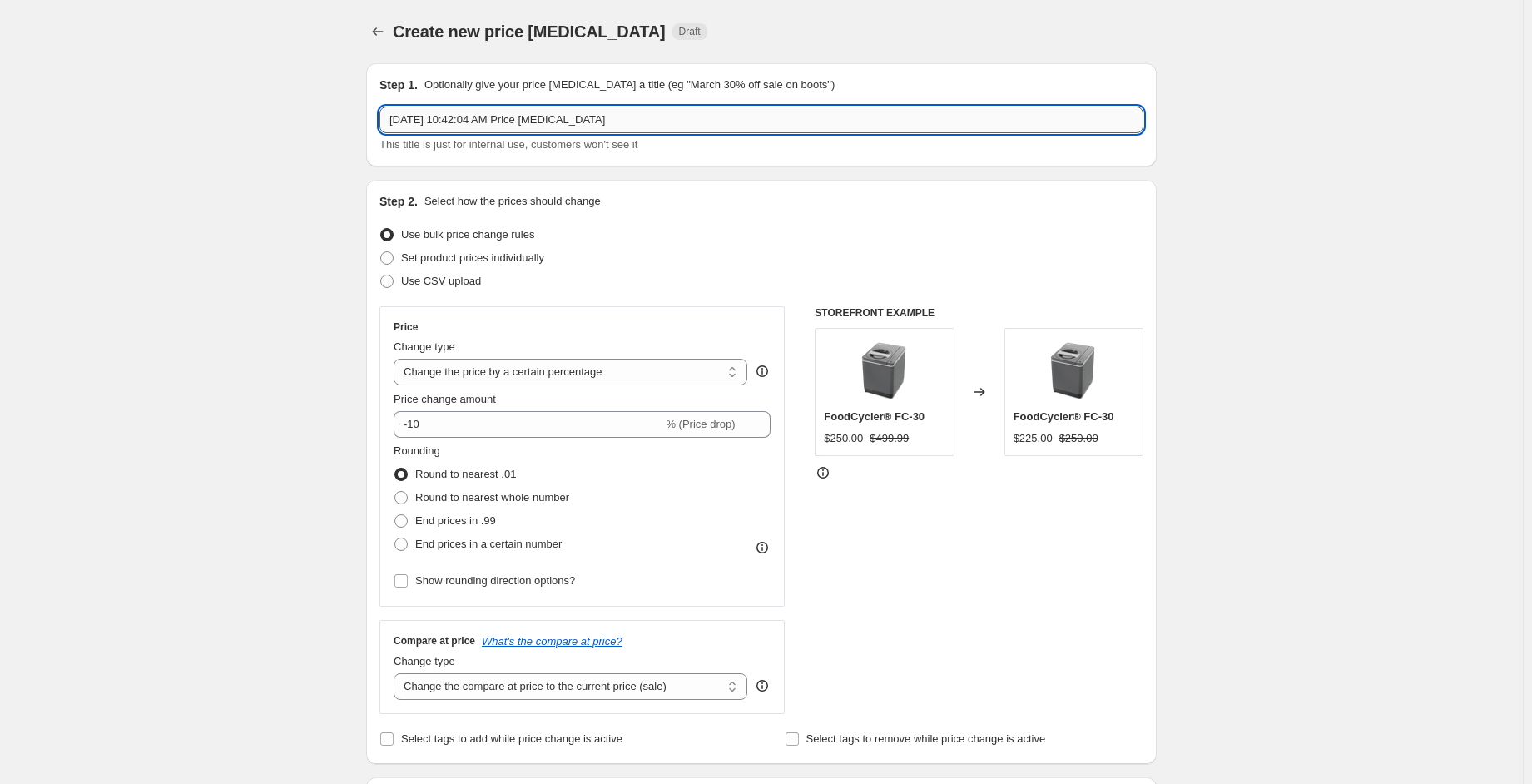
click at [651, 121] on input "[DATE] 10:42:04 AM Price [MEDICAL_DATA]" at bounding box center [761, 119] width 764 height 26
type input "[DATE] 10:42:04 AM Price [MEDICAL_DATA] Fall Sales - US upd"
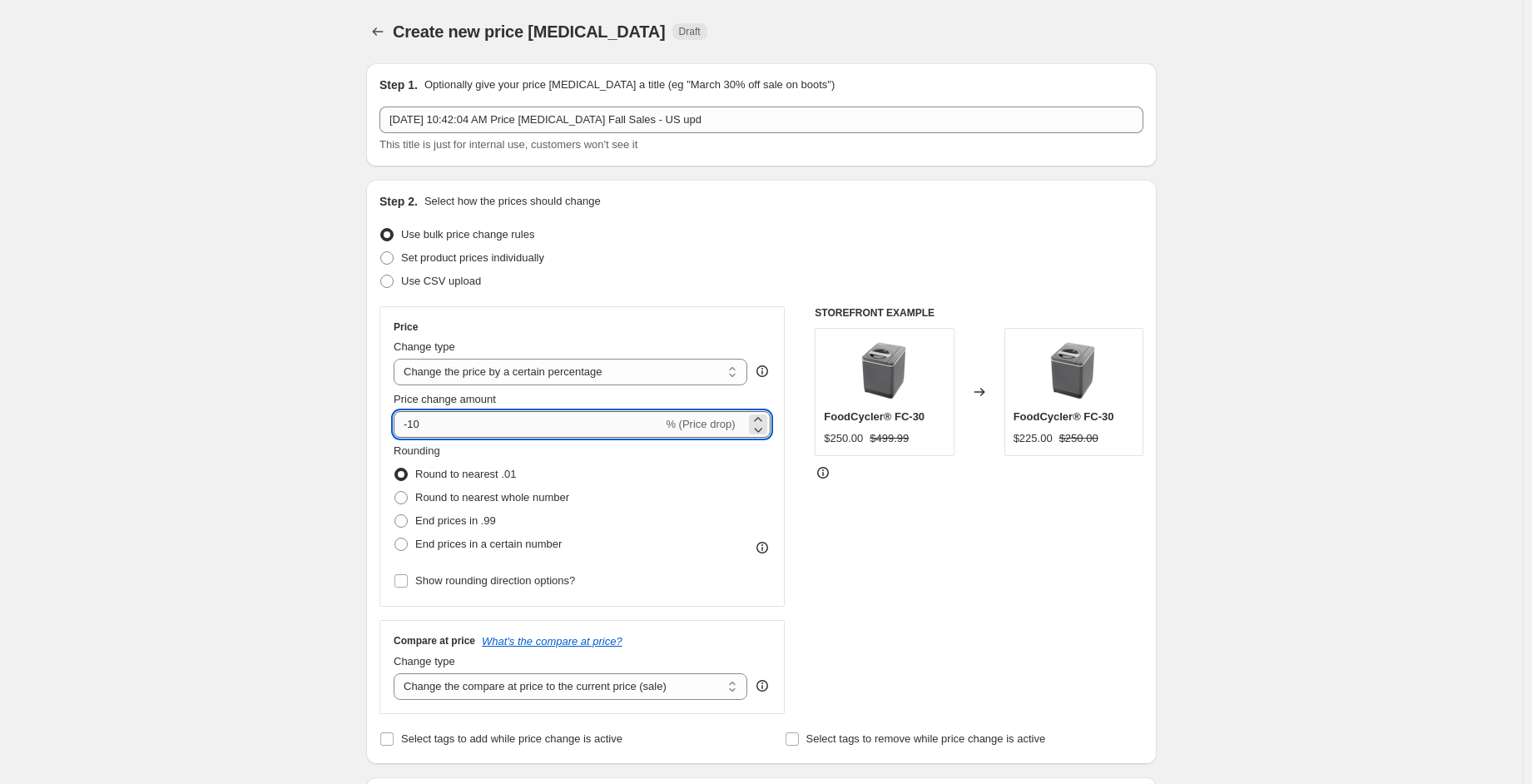
drag, startPoint x: 437, startPoint y: 418, endPoint x: 411, endPoint y: 420, distance: 26.1
click at [411, 420] on input "-10" at bounding box center [528, 423] width 269 height 26
type input "-25"
click at [416, 525] on label "End prices in .99" at bounding box center [445, 521] width 103 height 23
click at [395, 515] on input "End prices in .99" at bounding box center [394, 514] width 1 height 1
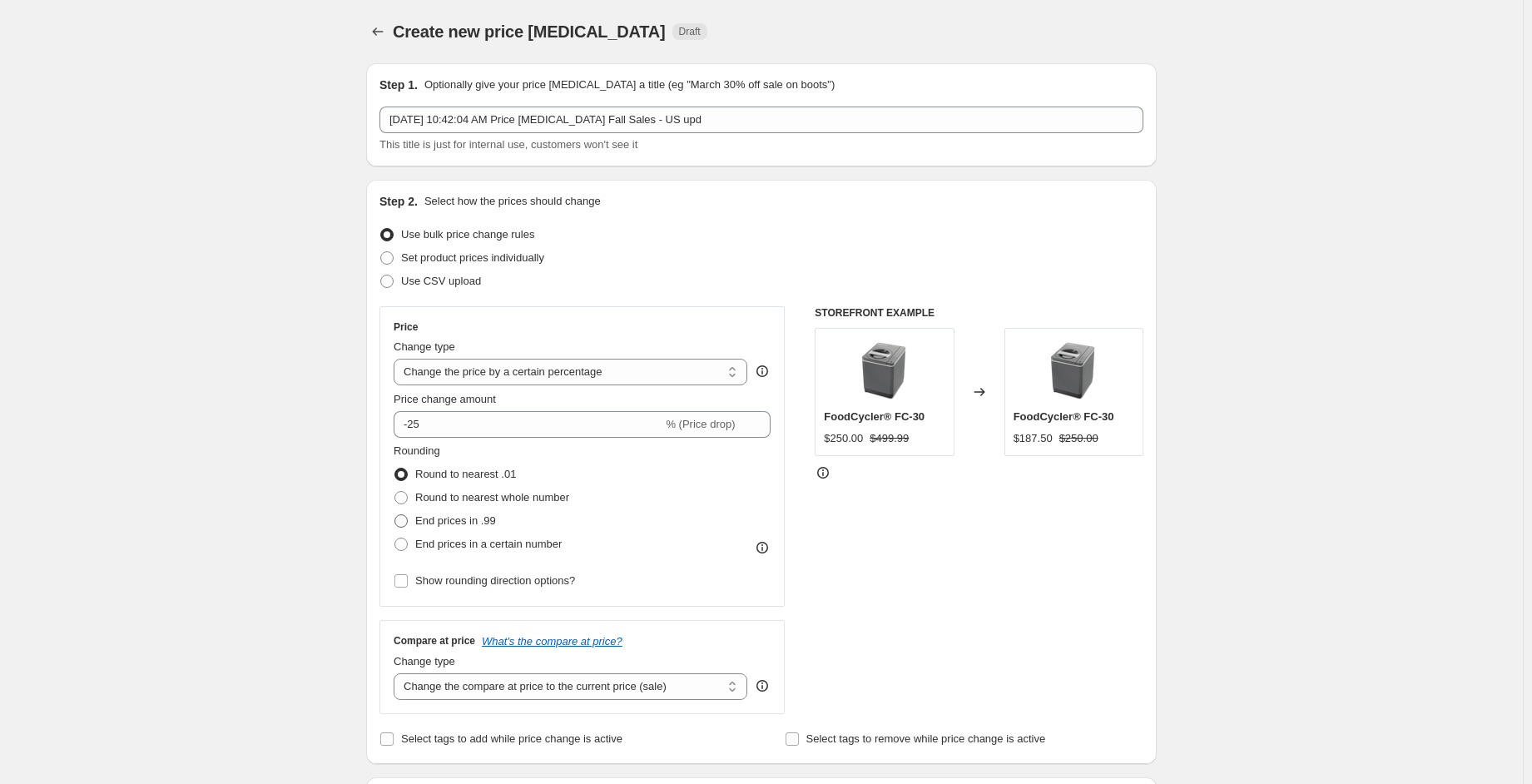
radio input "true"
click at [452, 256] on span "Set product prices individually" at bounding box center [472, 257] width 143 height 13
click at [381, 252] on input "Set product prices individually" at bounding box center [380, 251] width 1 height 1
radio input "true"
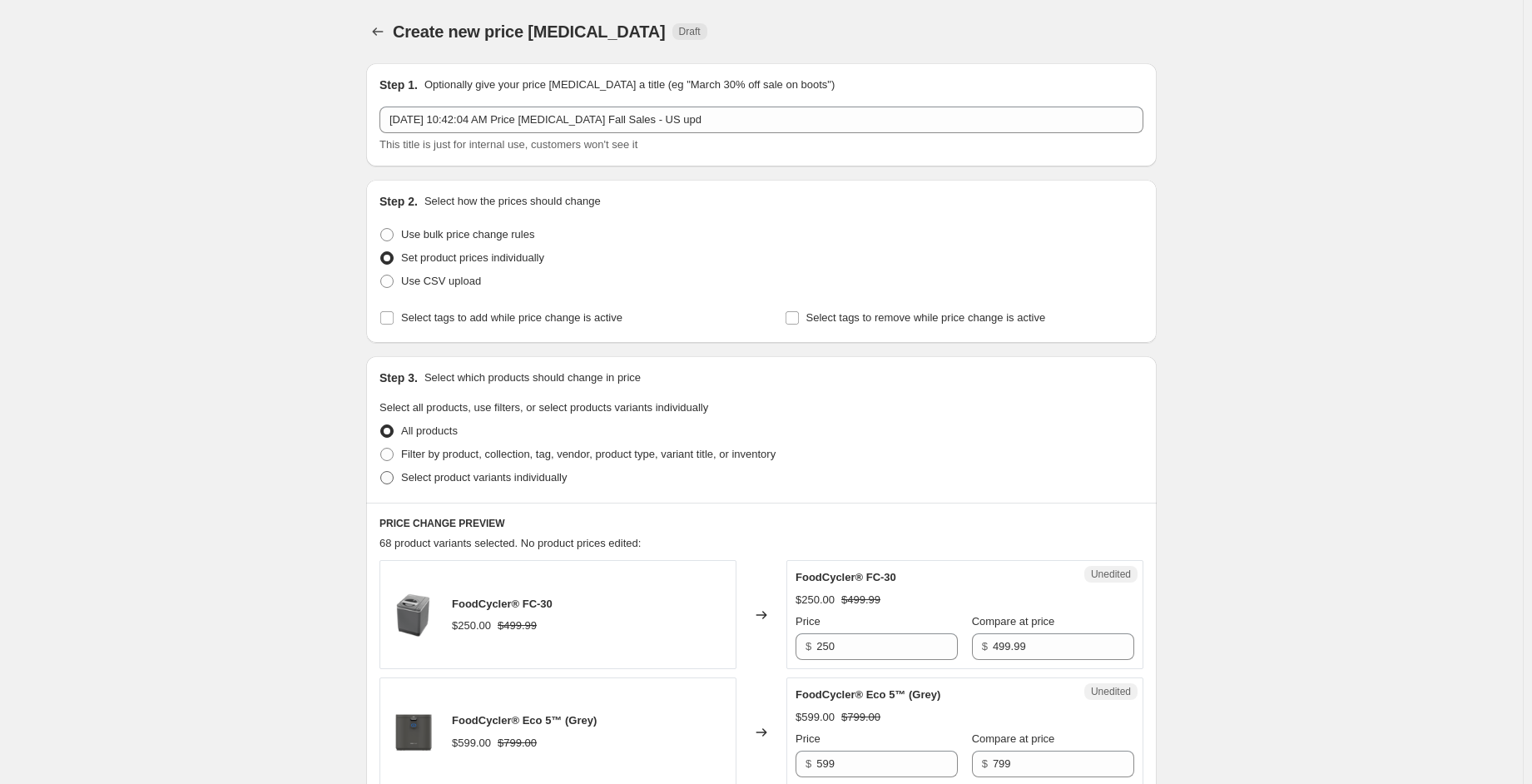
click at [483, 481] on span "Select product variants individually" at bounding box center [483, 477] width 165 height 13
click at [381, 472] on input "Select product variants individually" at bounding box center [380, 471] width 1 height 1
radio input "true"
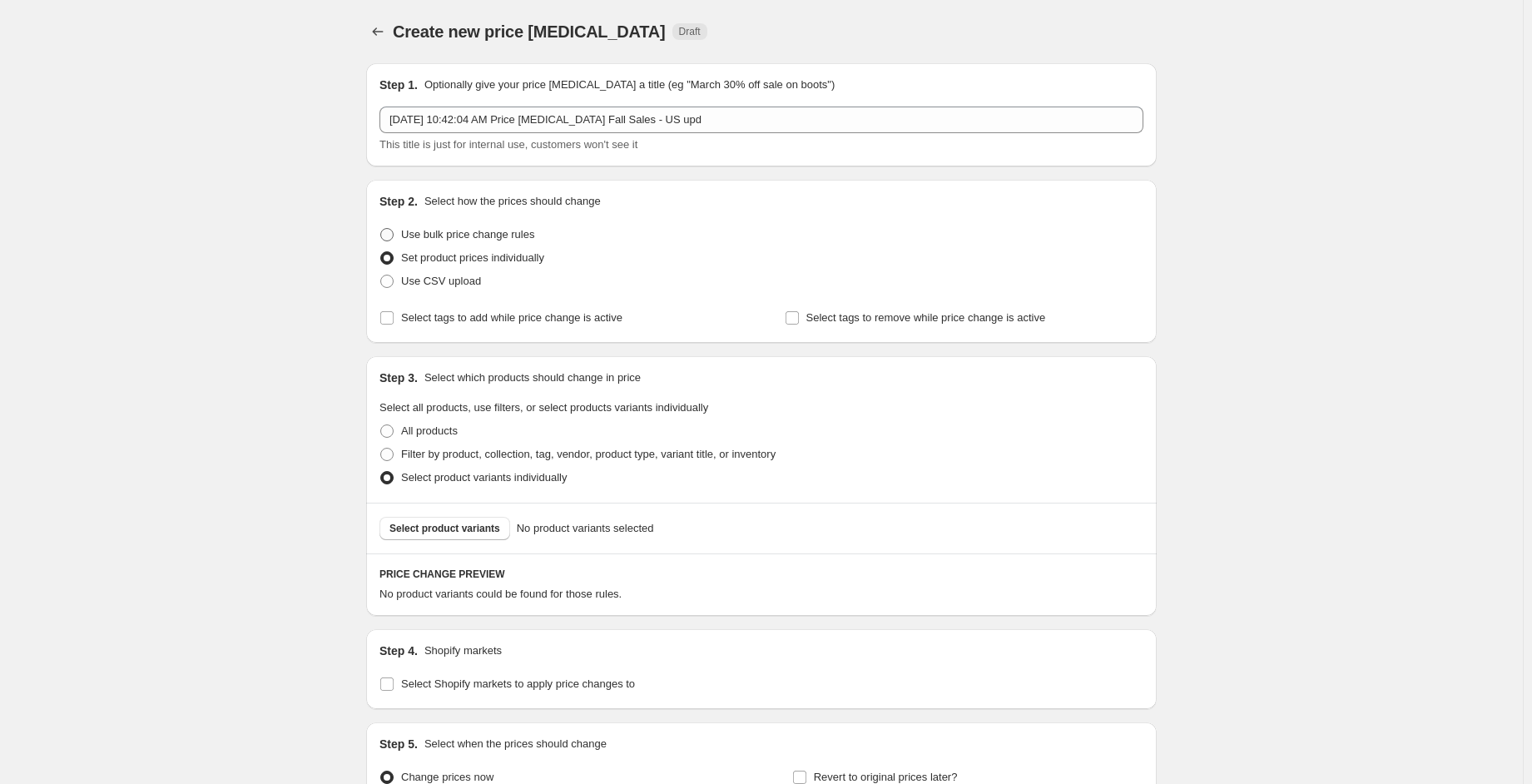
click at [461, 235] on span "Use bulk price change rules" at bounding box center [467, 234] width 133 height 13
click at [381, 229] on input "Use bulk price change rules" at bounding box center [380, 228] width 1 height 1
radio input "true"
select select "percentage"
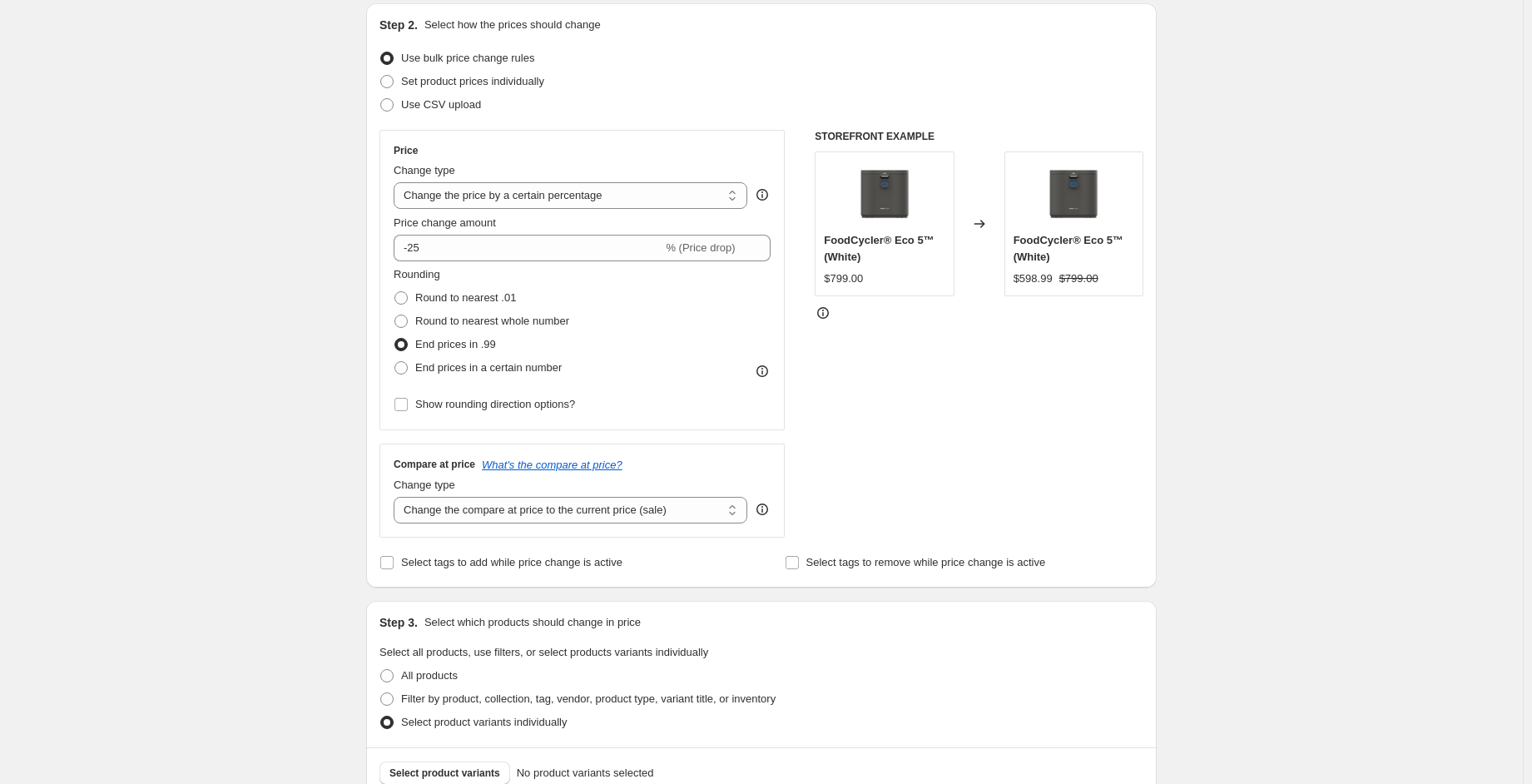
scroll to position [248, 0]
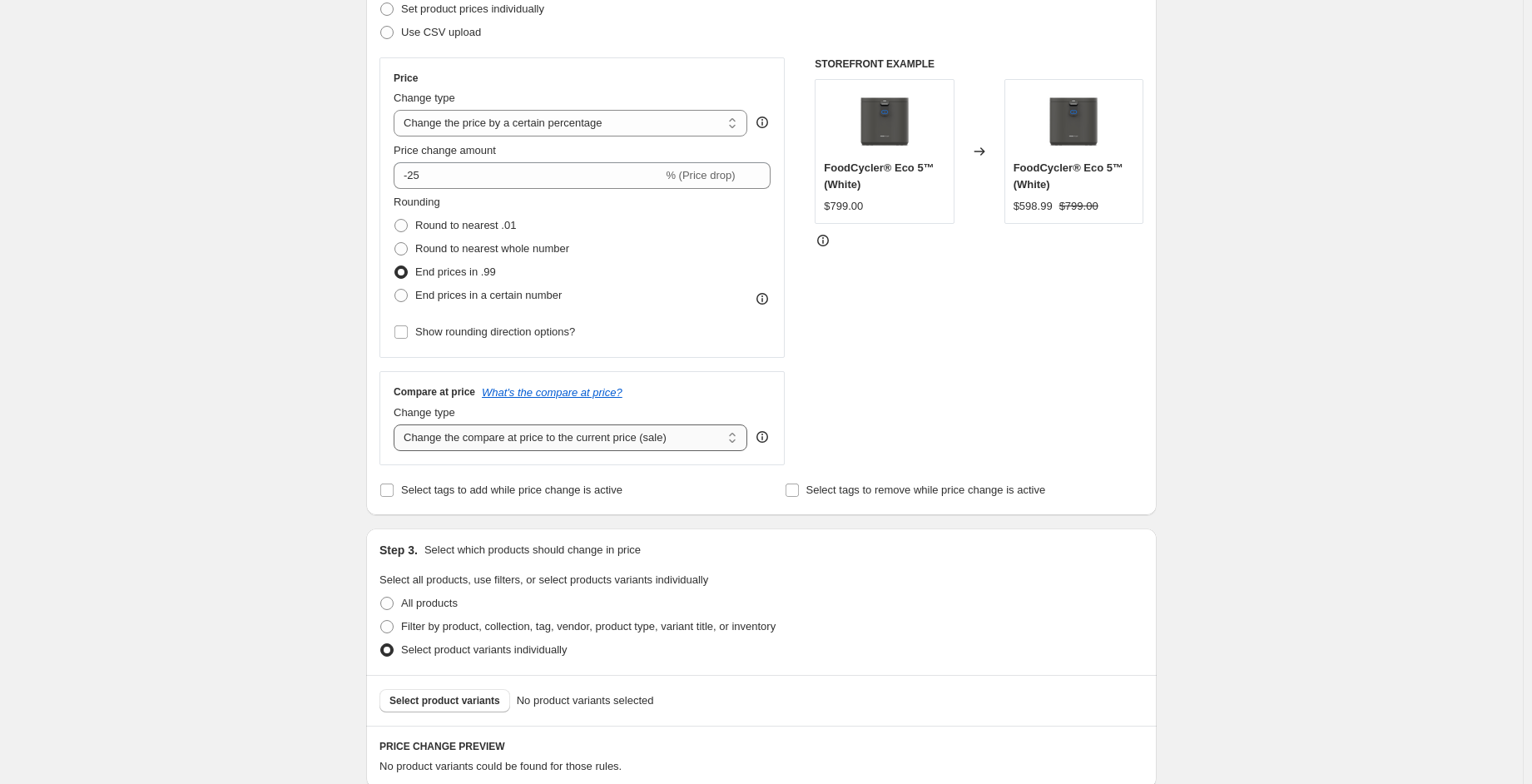
click at [520, 439] on select "Change the compare at price to the current price (sale) Change the compare at p…" at bounding box center [571, 437] width 354 height 26
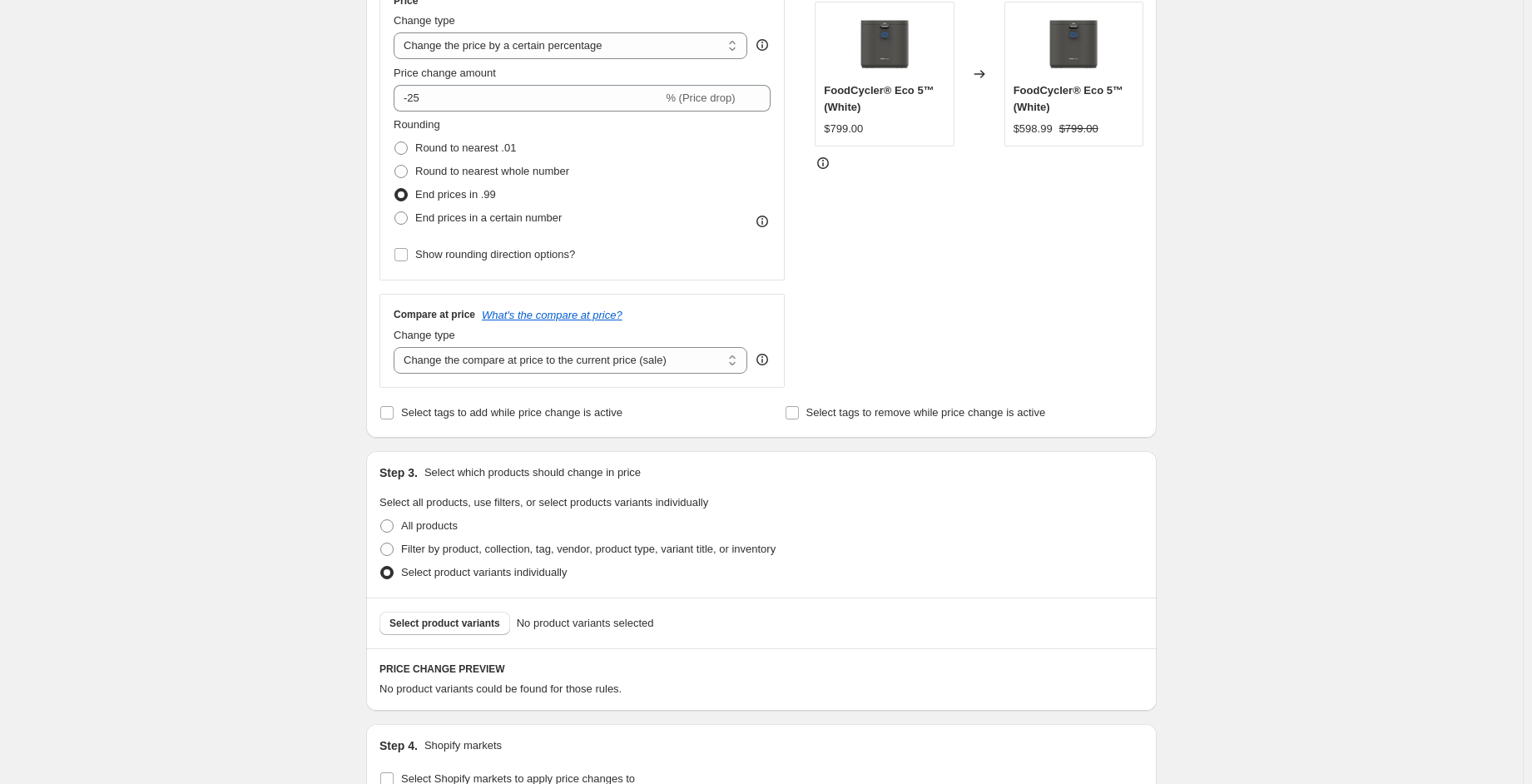
scroll to position [332, 0]
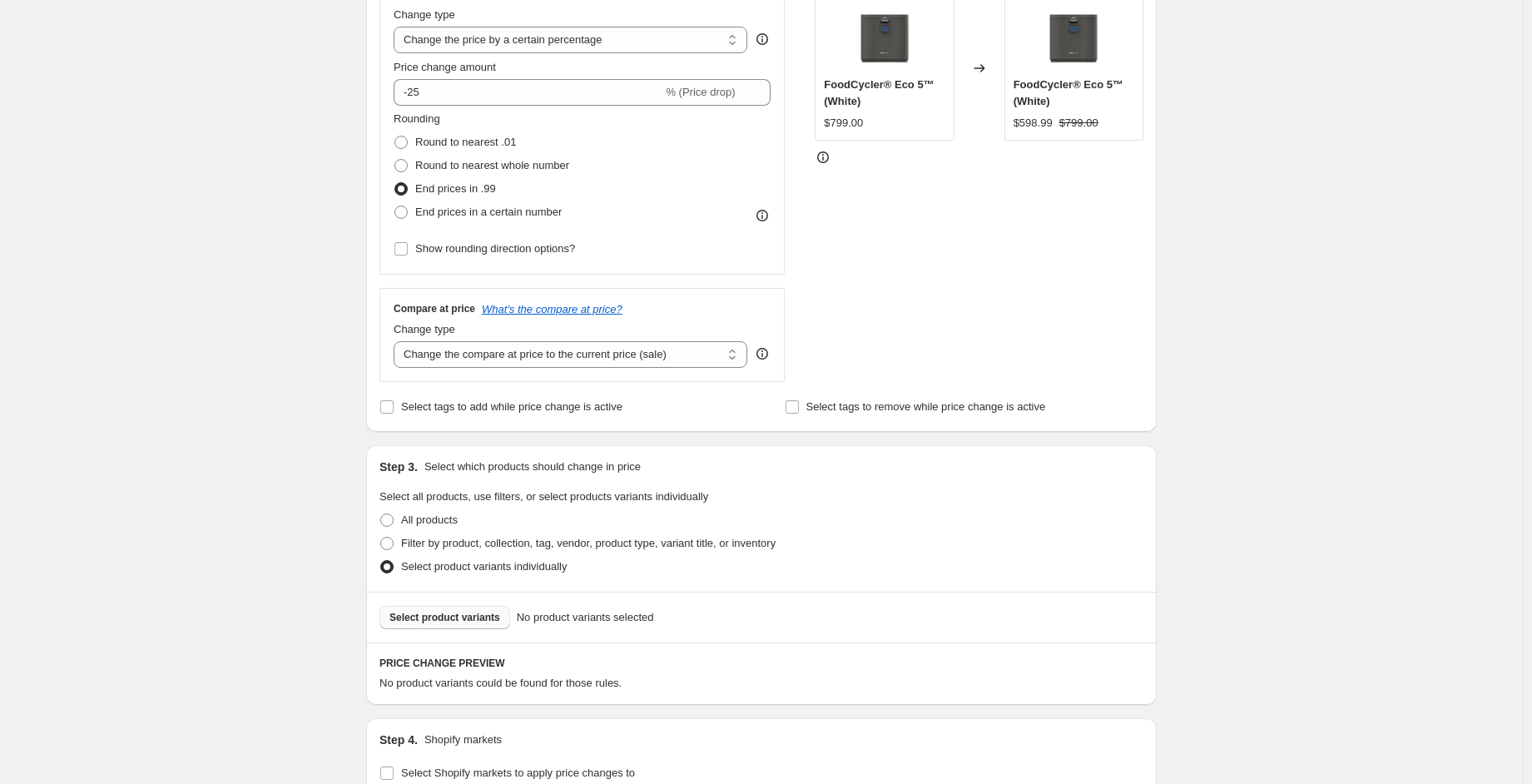
click at [453, 611] on span "Select product variants" at bounding box center [444, 618] width 110 height 14
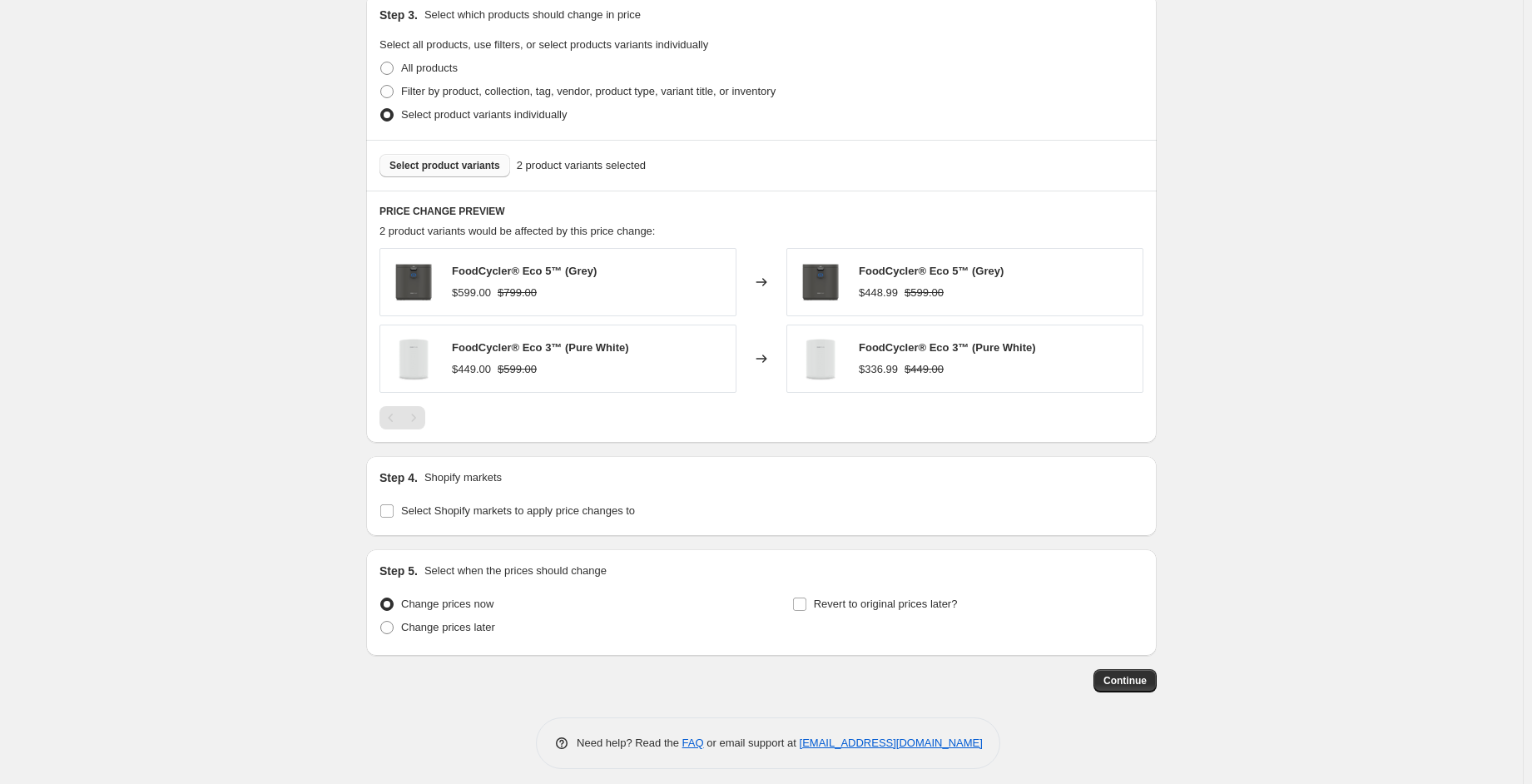
scroll to position [792, 0]
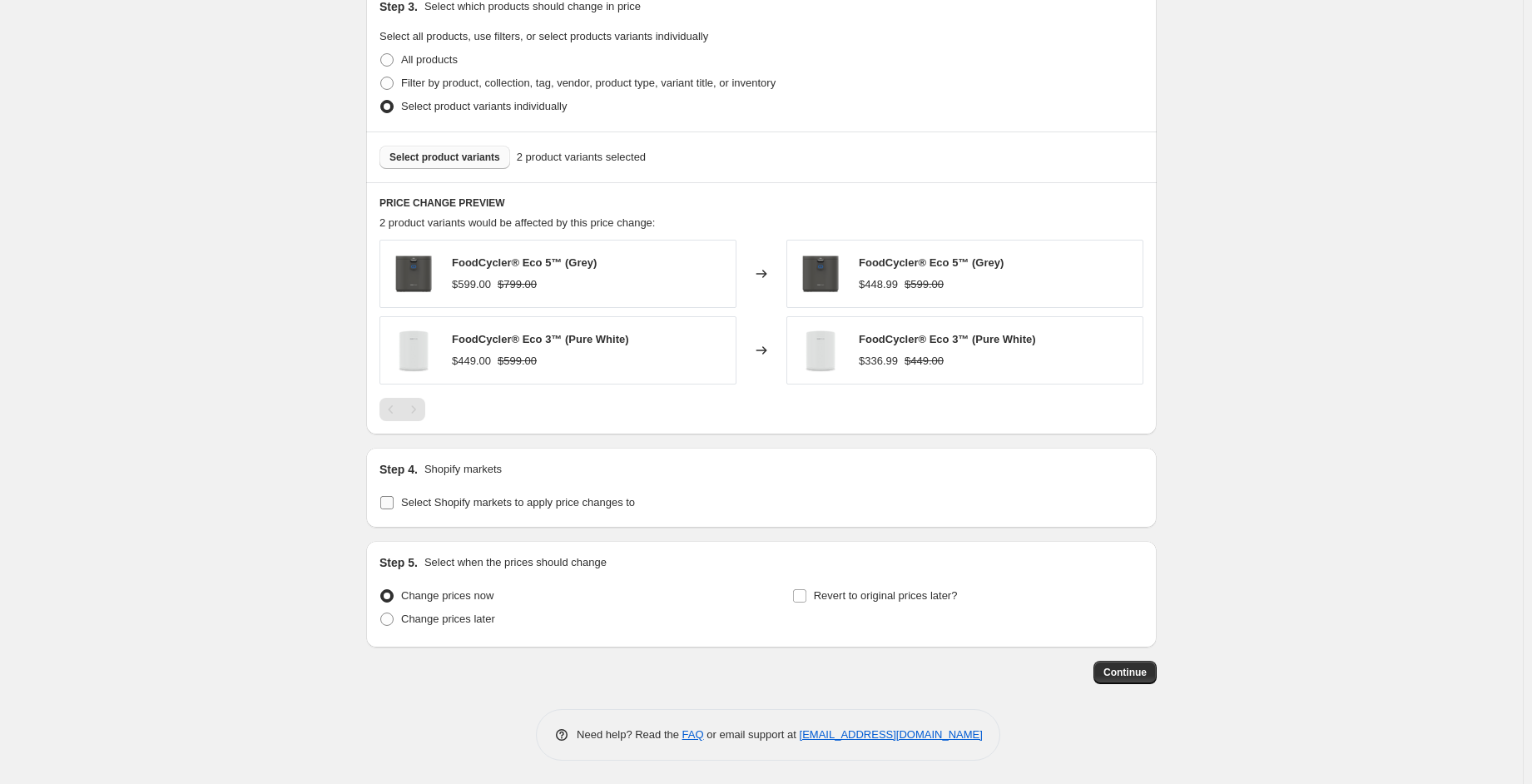
click at [483, 501] on span "Select Shopify markets to apply price changes to" at bounding box center [517, 501] width 234 height 13
click at [394, 501] on input "Select Shopify markets to apply price changes to" at bounding box center [387, 502] width 14 height 14
checkbox input "true"
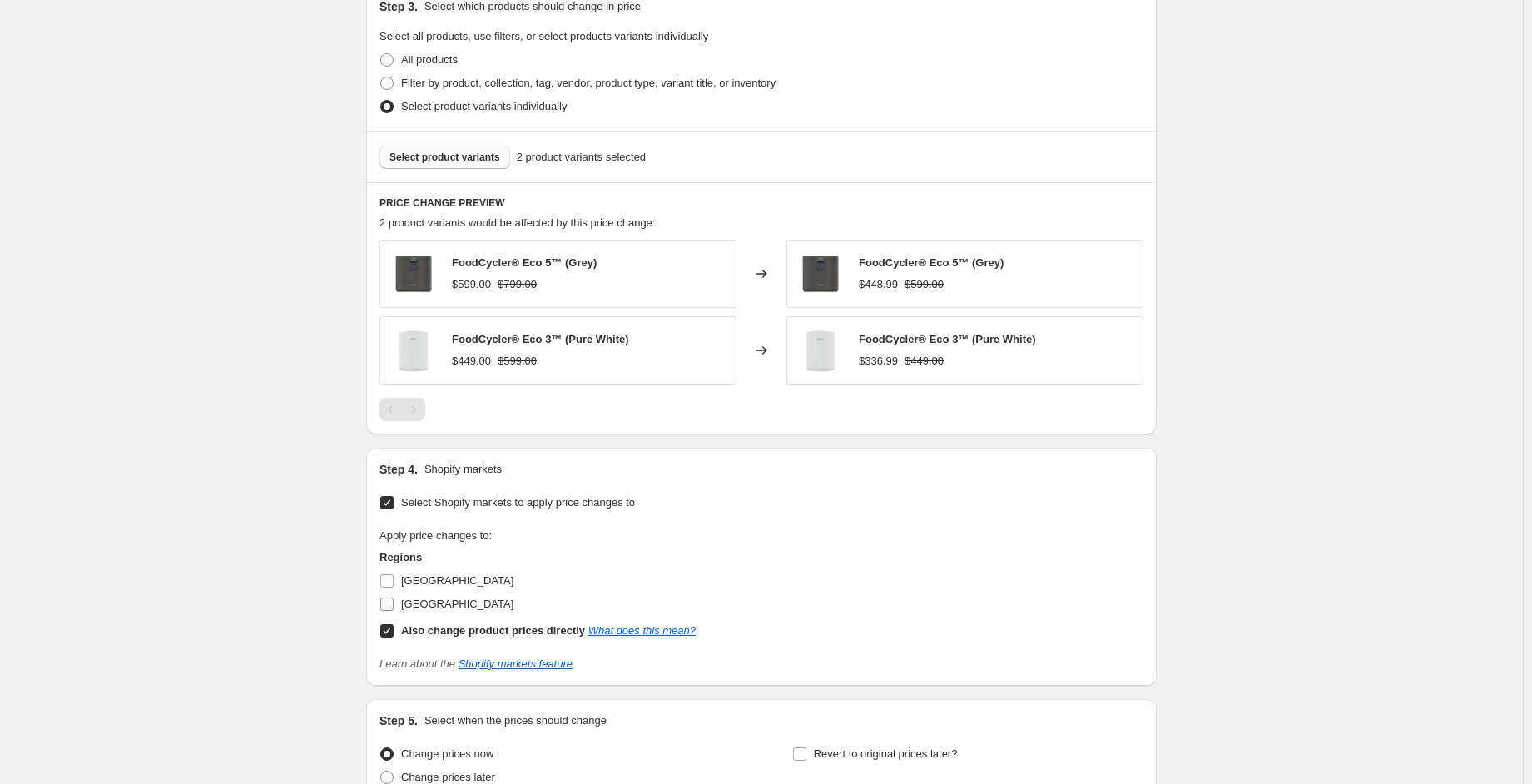
click at [415, 606] on span "[GEOGRAPHIC_DATA]" at bounding box center [457, 603] width 112 height 13
click at [394, 606] on input "[GEOGRAPHIC_DATA]" at bounding box center [387, 604] width 14 height 14
checkbox input "true"
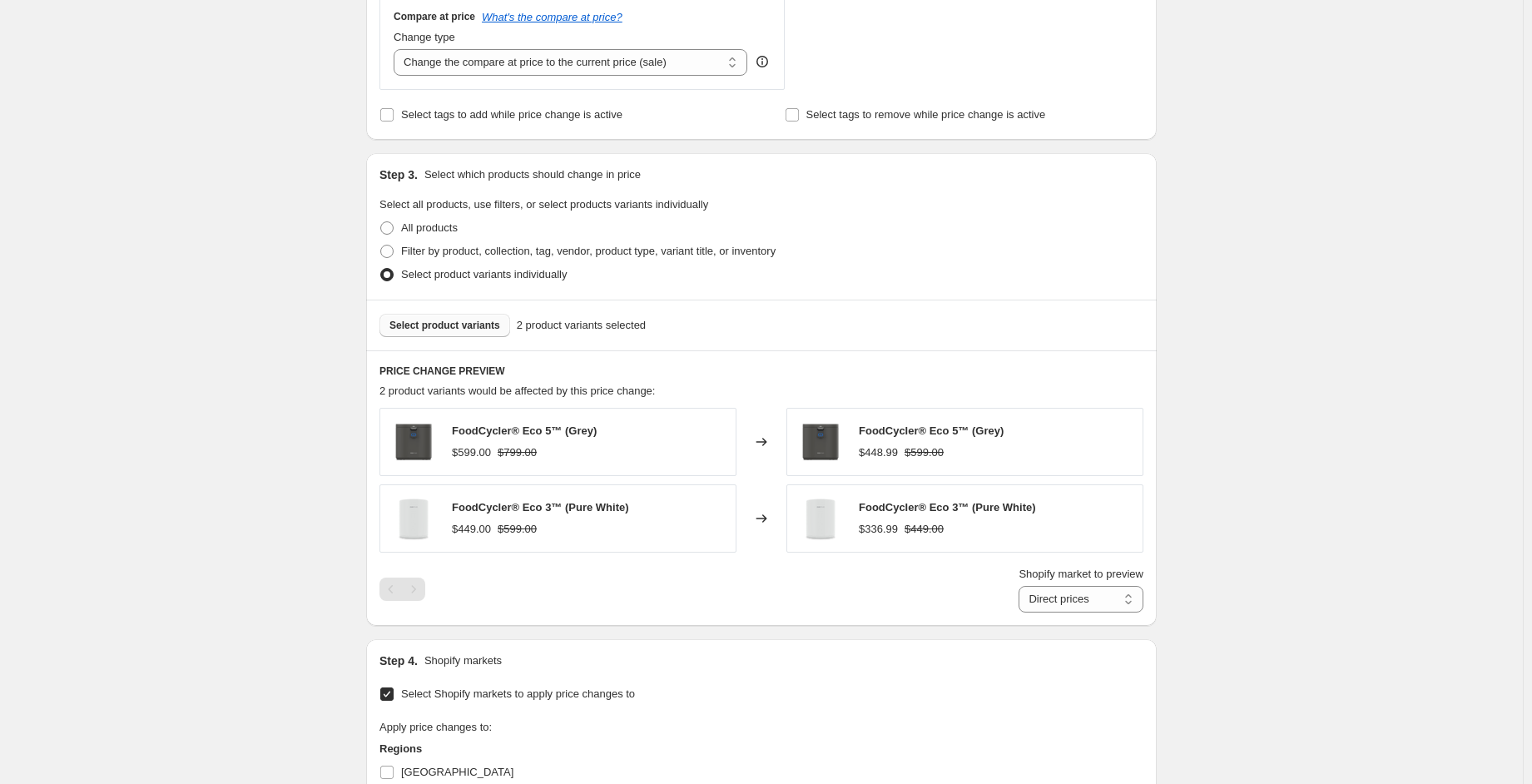
scroll to position [626, 0]
click at [561, 521] on div "$449.00 $599.00" at bounding box center [540, 527] width 177 height 17
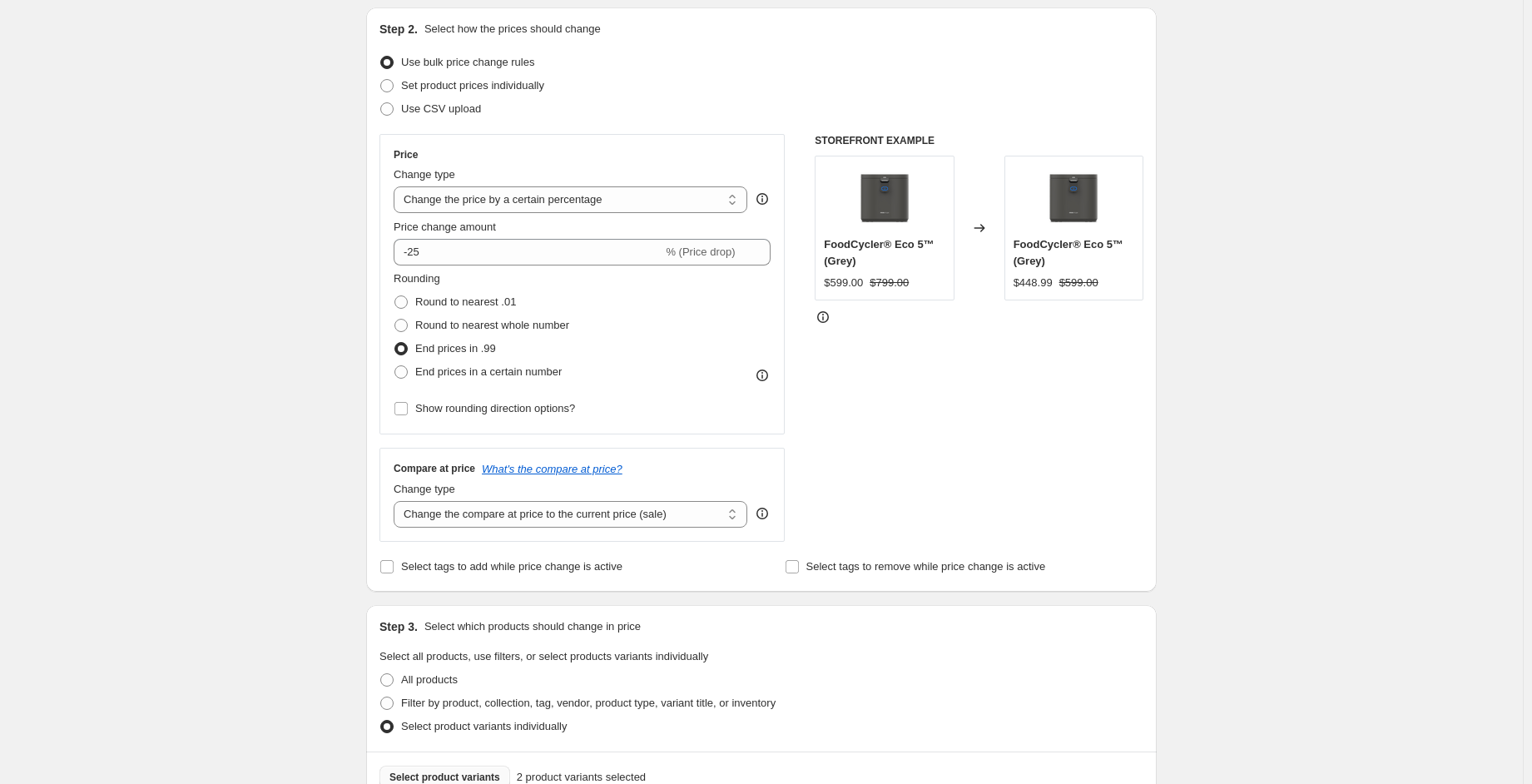
scroll to position [142, 0]
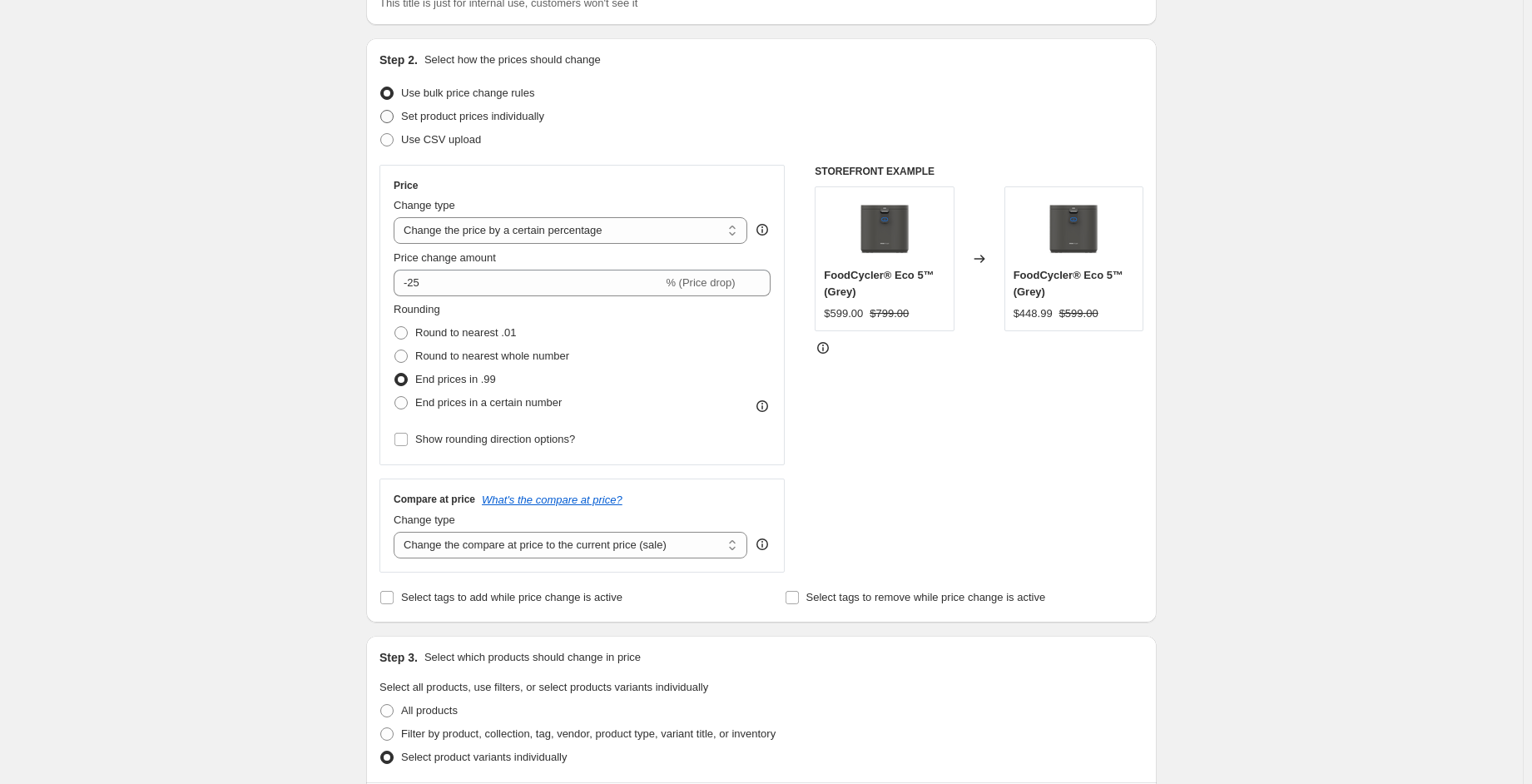
click at [520, 116] on span "Set product prices individually" at bounding box center [472, 115] width 143 height 13
click at [381, 110] on input "Set product prices individually" at bounding box center [380, 109] width 1 height 1
radio input "true"
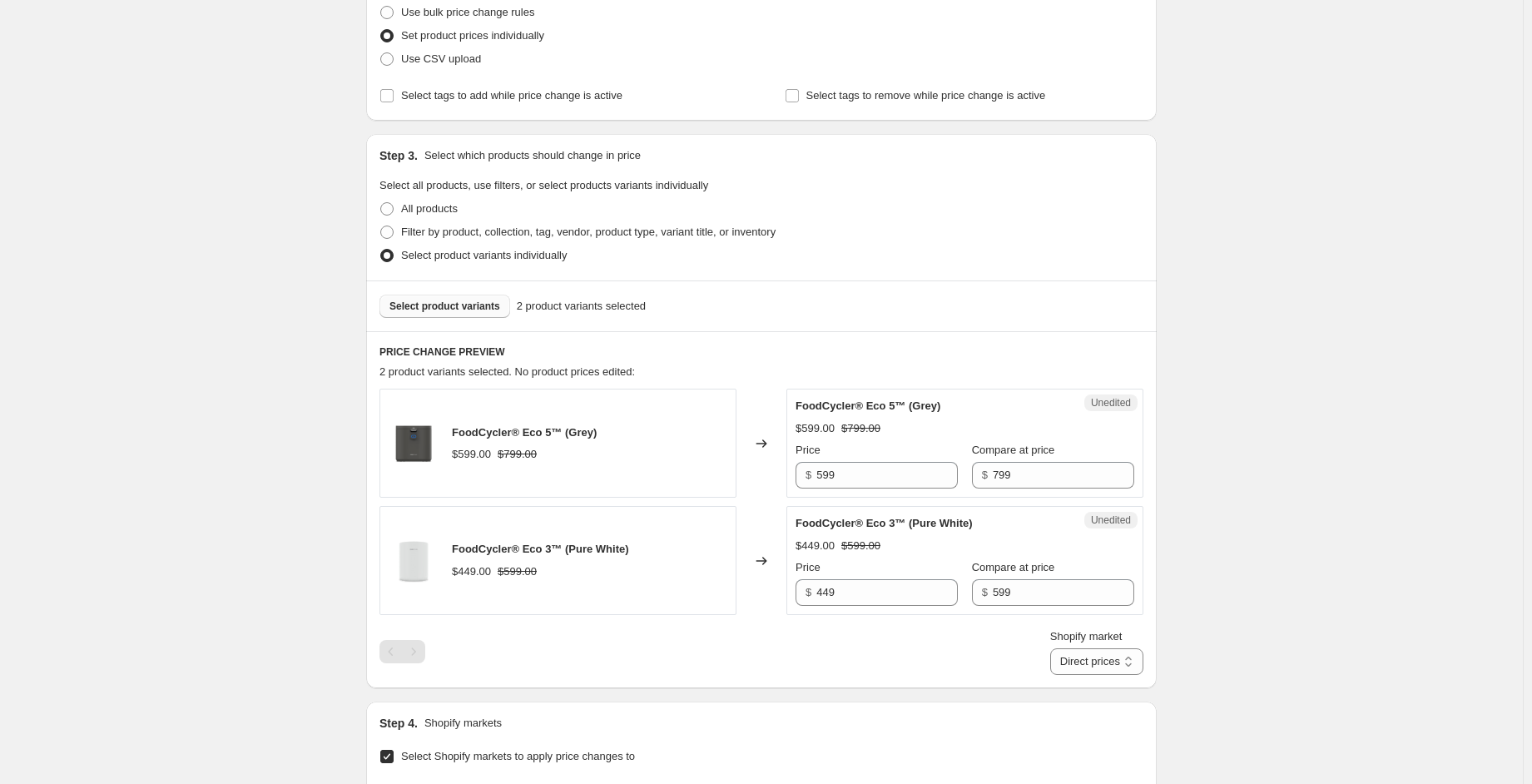
scroll to position [225, 0]
drag, startPoint x: 846, startPoint y: 596, endPoint x: 828, endPoint y: 593, distance: 18.2
click at [828, 593] on input "449" at bounding box center [887, 589] width 142 height 26
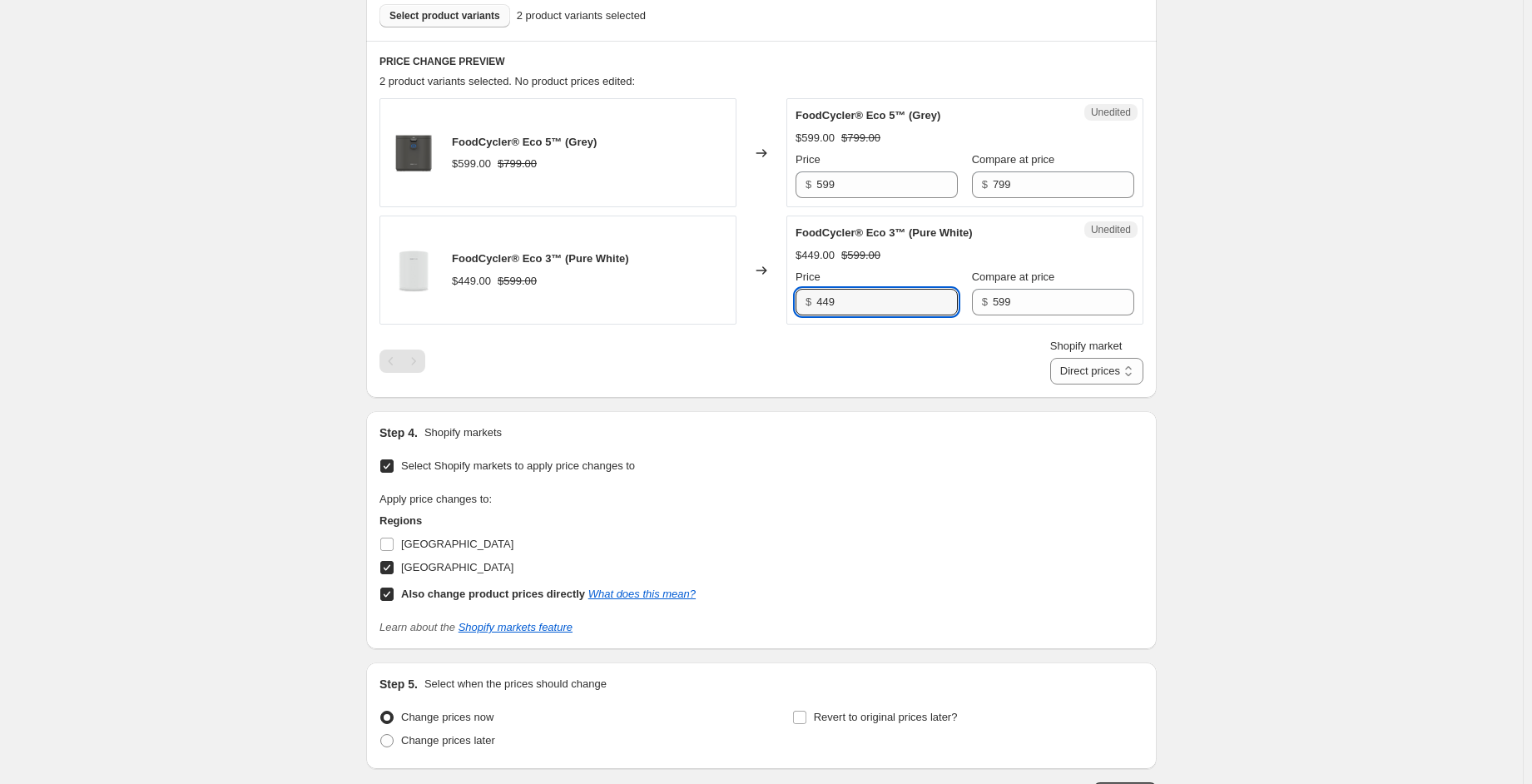
scroll to position [466, 0]
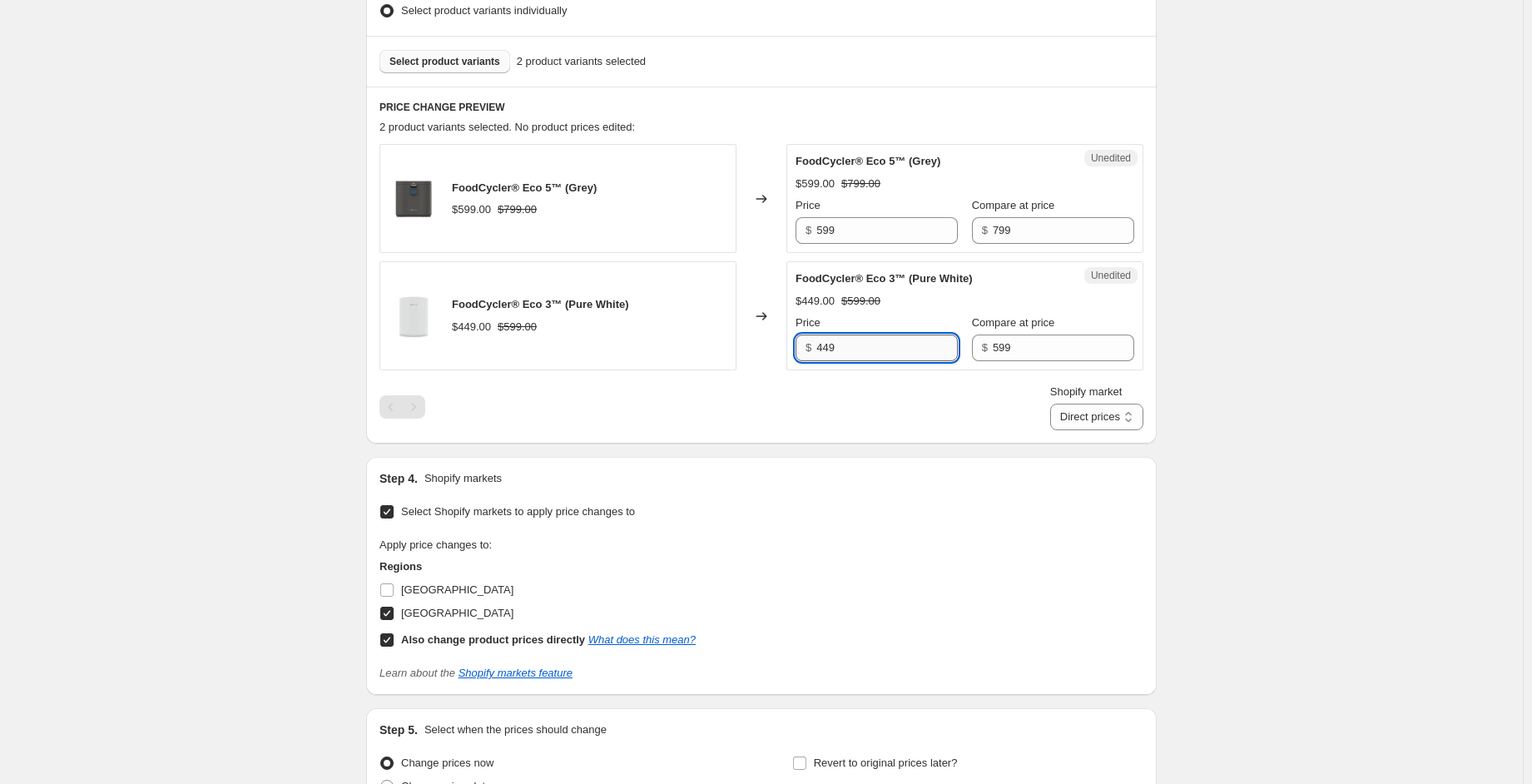
click at [847, 344] on input "449" at bounding box center [887, 347] width 142 height 26
drag, startPoint x: 847, startPoint y: 348, endPoint x: 821, endPoint y: 346, distance: 26.1
click at [821, 346] on input "449" at bounding box center [887, 347] width 142 height 26
drag, startPoint x: 1000, startPoint y: 344, endPoint x: 981, endPoint y: 342, distance: 19.1
click at [992, 342] on input "599" at bounding box center [1063, 347] width 142 height 26
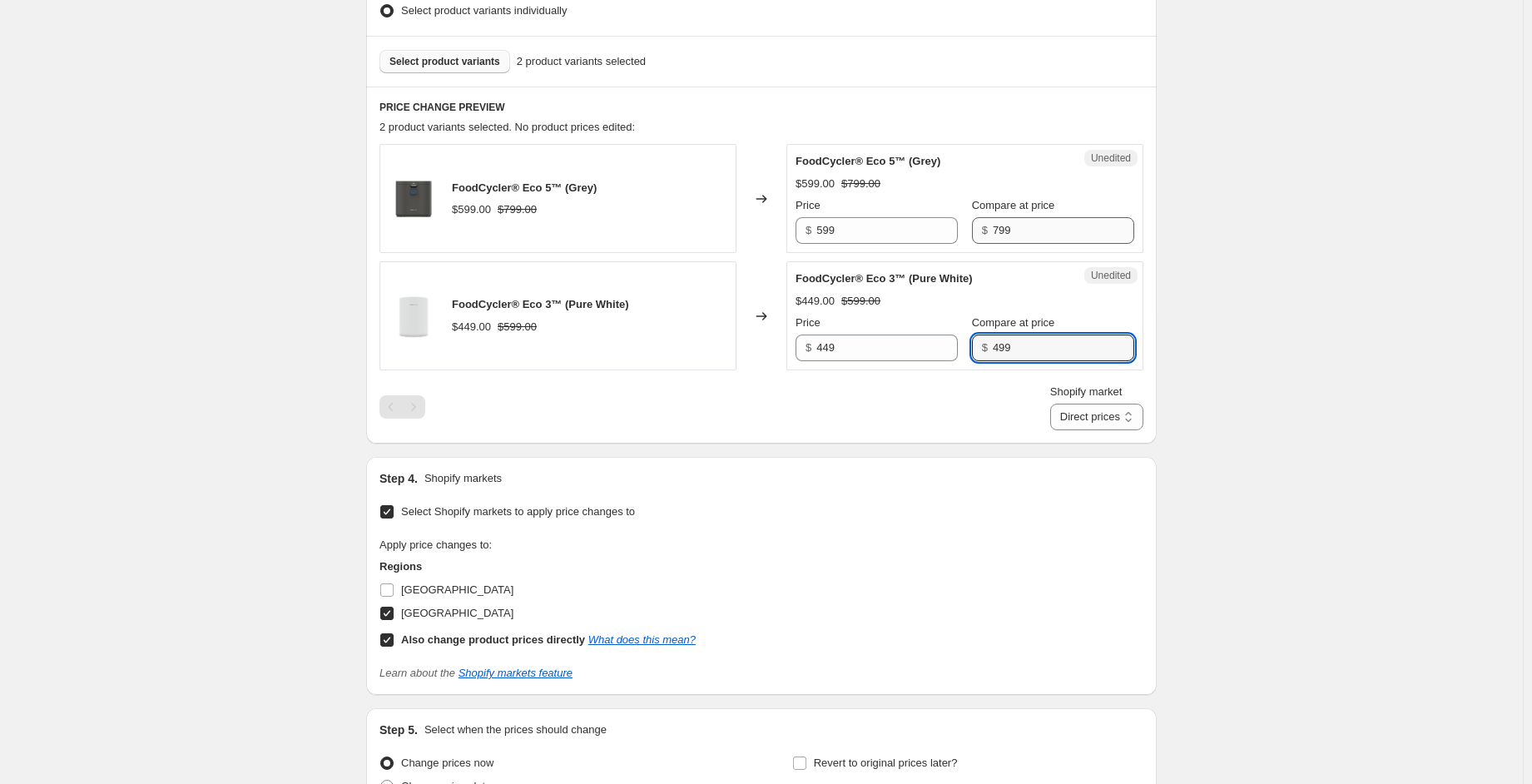
type input "499"
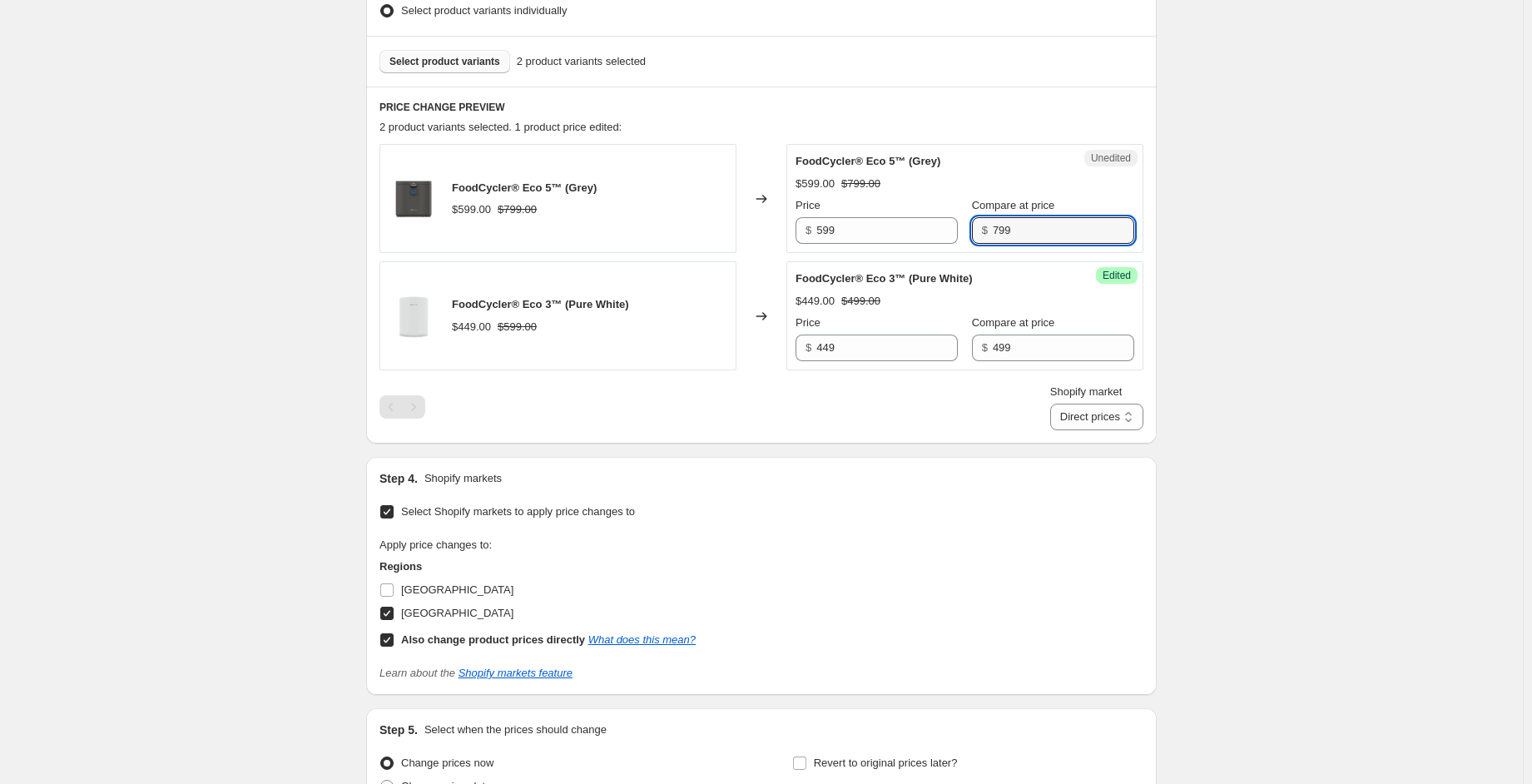
click at [975, 232] on div "$ 799" at bounding box center [1053, 230] width 162 height 26
type input "599"
click at [1281, 193] on div "Create new price [MEDICAL_DATA]. This page is ready Create new price [MEDICAL_D…" at bounding box center [761, 243] width 1522 height 1419
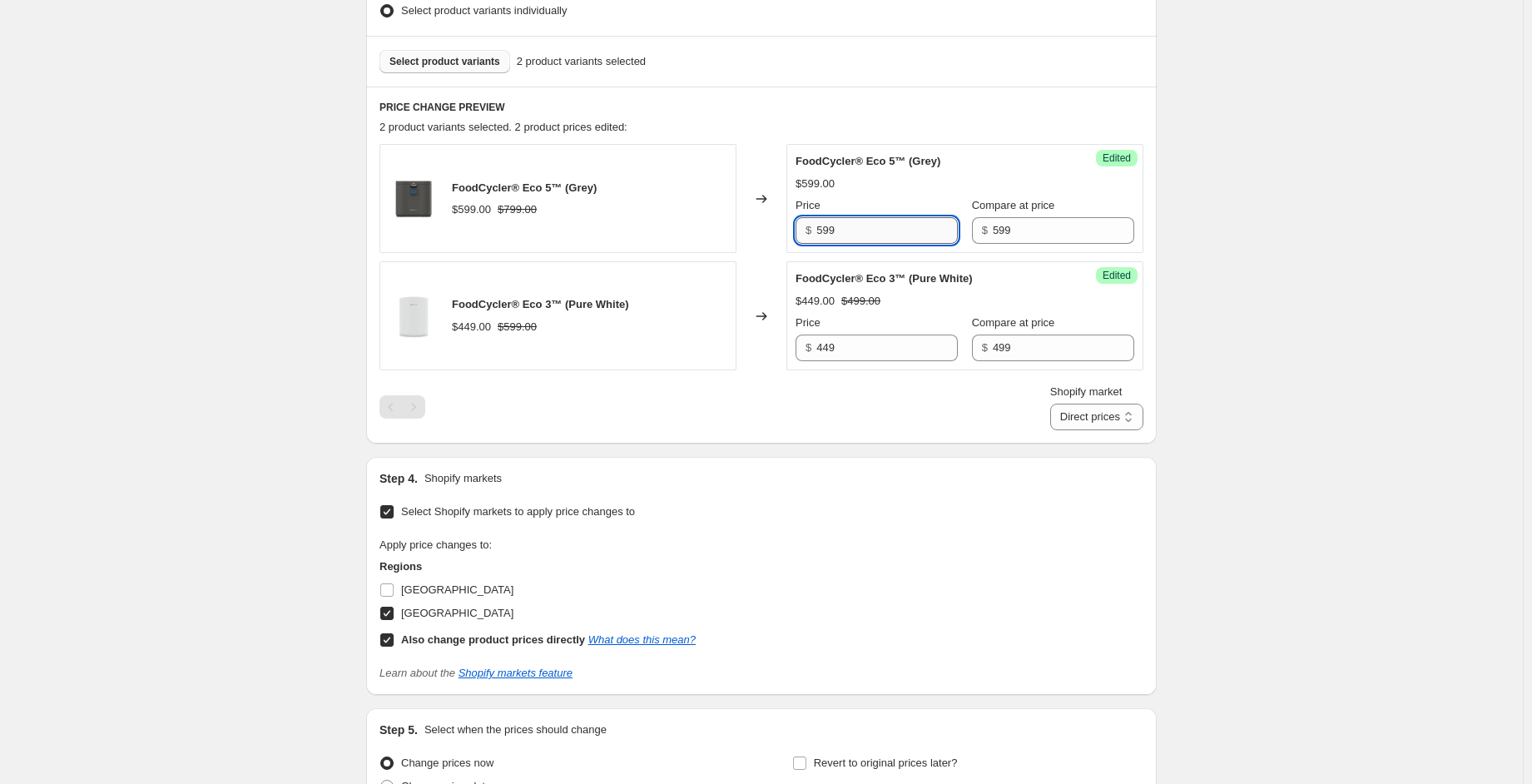
drag, startPoint x: 863, startPoint y: 226, endPoint x: 823, endPoint y: 227, distance: 40.0
click at [823, 227] on input "599" at bounding box center [887, 230] width 142 height 26
type input "449.99"
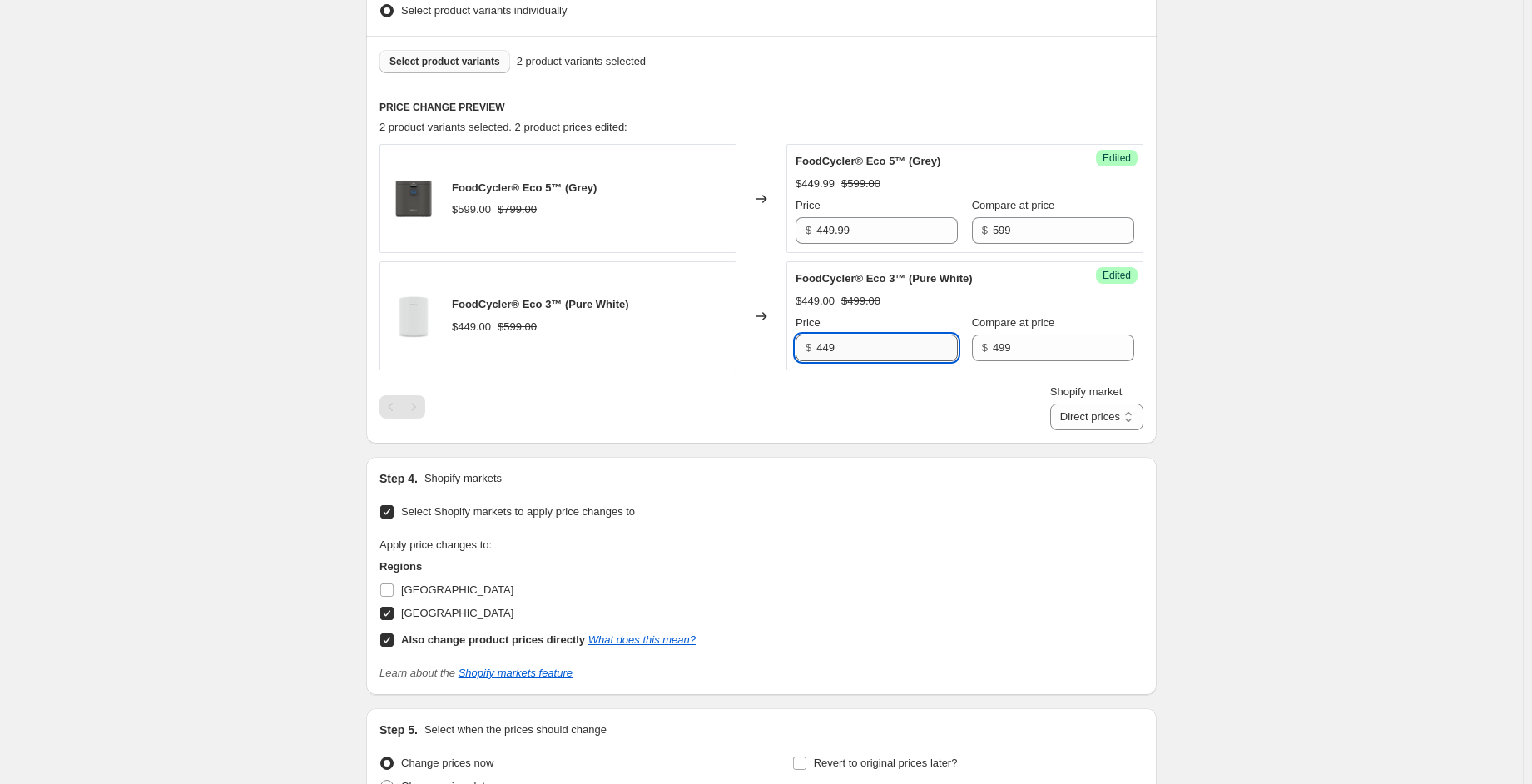
drag, startPoint x: 857, startPoint y: 349, endPoint x: 820, endPoint y: 346, distance: 37.1
click at [820, 346] on input "449" at bounding box center [887, 347] width 142 height 26
type input "374.99"
click at [1399, 252] on div "Create new price [MEDICAL_DATA]. This page is ready Create new price [MEDICAL_D…" at bounding box center [761, 243] width 1522 height 1419
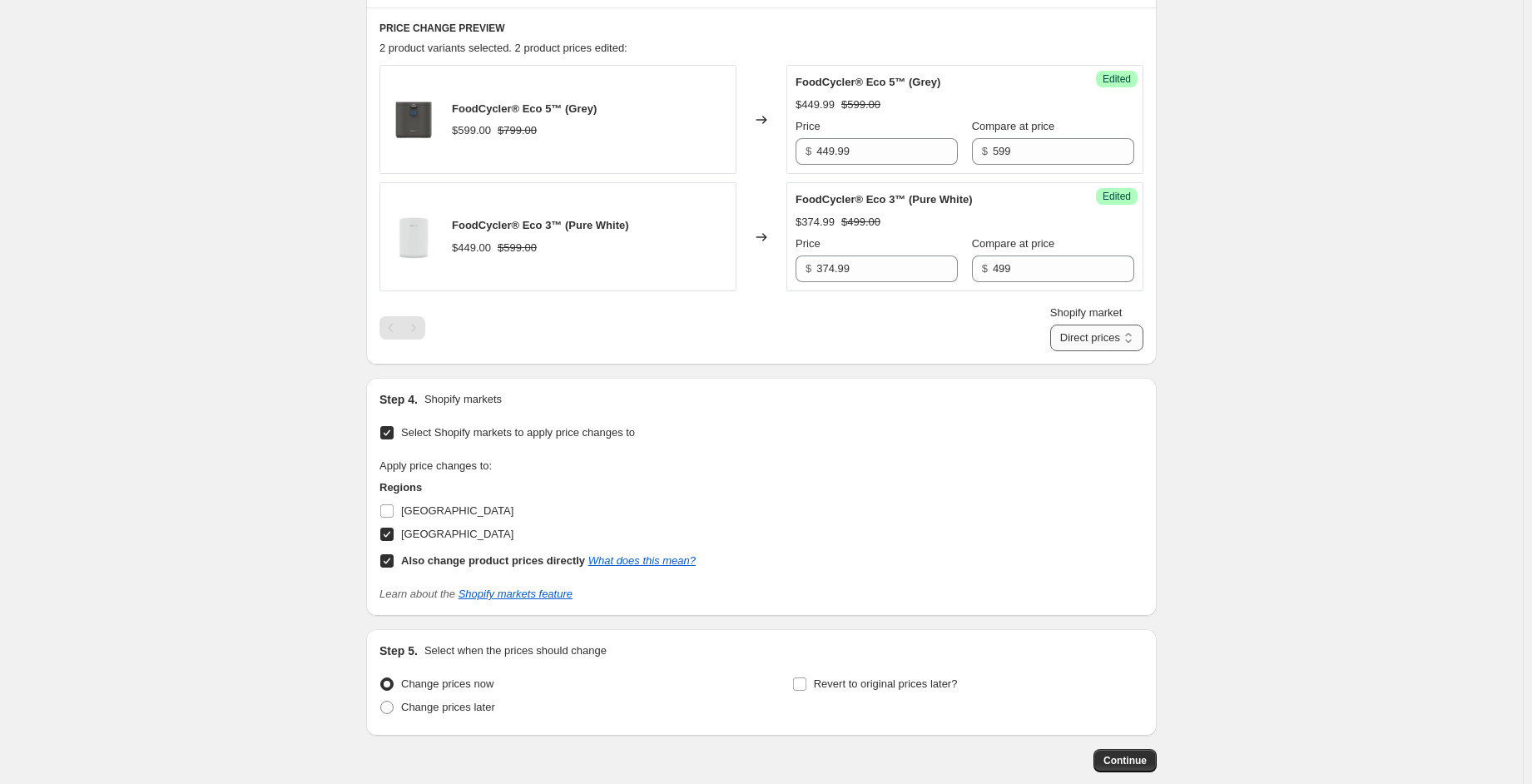
scroll to position [550, 0]
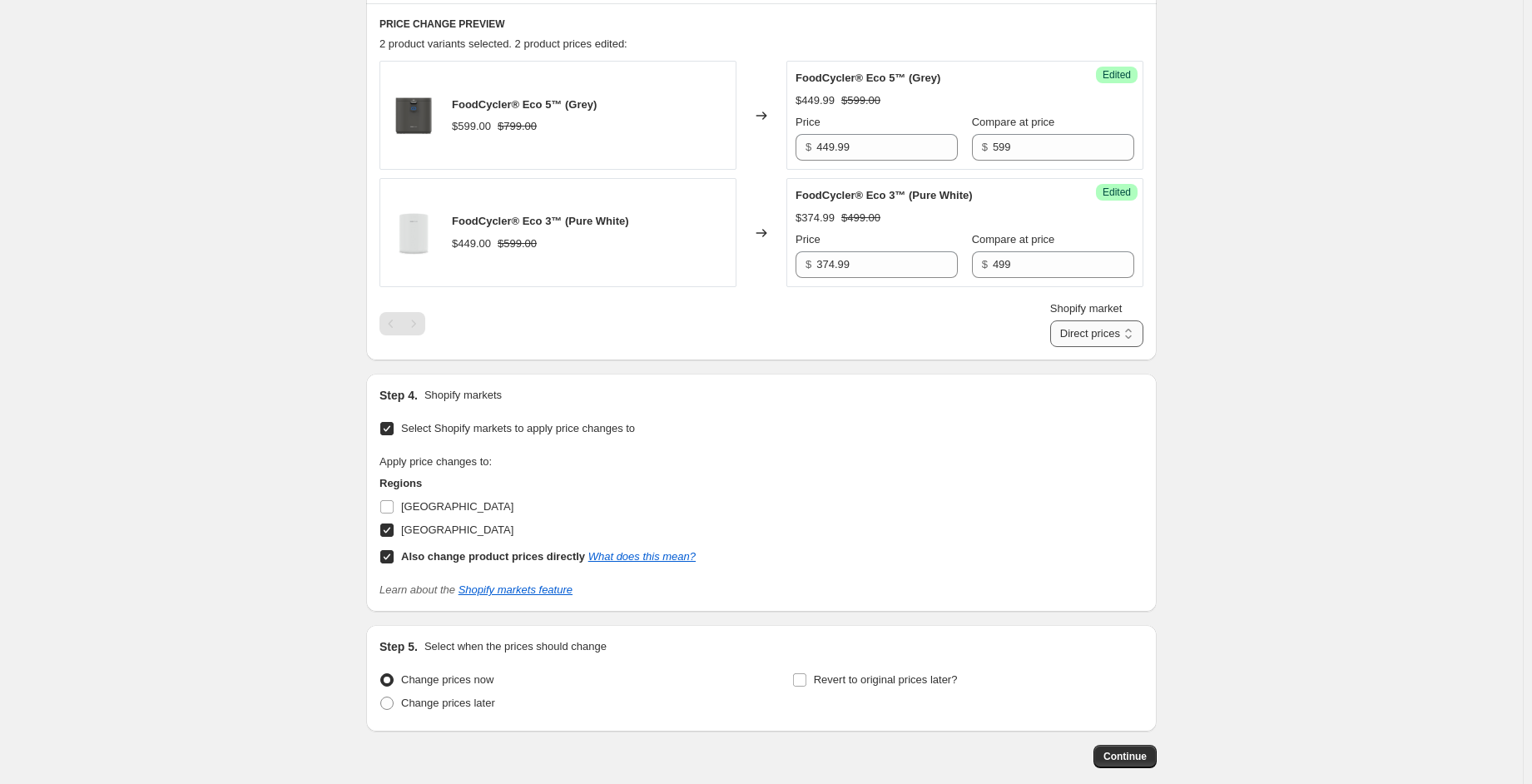
click at [1130, 329] on select "Direct prices [GEOGRAPHIC_DATA]" at bounding box center [1096, 333] width 93 height 26
select select "29338337449"
click at [1050, 347] on select "Direct prices [GEOGRAPHIC_DATA]" at bounding box center [1096, 333] width 93 height 26
click at [1232, 265] on div "Create new price [MEDICAL_DATA]. This page is ready Create new price [MEDICAL_D…" at bounding box center [761, 159] width 1522 height 1419
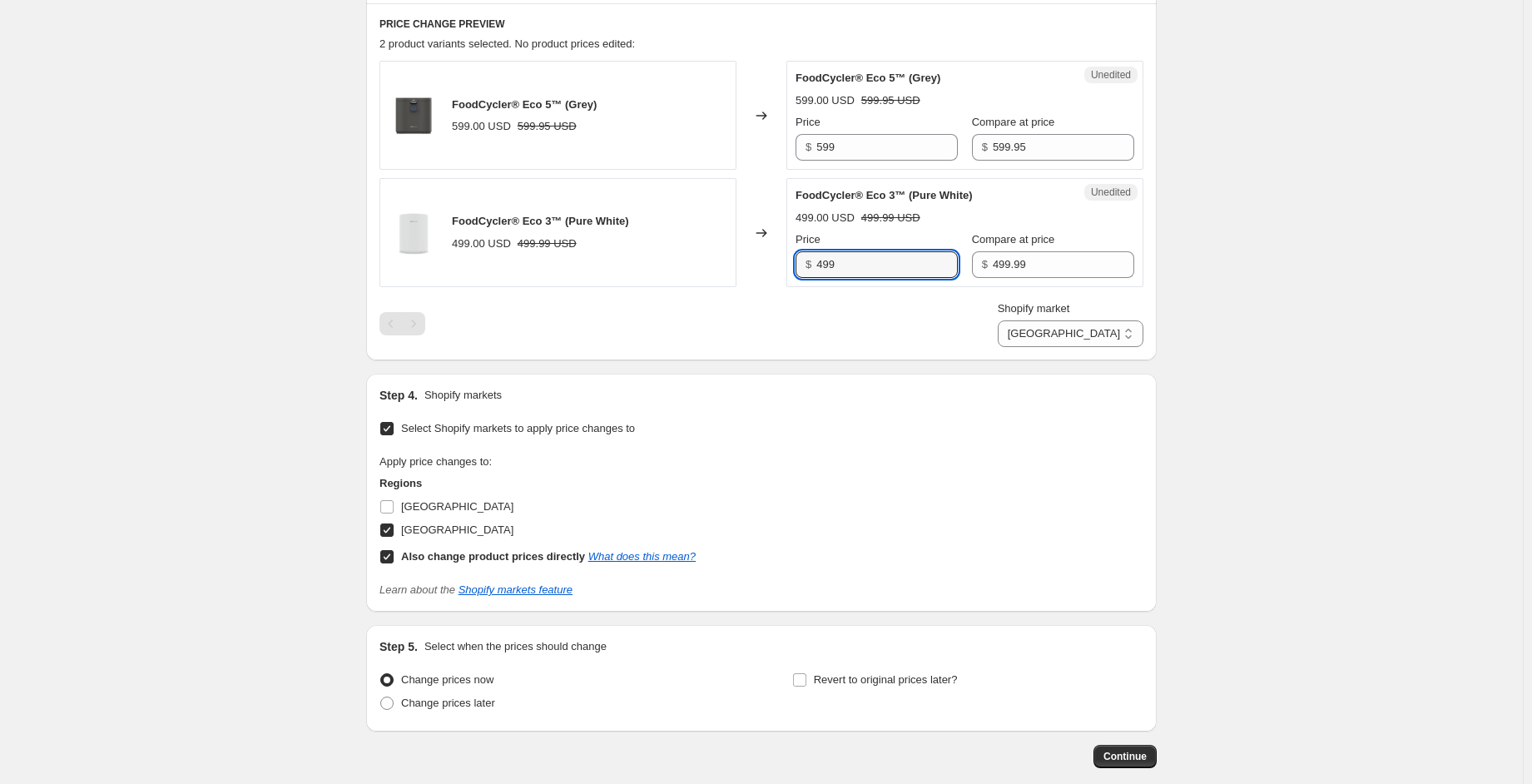
drag, startPoint x: 857, startPoint y: 269, endPoint x: 809, endPoint y: 261, distance: 48.7
click at [809, 261] on div "$ 499" at bounding box center [877, 264] width 162 height 26
type input "374.99"
drag, startPoint x: 1342, startPoint y: 186, endPoint x: 1310, endPoint y: 195, distance: 33.2
click at [1342, 186] on div "Create new price [MEDICAL_DATA]. This page is ready Create new price [MEDICAL_D…" at bounding box center [761, 159] width 1522 height 1419
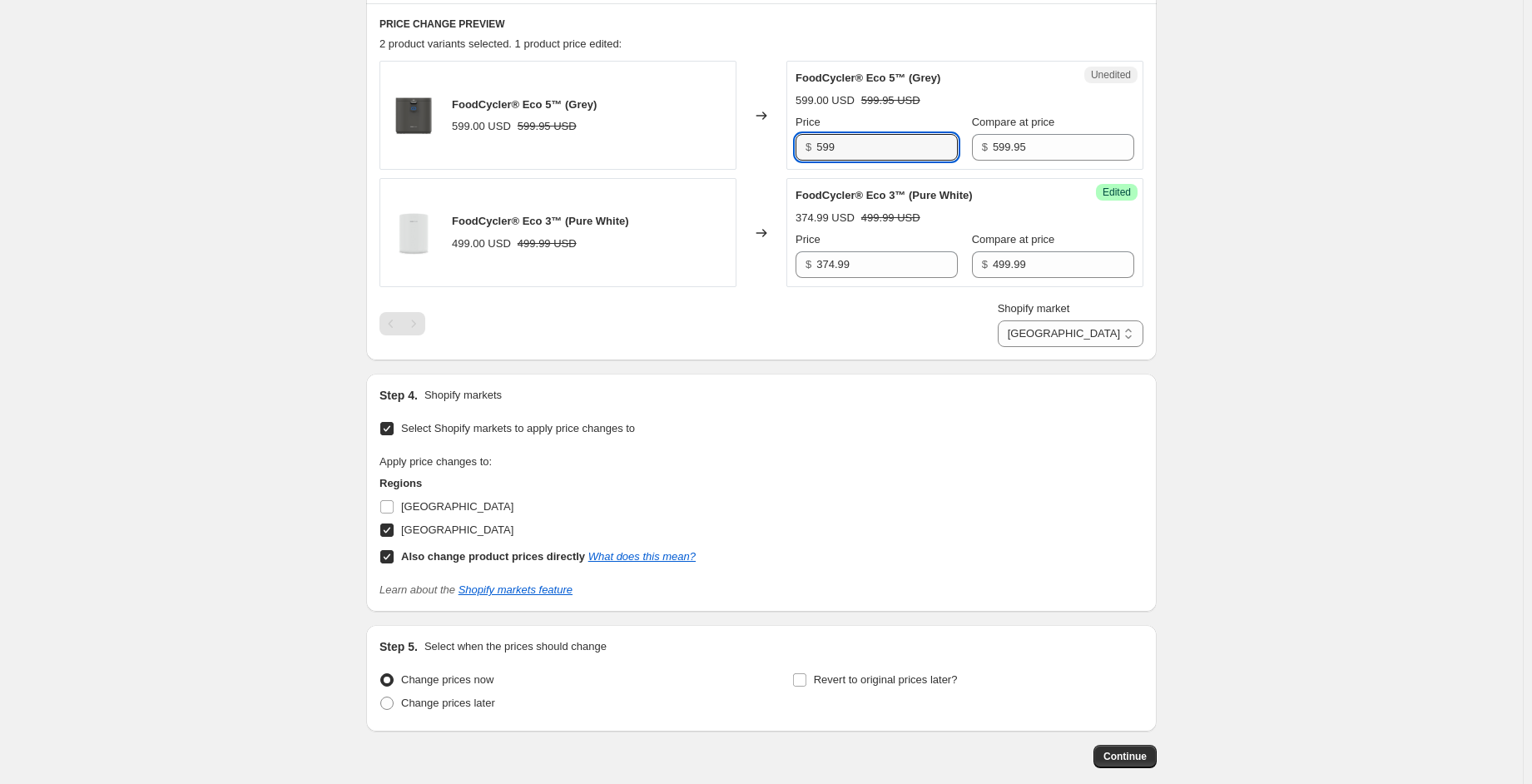
drag, startPoint x: 852, startPoint y: 146, endPoint x: 796, endPoint y: 150, distance: 56.1
click at [796, 148] on div "Unedited FoodCycler® Eco 5™ (Grey) 599.00 USD 599.95 USD Price $ 599 Compare at…" at bounding box center [964, 114] width 357 height 109
type input "449.99"
click at [1397, 165] on div "Create new price [MEDICAL_DATA]. This page is ready Create new price [MEDICAL_D…" at bounding box center [761, 159] width 1522 height 1419
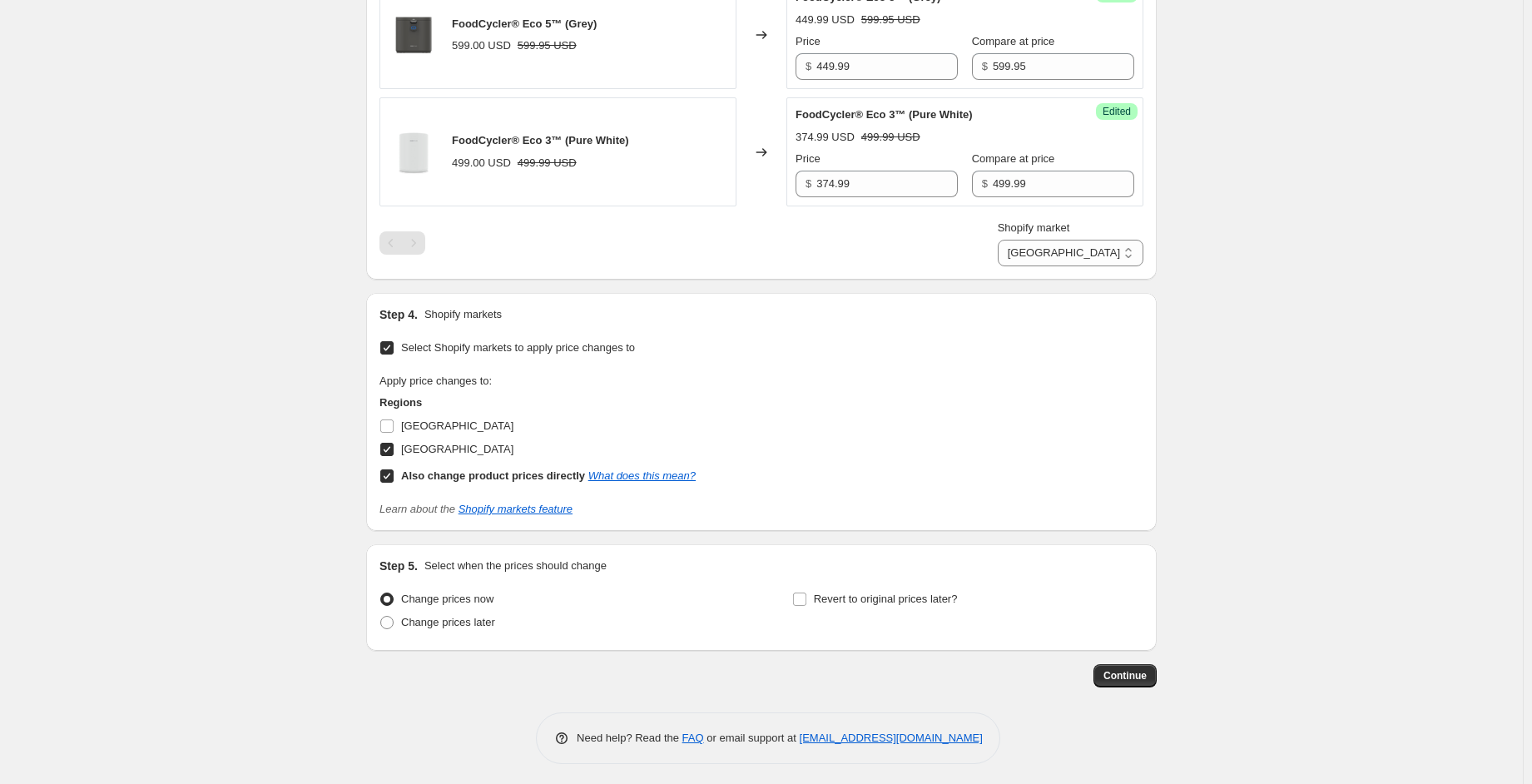
scroll to position [633, 0]
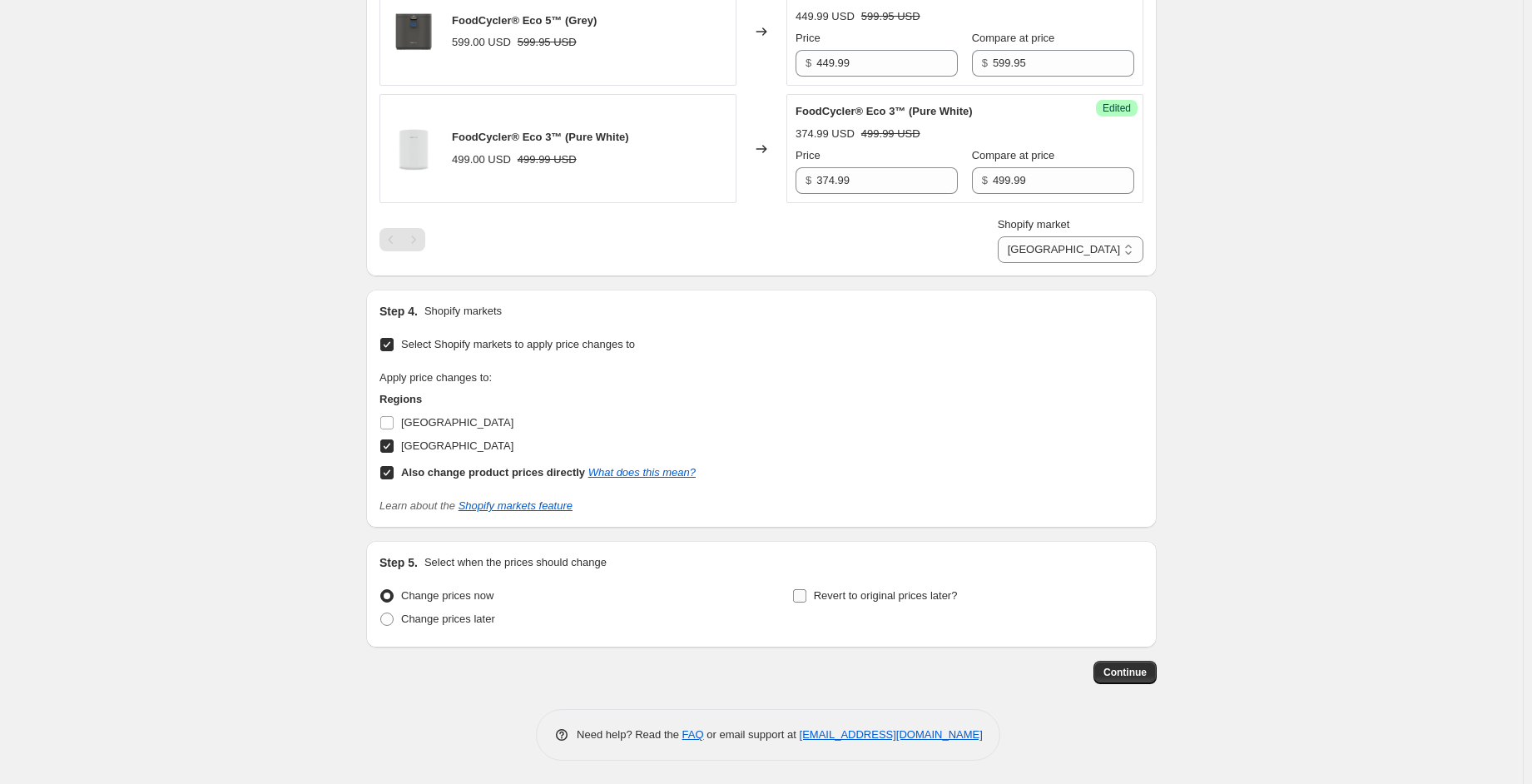
click at [891, 596] on span "Revert to original prices later?" at bounding box center [885, 595] width 144 height 13
click at [807, 596] on input "Revert to original prices later?" at bounding box center [800, 596] width 14 height 14
checkbox input "true"
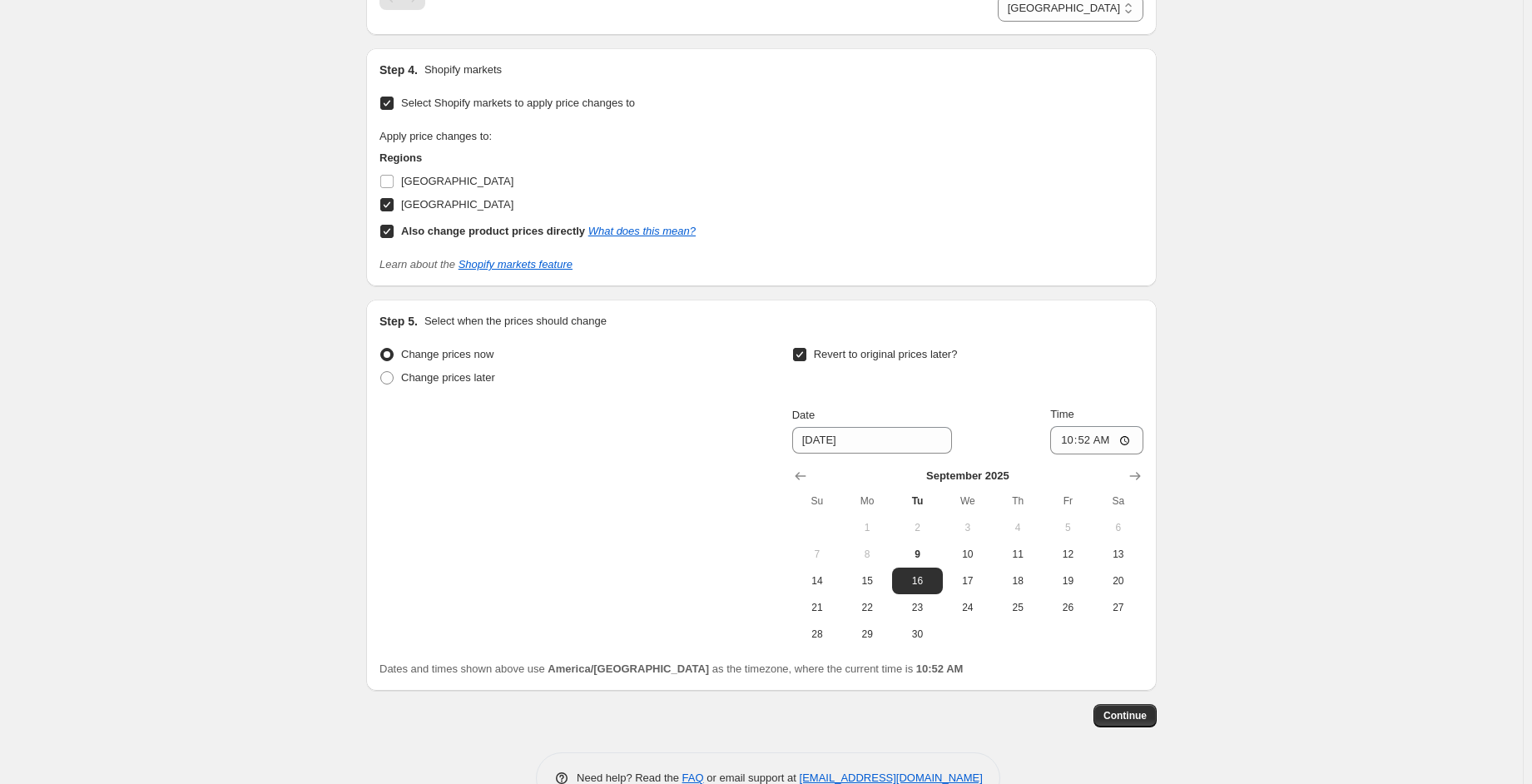
scroll to position [883, 0]
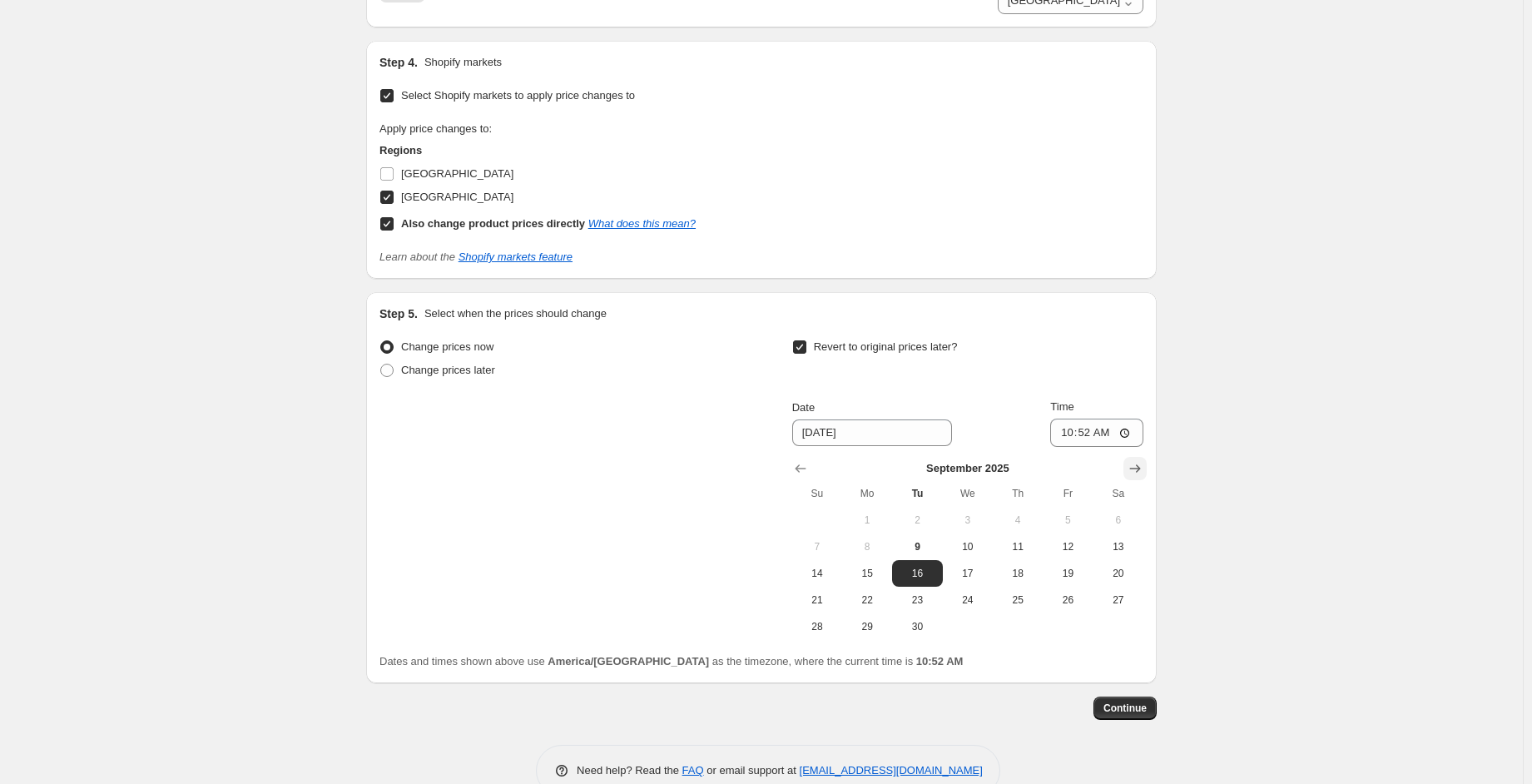
click at [1137, 469] on icon "Show next month, October 2025" at bounding box center [1134, 468] width 17 height 17
click at [1069, 544] on span "10" at bounding box center [1067, 546] width 36 height 14
type input "[DATE]"
click at [1078, 428] on input "10:52" at bounding box center [1096, 432] width 93 height 28
type input "00:01"
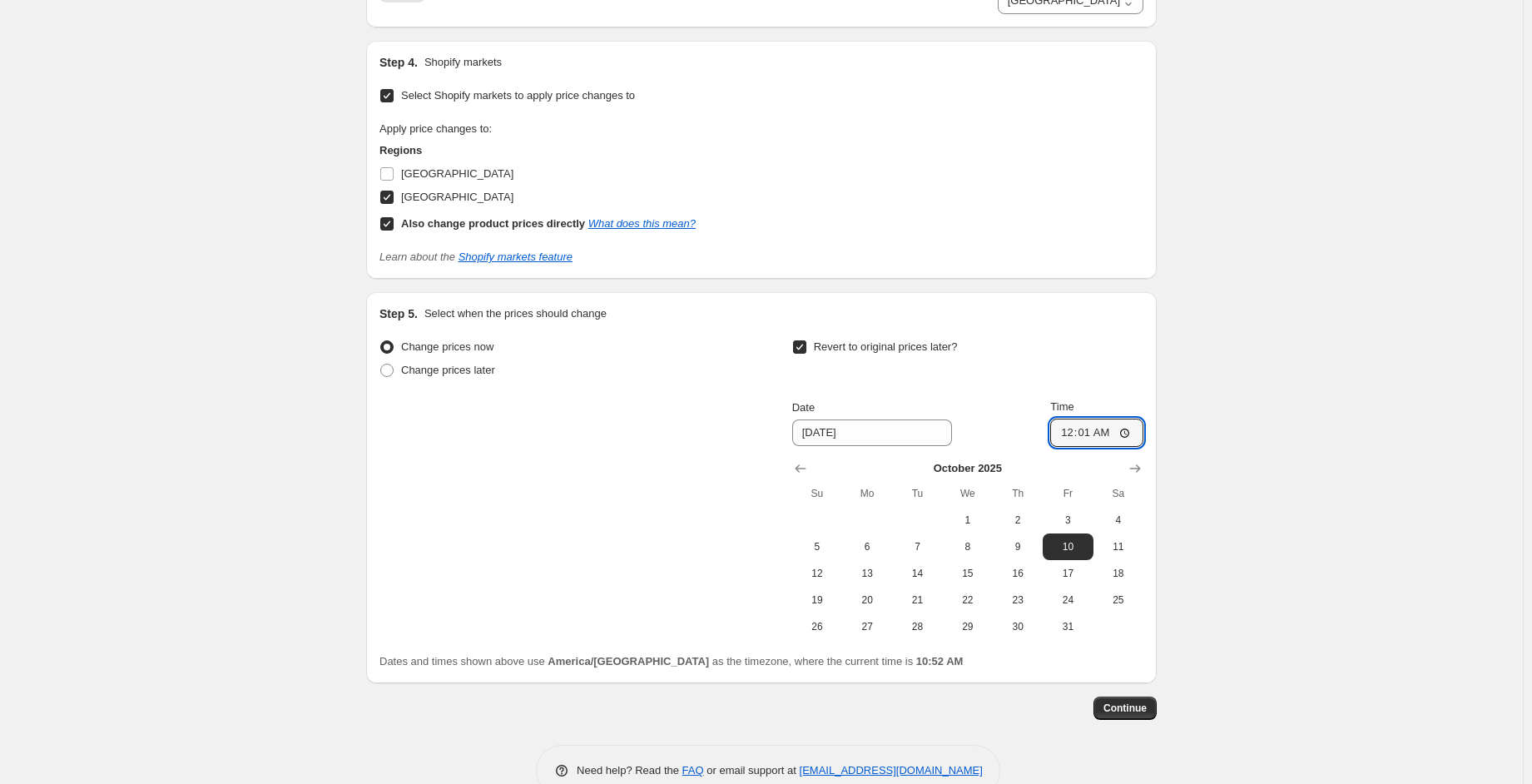
click at [861, 440] on input "[DATE]" at bounding box center [871, 432] width 159 height 26
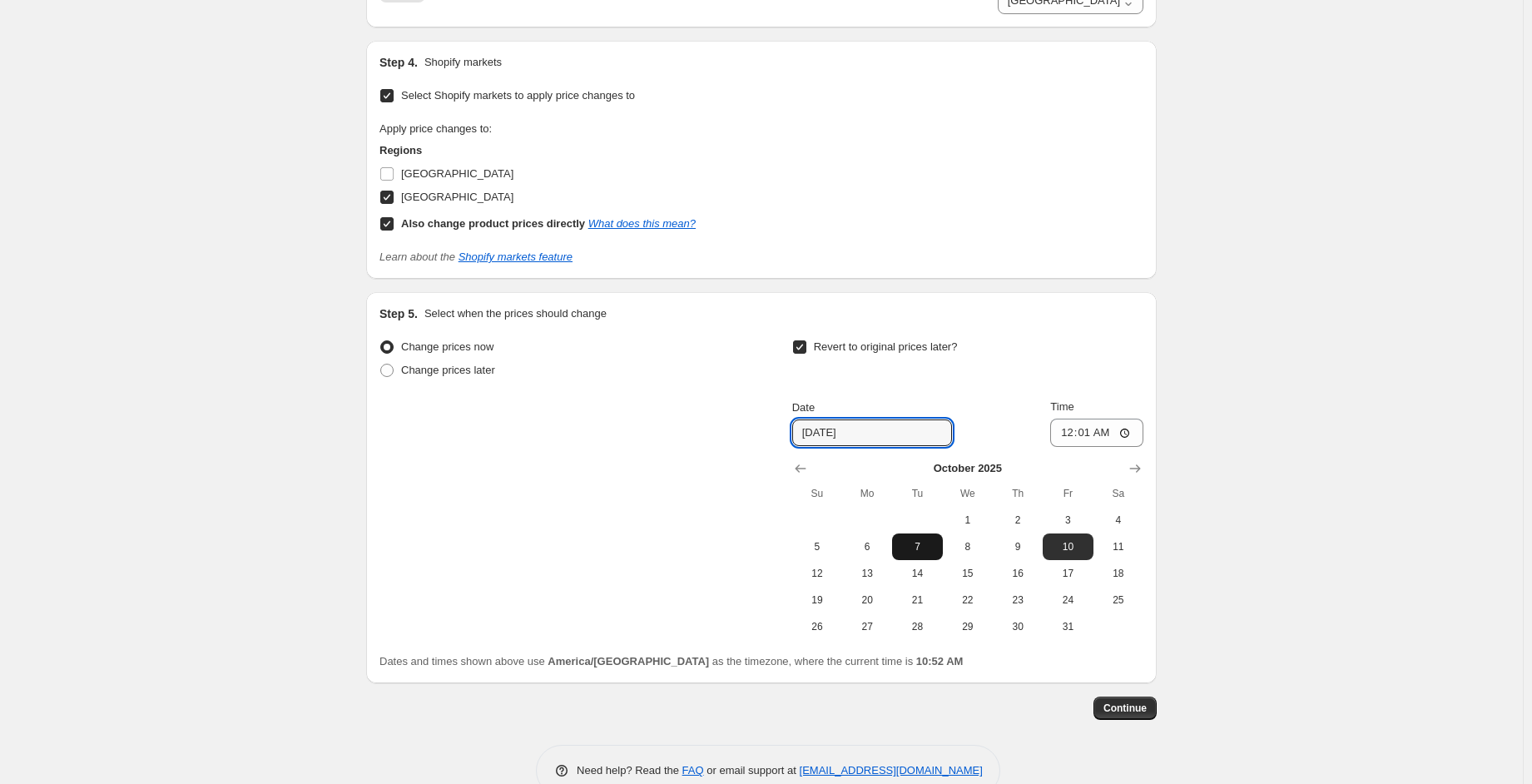
click at [916, 540] on span "7" at bounding box center [916, 546] width 36 height 14
type input "[DATE]"
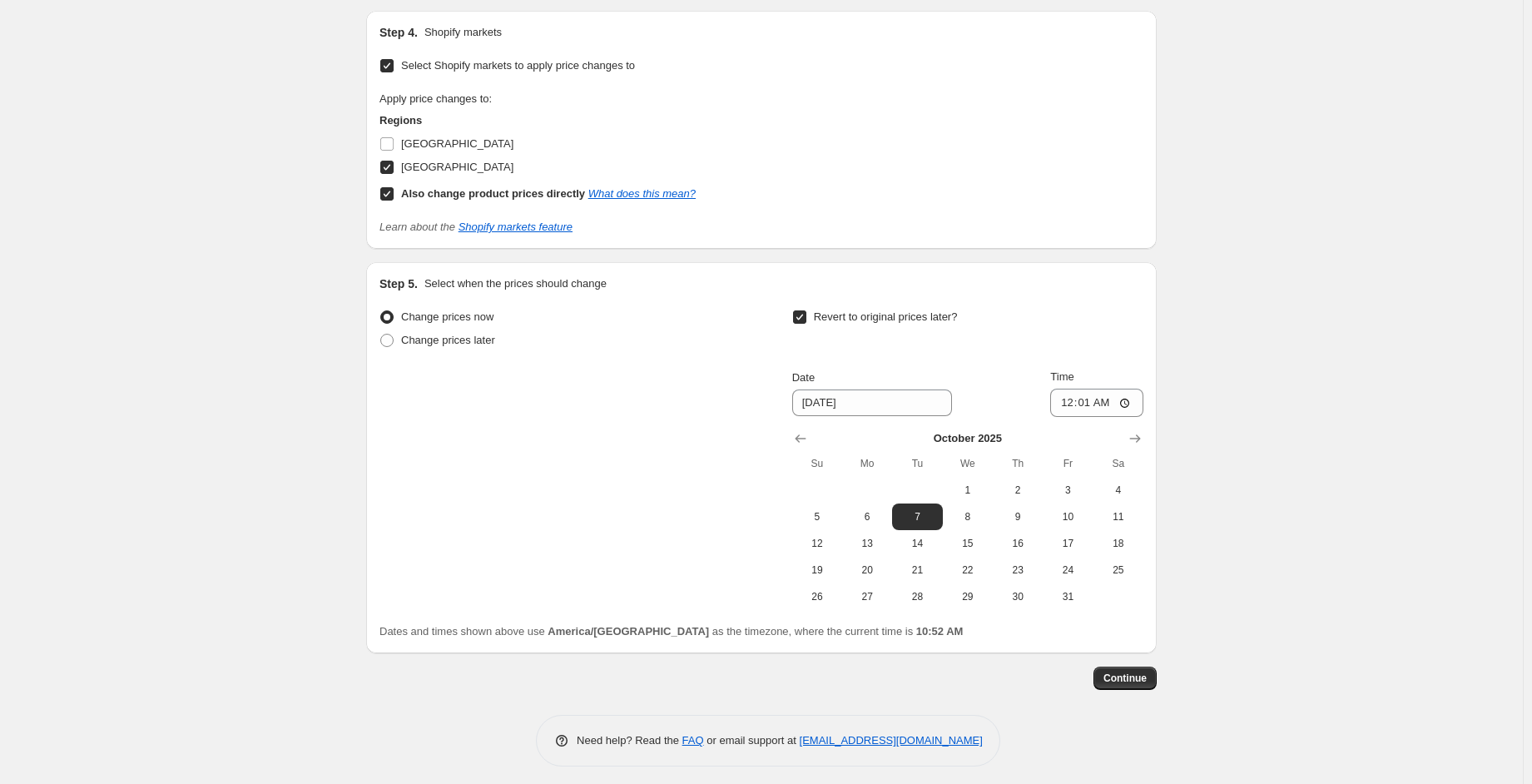
scroll to position [918, 0]
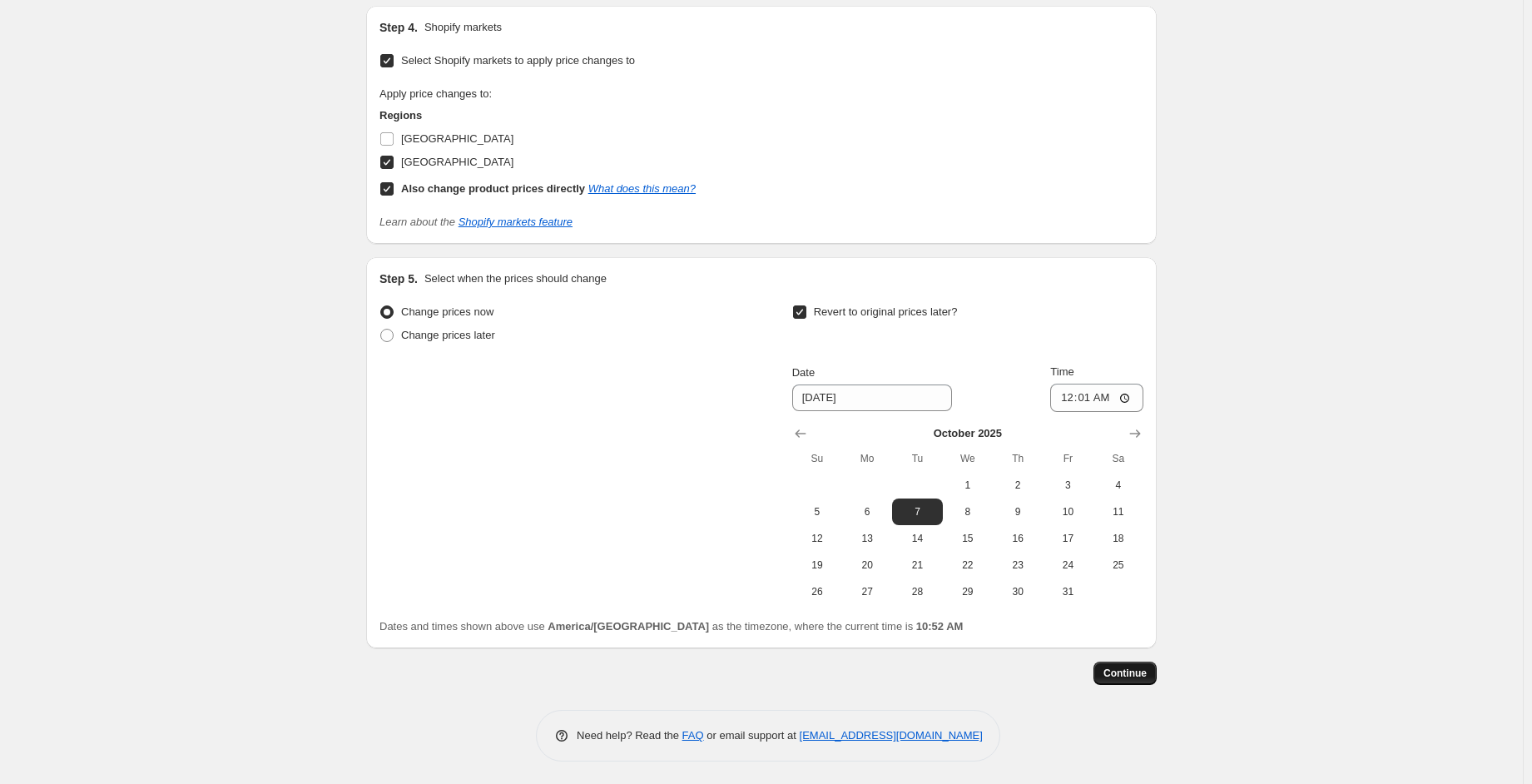
click at [1123, 667] on span "Continue" at bounding box center [1124, 674] width 43 height 14
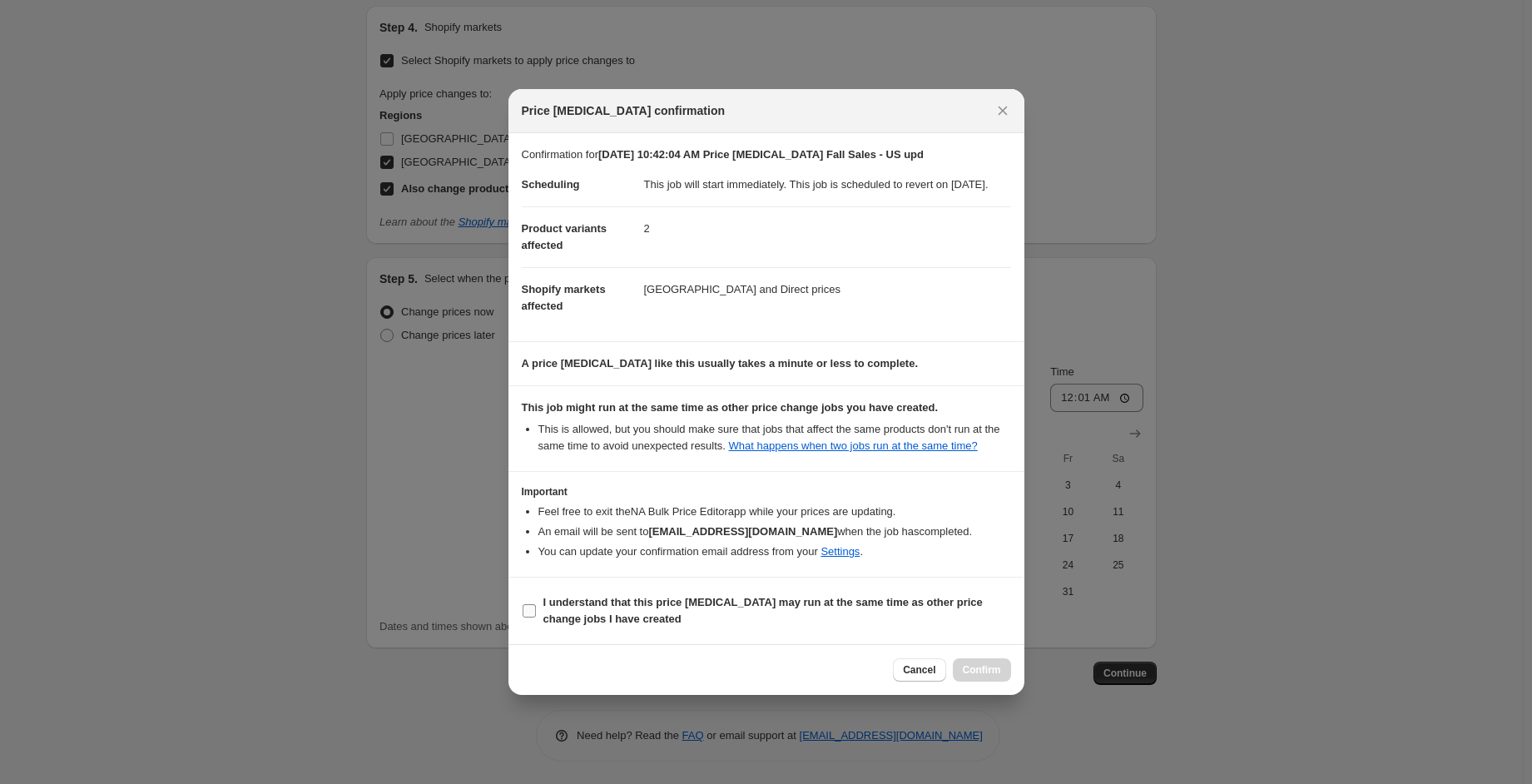
click at [581, 610] on b "I understand that this price [MEDICAL_DATA] may run at the same time as other p…" at bounding box center [763, 610] width 439 height 29
click at [536, 610] on input "I understand that this price [MEDICAL_DATA] may run at the same time as other p…" at bounding box center [529, 611] width 14 height 14
checkbox input "true"
click at [975, 676] on span "Confirm" at bounding box center [982, 670] width 38 height 14
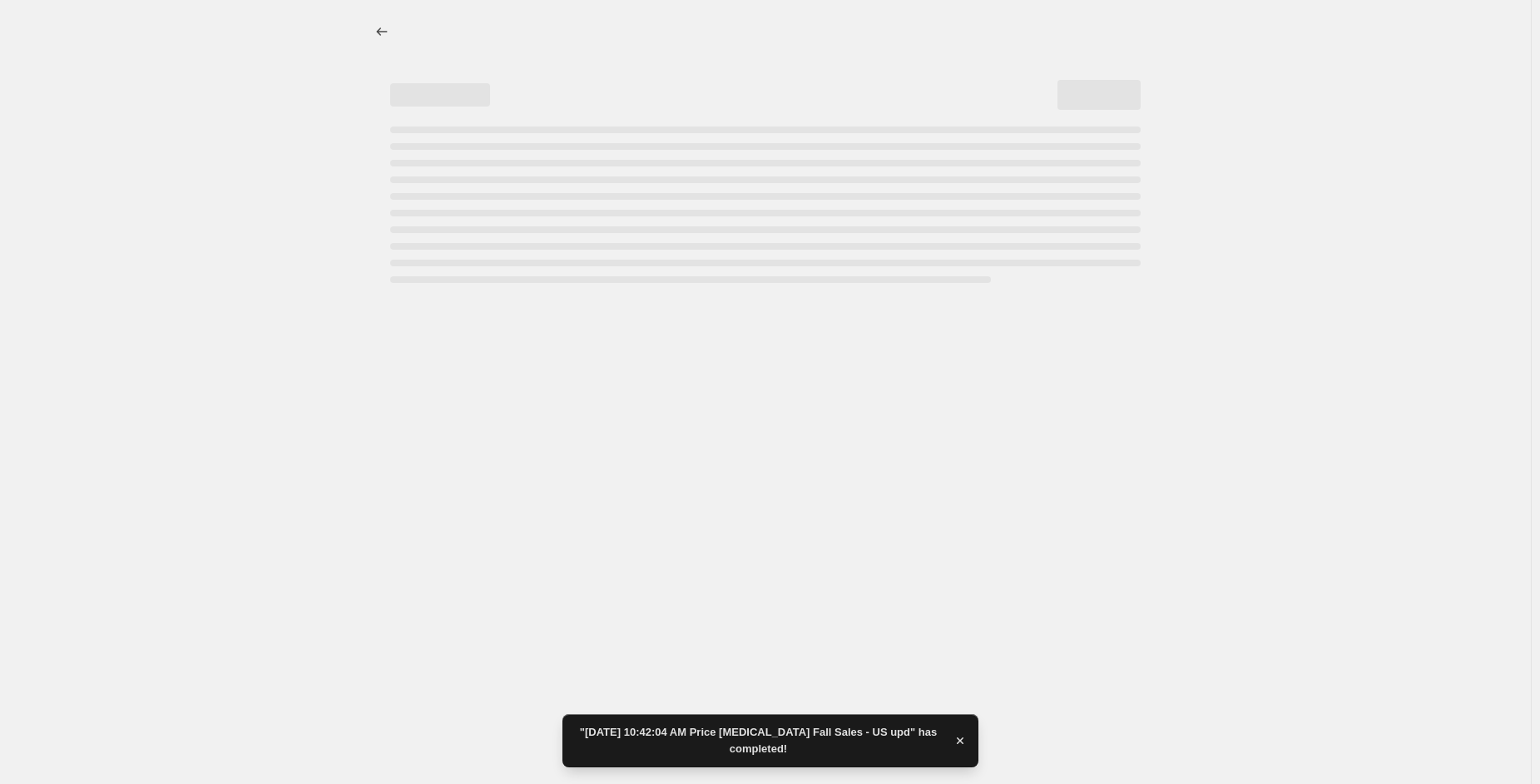
select select "29338337449"
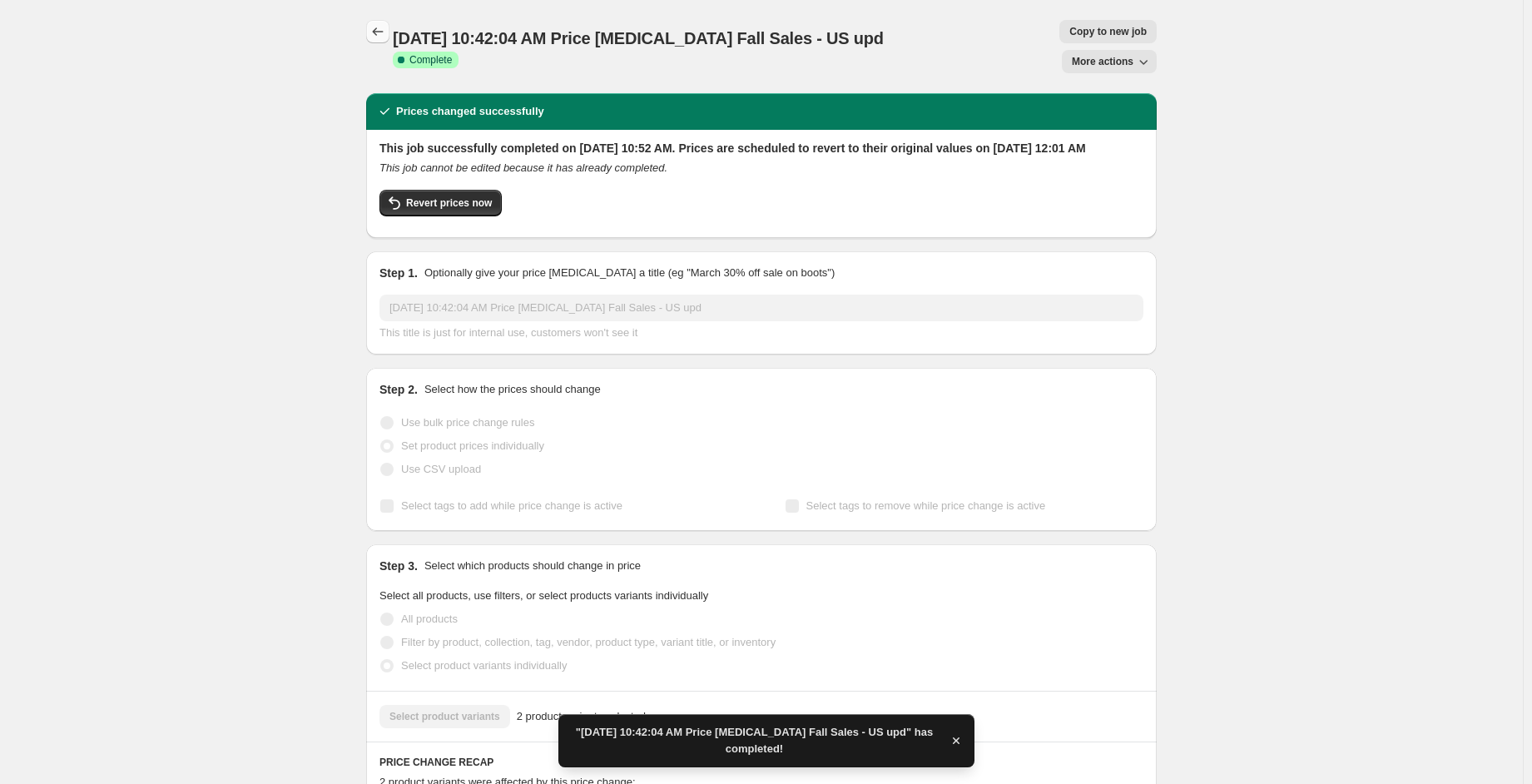
click at [382, 39] on icon "Price change jobs" at bounding box center [377, 31] width 17 height 17
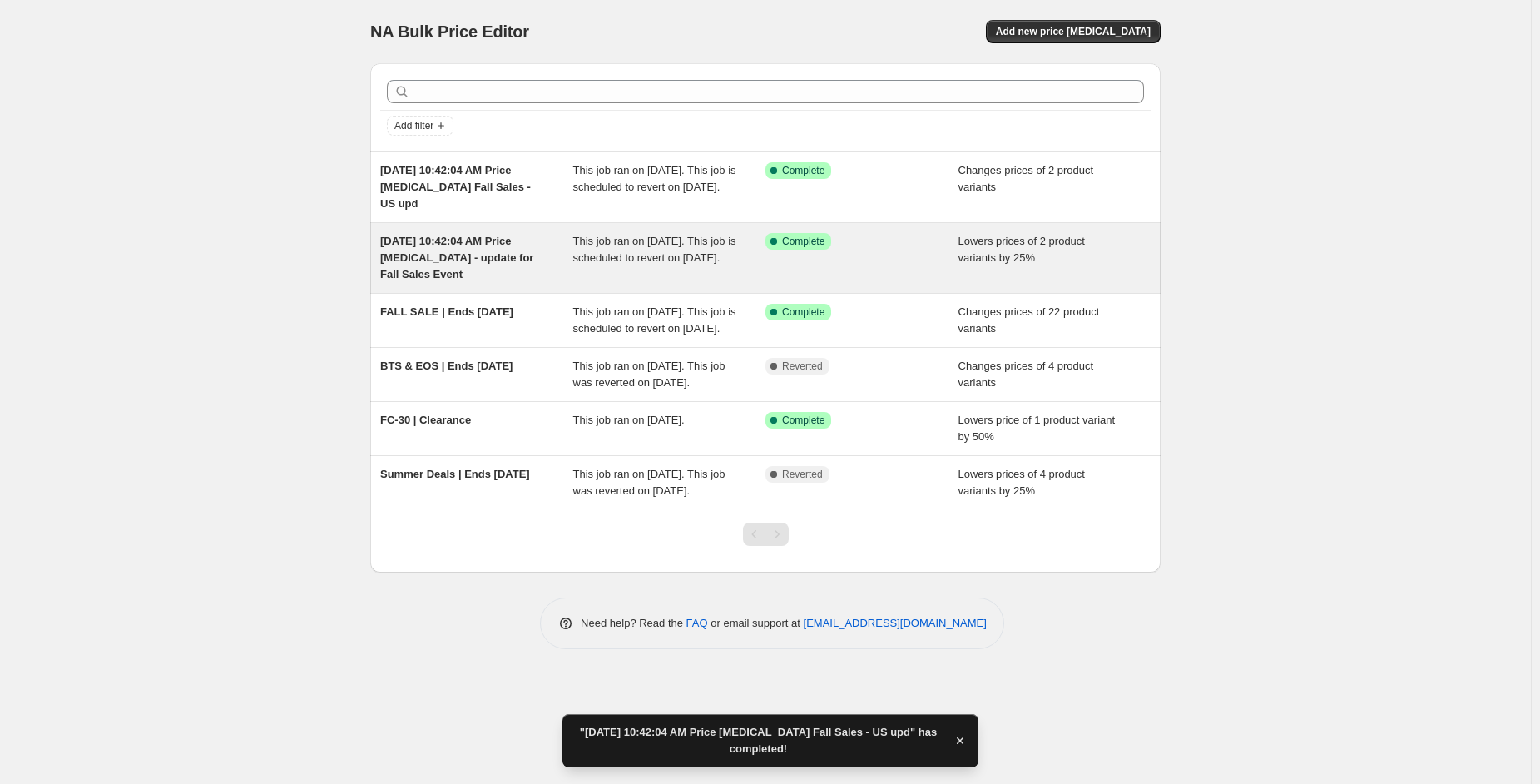
click at [871, 259] on div "Success Complete Complete" at bounding box center [861, 257] width 193 height 50
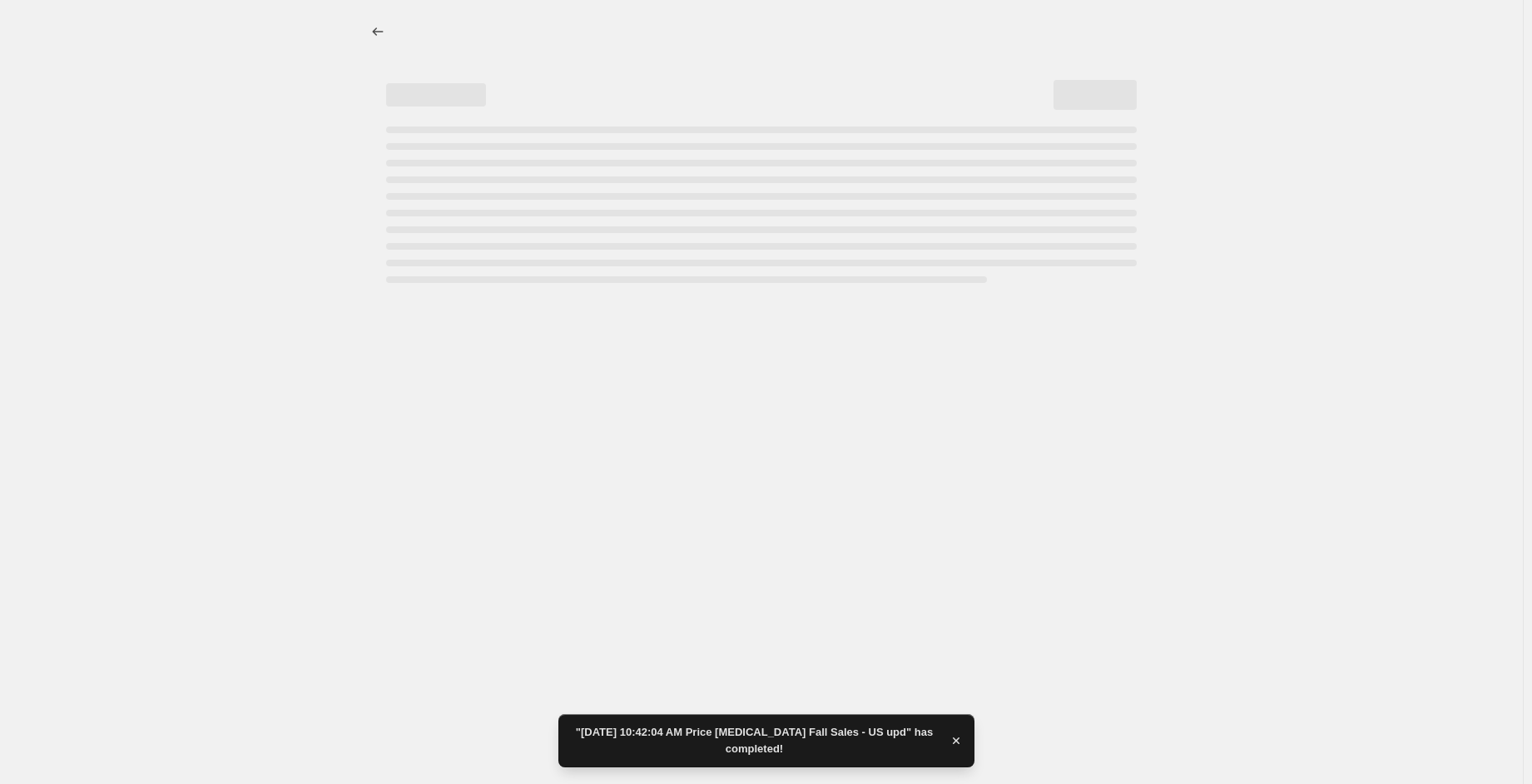
select select "percentage"
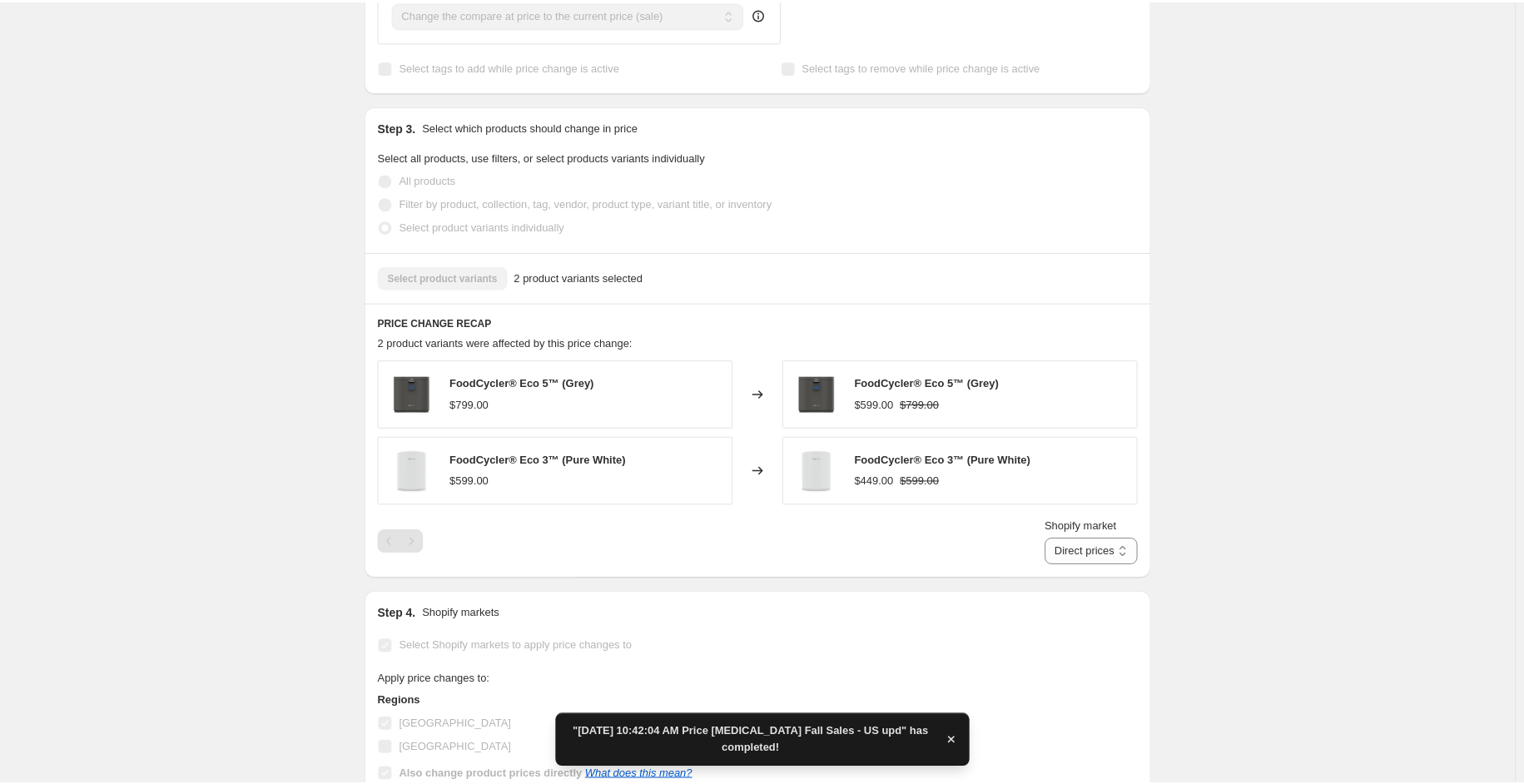
scroll to position [832, 0]
